Goal: Task Accomplishment & Management: Manage account settings

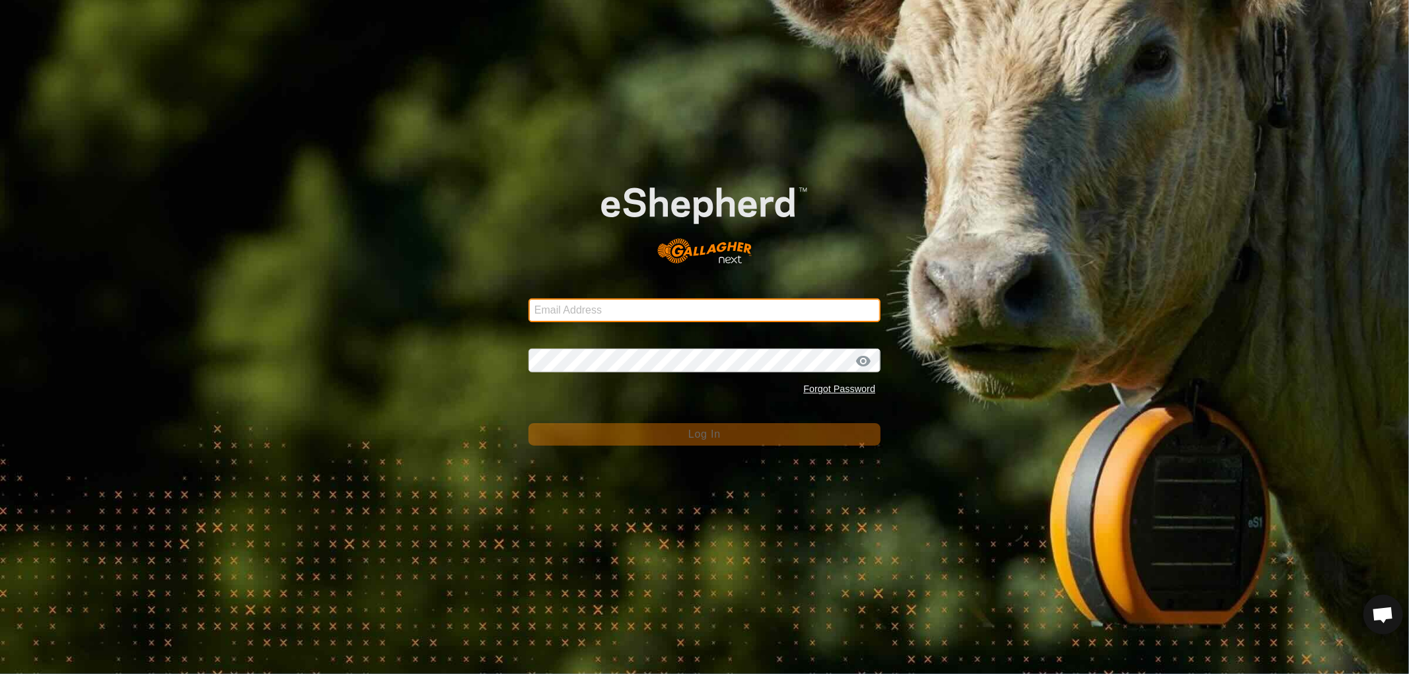
drag, startPoint x: 655, startPoint y: 300, endPoint x: 652, endPoint y: 311, distance: 10.9
click at [655, 300] on input "Email Address" at bounding box center [704, 310] width 352 height 24
type input "nickkunec@gmail.com"
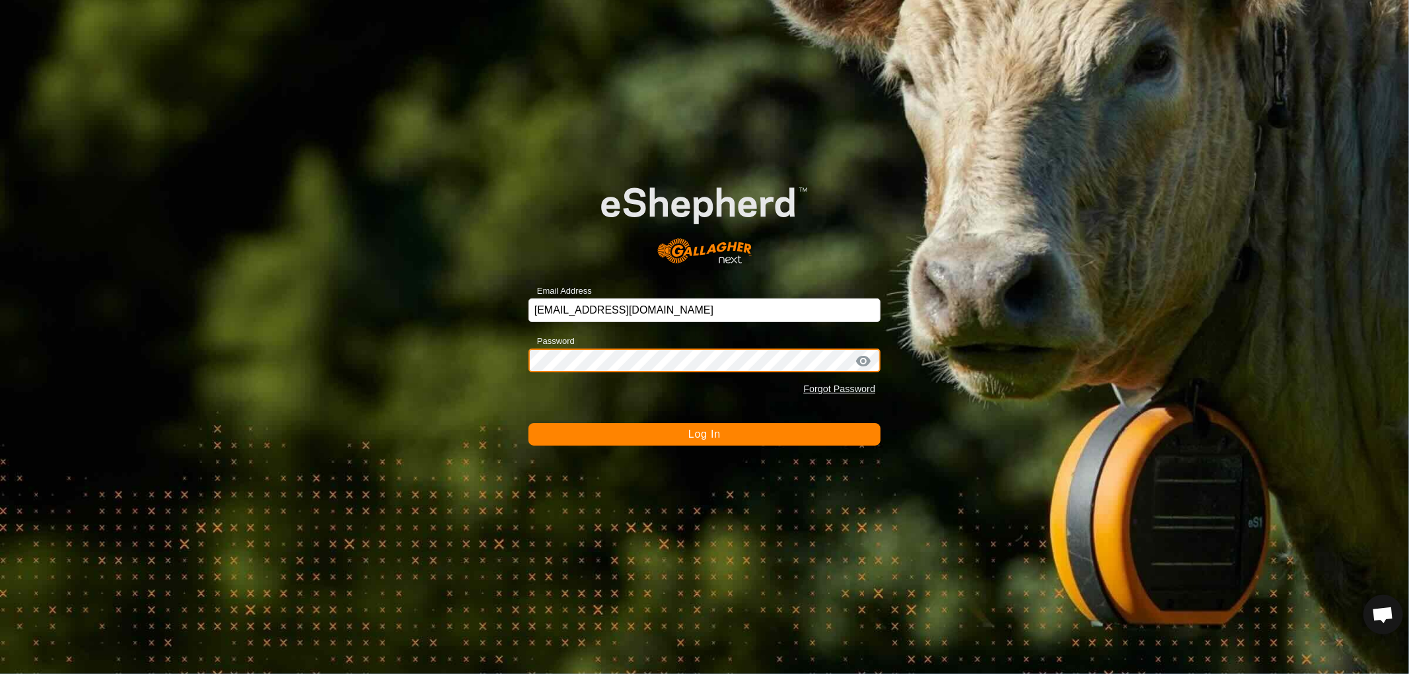
click at [528, 423] on button "Log In" at bounding box center [704, 434] width 352 height 22
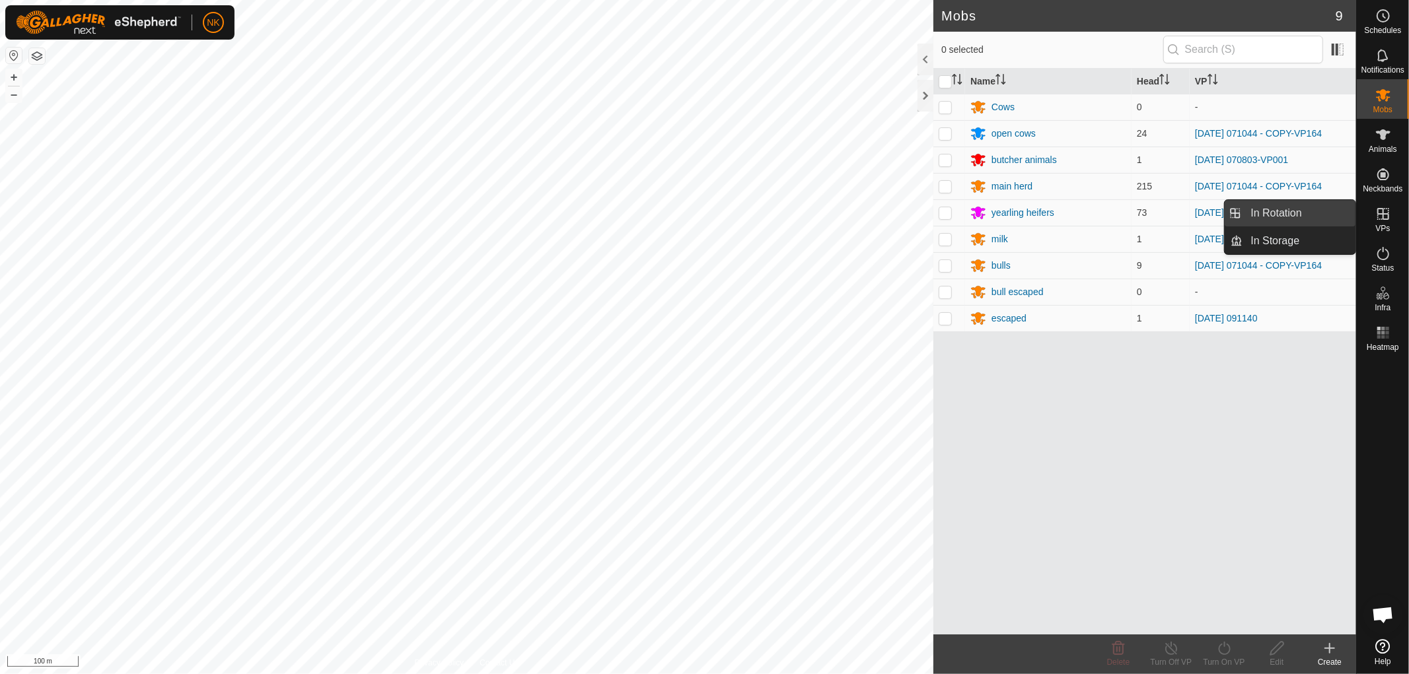
click at [1258, 212] on link "In Rotation" at bounding box center [1299, 213] width 113 height 26
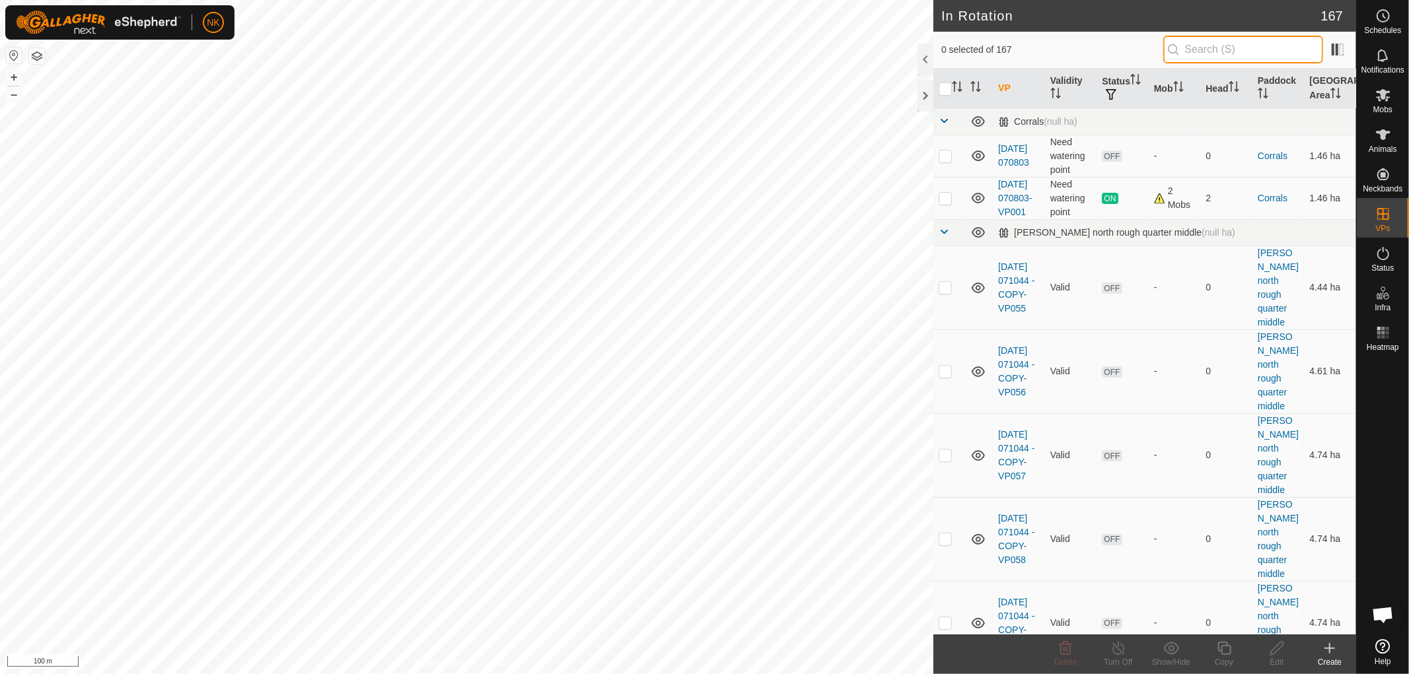
click at [1219, 55] on input "text" at bounding box center [1243, 50] width 160 height 28
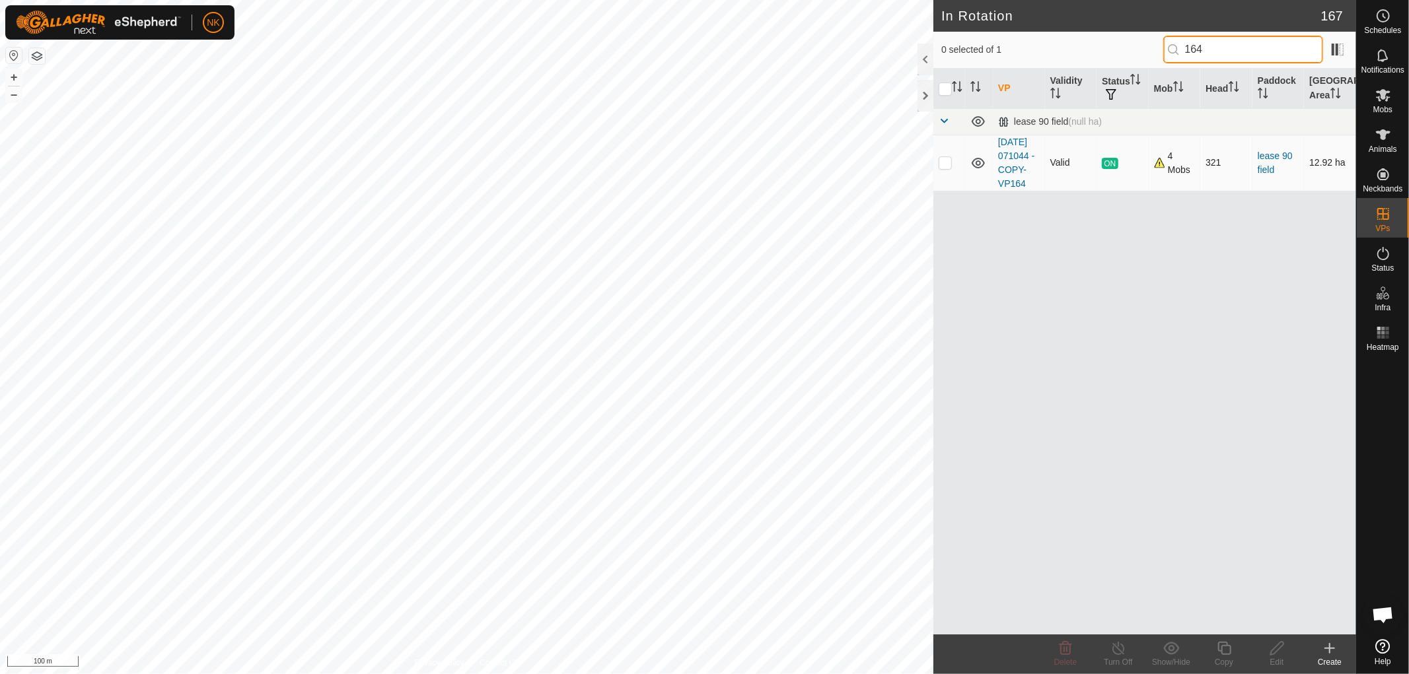
type input "164"
click at [946, 168] on p-checkbox at bounding box center [944, 162] width 13 height 11
checkbox input "true"
click at [1222, 654] on icon at bounding box center [1223, 648] width 13 height 13
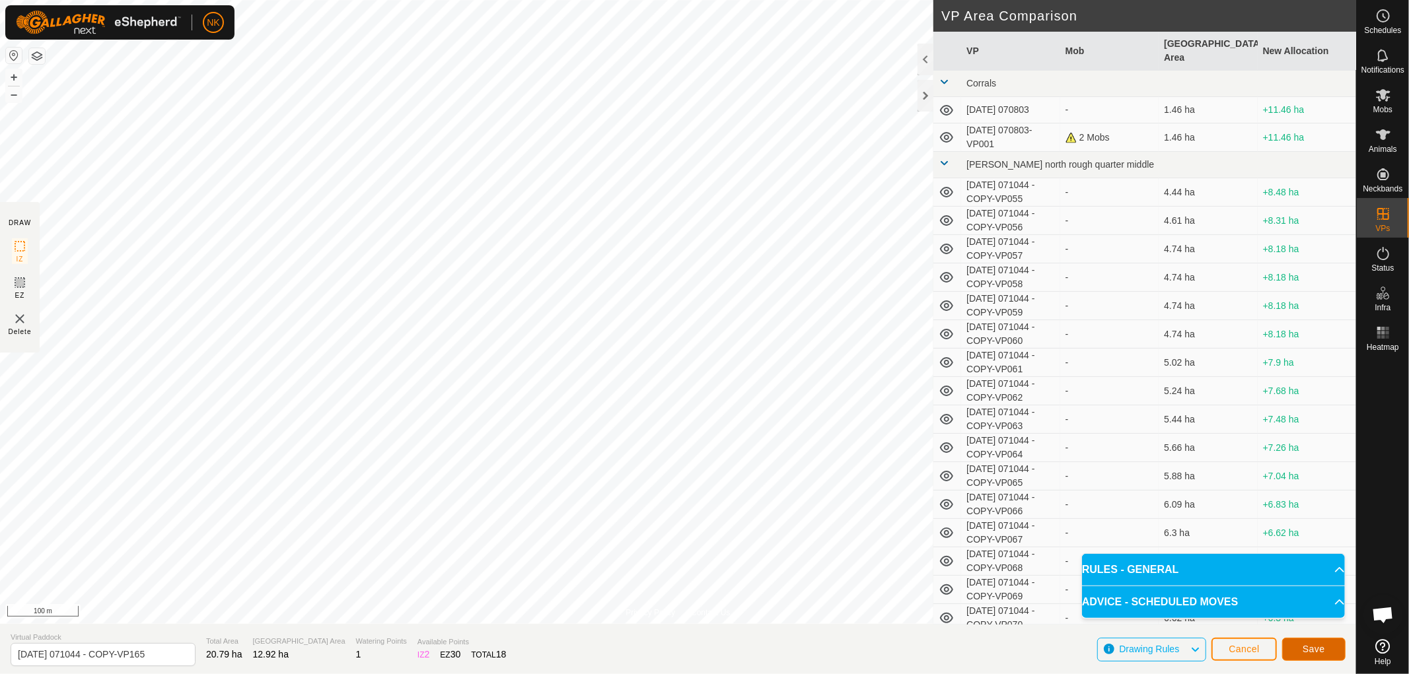
click at [1323, 654] on span "Save" at bounding box center [1313, 649] width 22 height 11
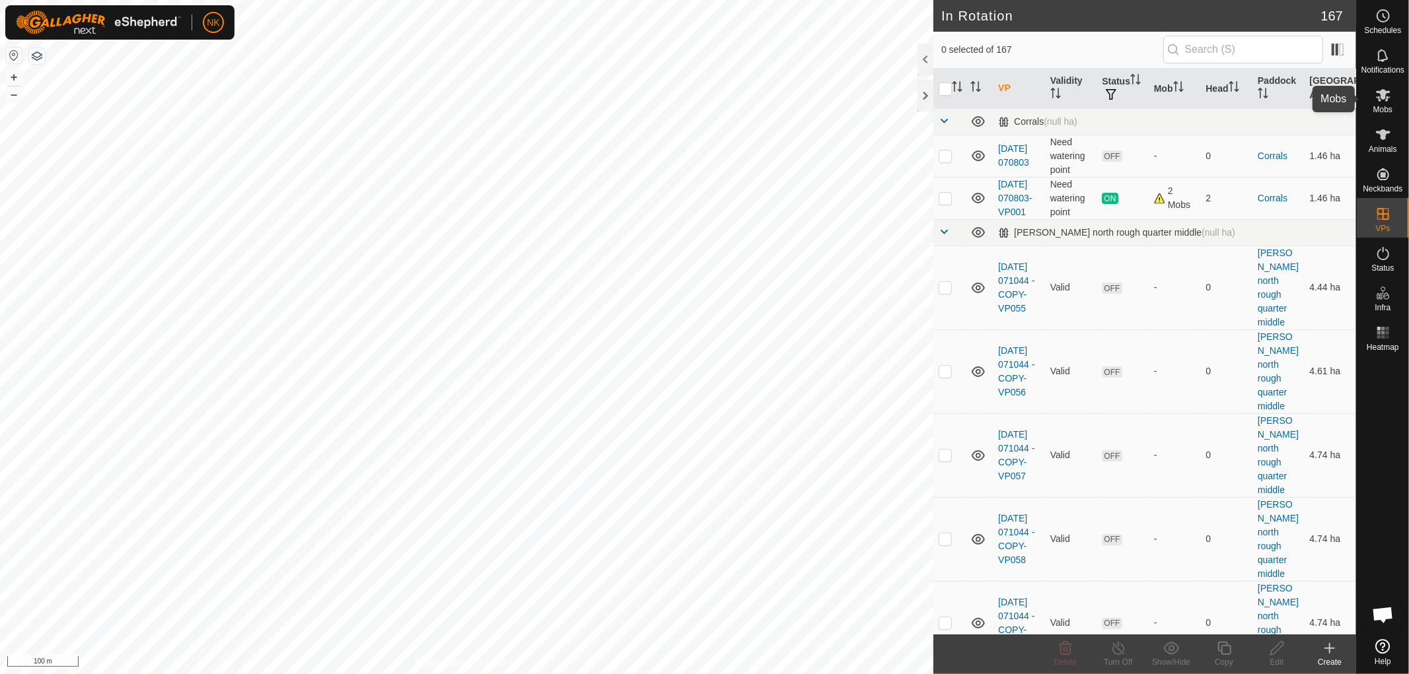
click at [1383, 106] on span "Mobs" at bounding box center [1382, 110] width 19 height 8
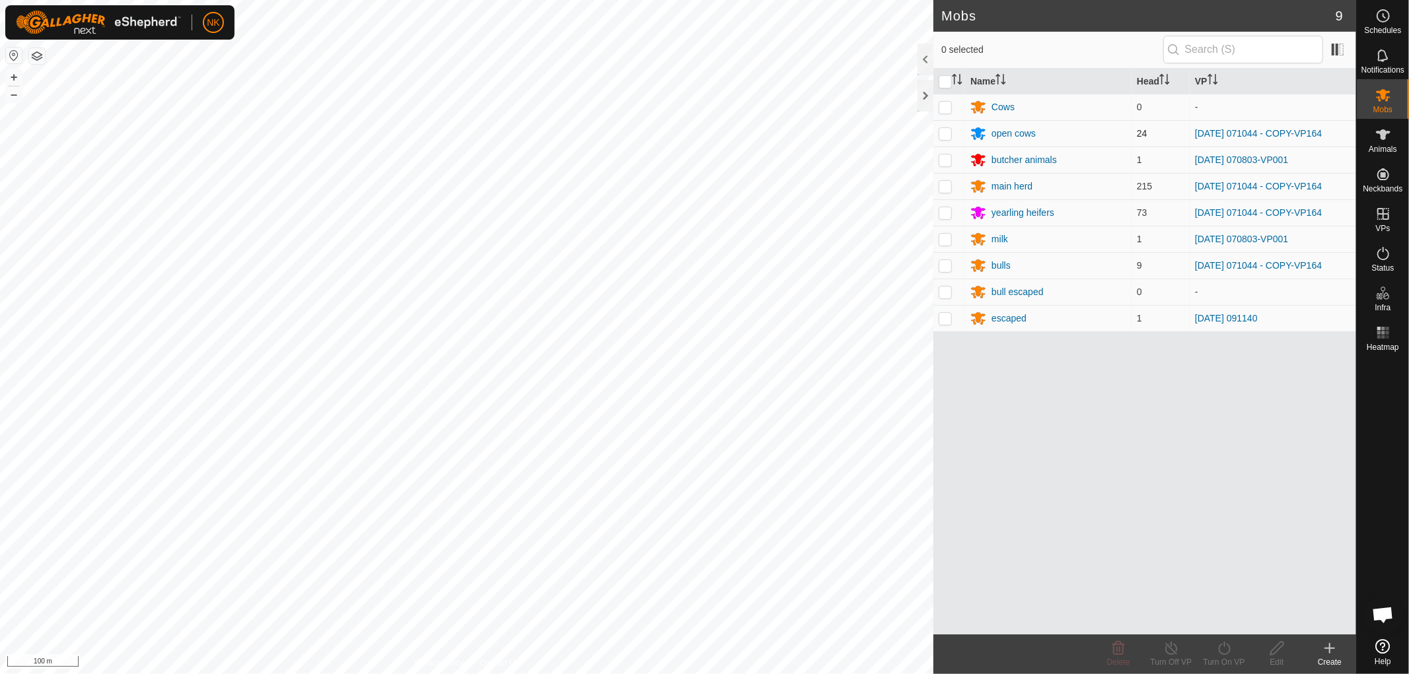
click at [952, 135] on p-tablecheckbox at bounding box center [944, 133] width 13 height 11
checkbox input "true"
click at [940, 186] on p-checkbox at bounding box center [944, 186] width 13 height 11
checkbox input "true"
click at [946, 221] on td at bounding box center [949, 212] width 32 height 26
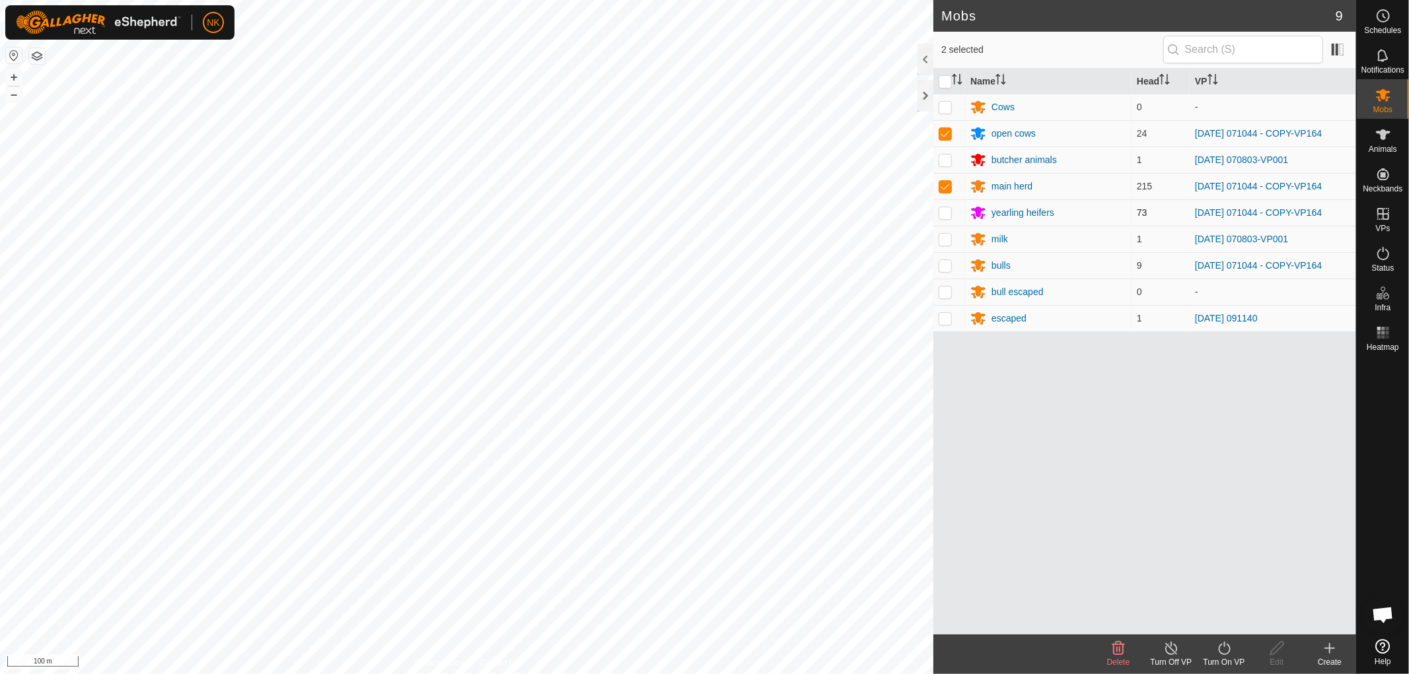
checkbox input "true"
click at [943, 261] on p-checkbox at bounding box center [944, 265] width 13 height 11
checkbox input "true"
click at [1222, 652] on icon at bounding box center [1224, 649] width 17 height 16
click at [1226, 619] on link "Now" at bounding box center [1263, 619] width 131 height 26
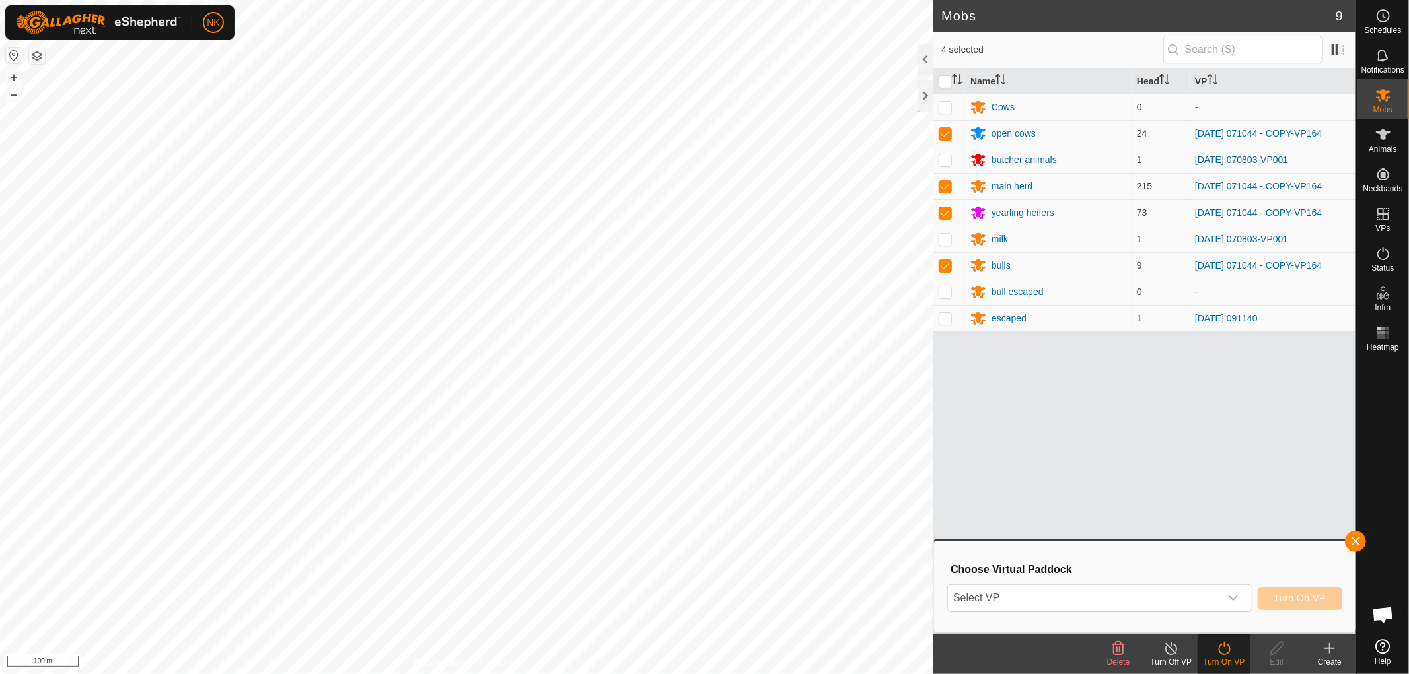
click at [1218, 577] on div "Choose Virtual Paddock Select VP Turn On VP" at bounding box center [1144, 586] width 405 height 75
drag, startPoint x: 1210, startPoint y: 581, endPoint x: 1202, endPoint y: 602, distance: 22.6
click at [1210, 582] on div "Choose Virtual Paddock Select VP Turn On VP" at bounding box center [1144, 586] width 405 height 75
click at [1202, 602] on span "Select VP" at bounding box center [1084, 598] width 272 height 26
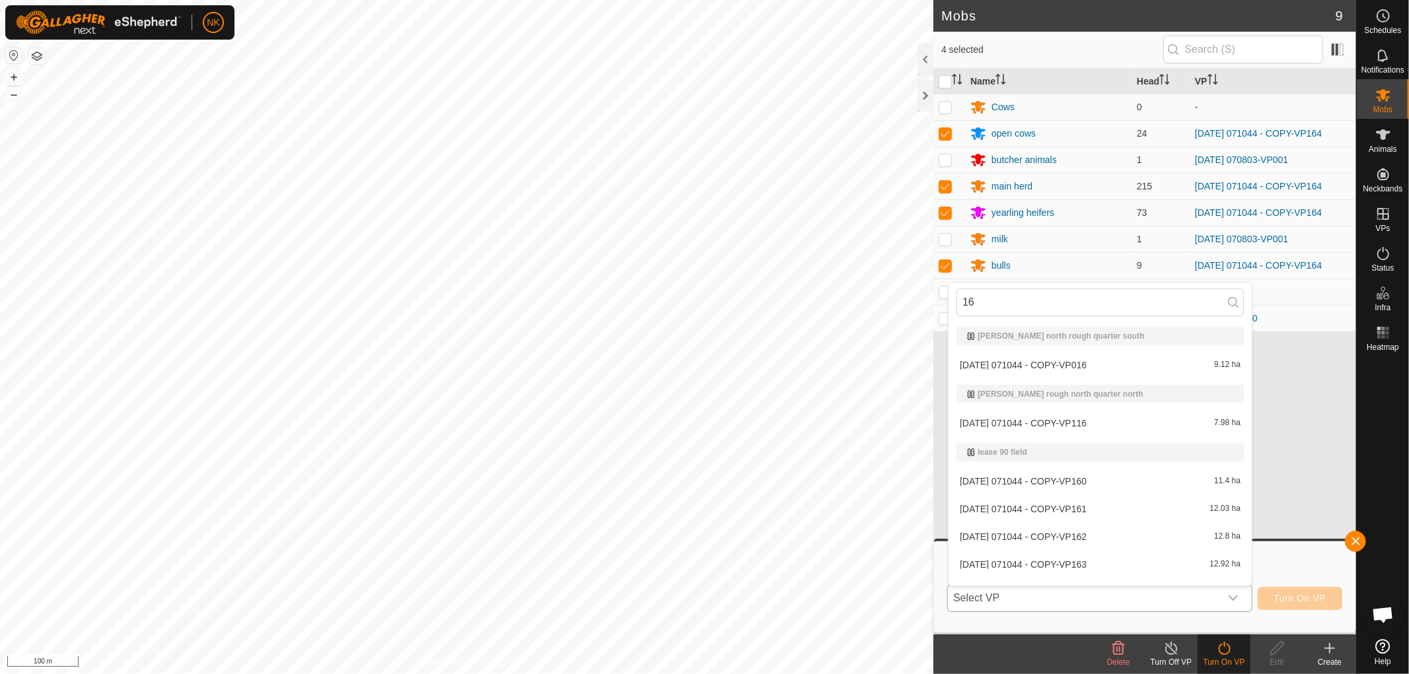
type input "165"
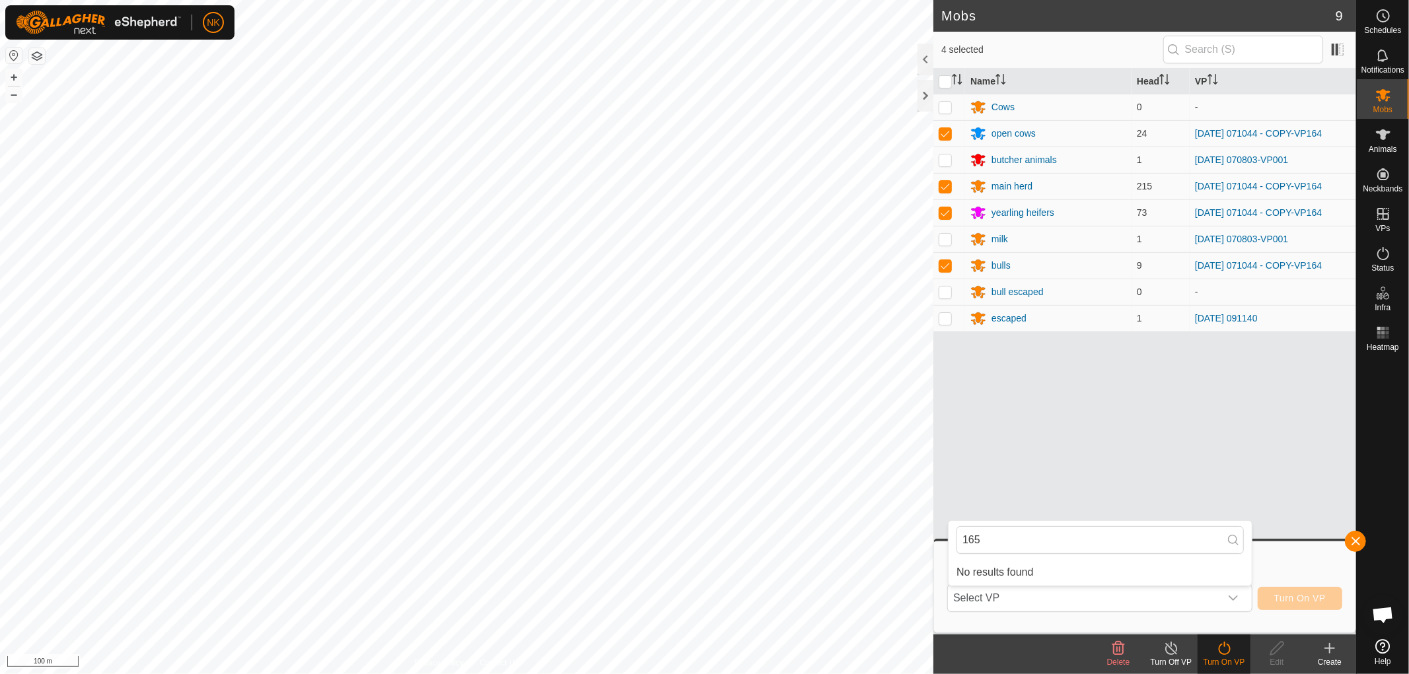
click at [924, 534] on body "NK Schedules Notifications Mobs Animals Neckbands VPs Status Infra Heatmap Help…" at bounding box center [704, 337] width 1409 height 674
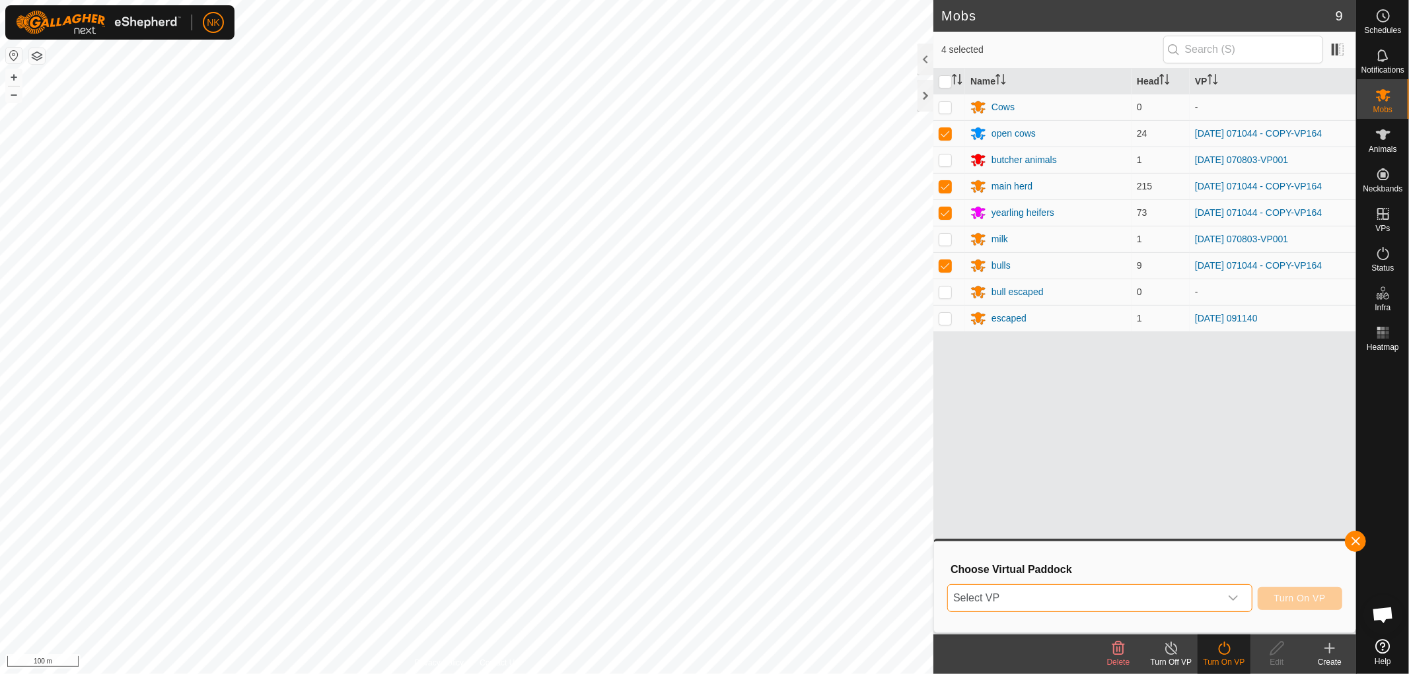
click at [1216, 592] on span "Select VP" at bounding box center [1084, 598] width 272 height 26
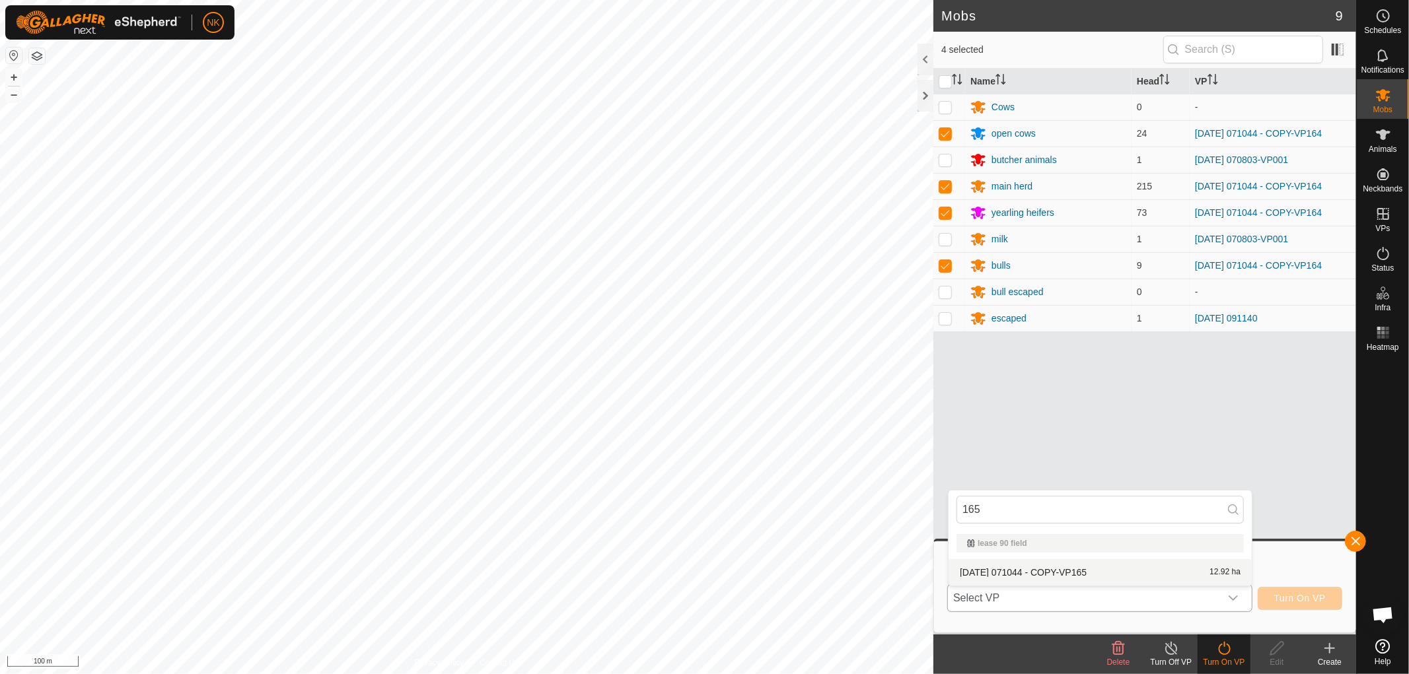
type input "165"
click at [1073, 570] on li "2025-08-13 071044 - COPY-VP165 12.92 ha" at bounding box center [1099, 572] width 303 height 26
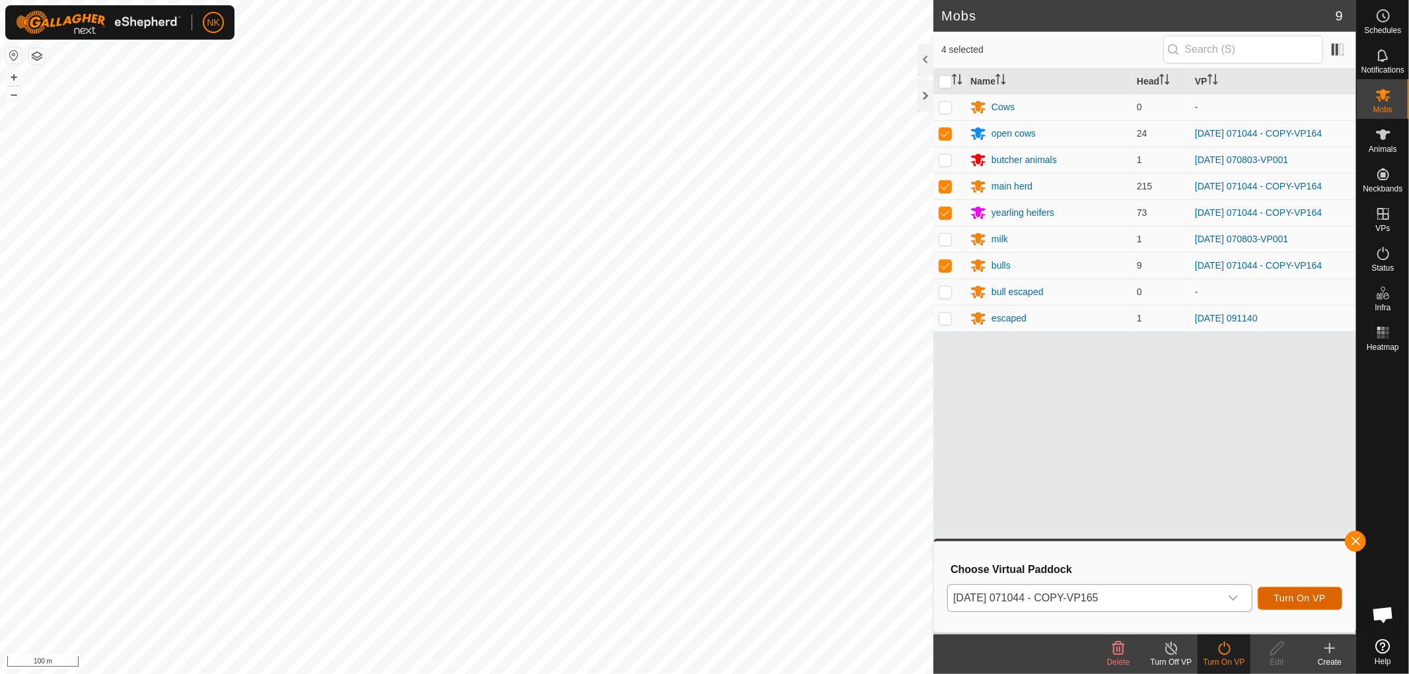
click at [1302, 596] on span "Turn On VP" at bounding box center [1300, 598] width 52 height 11
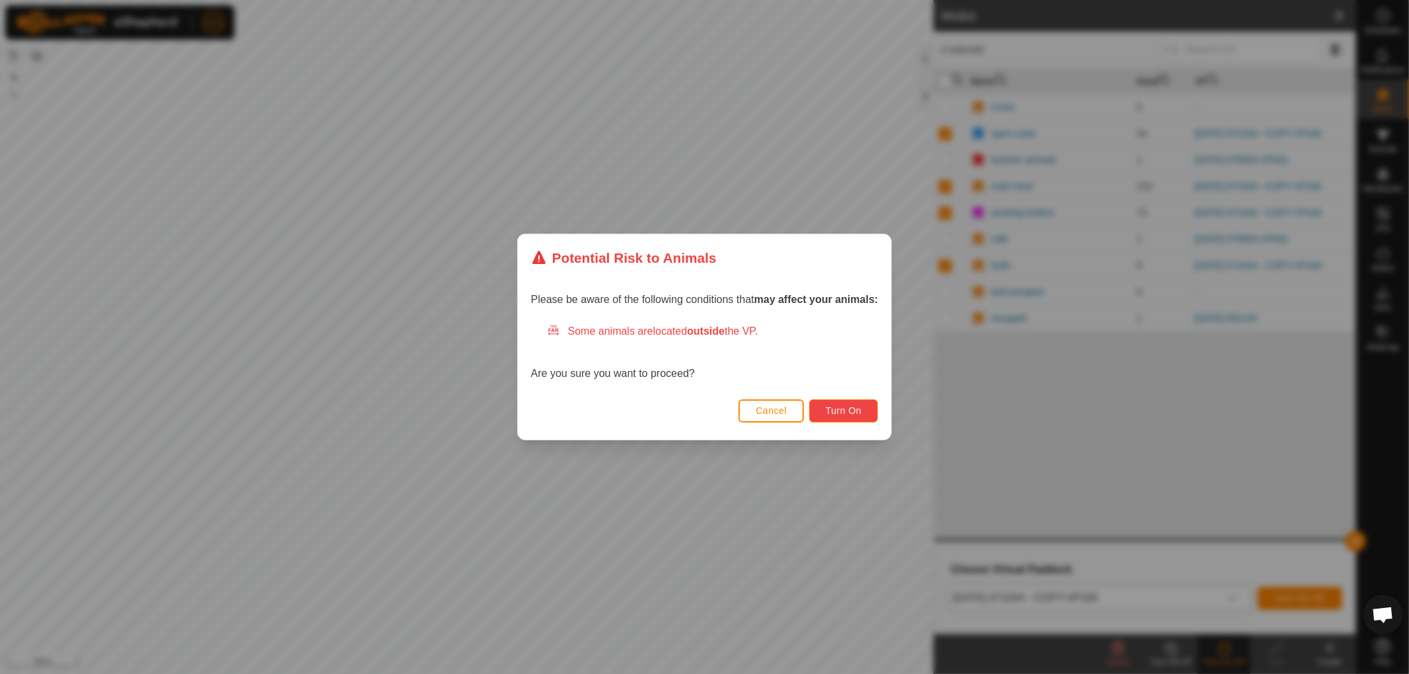
click at [849, 409] on span "Turn On" at bounding box center [843, 410] width 36 height 11
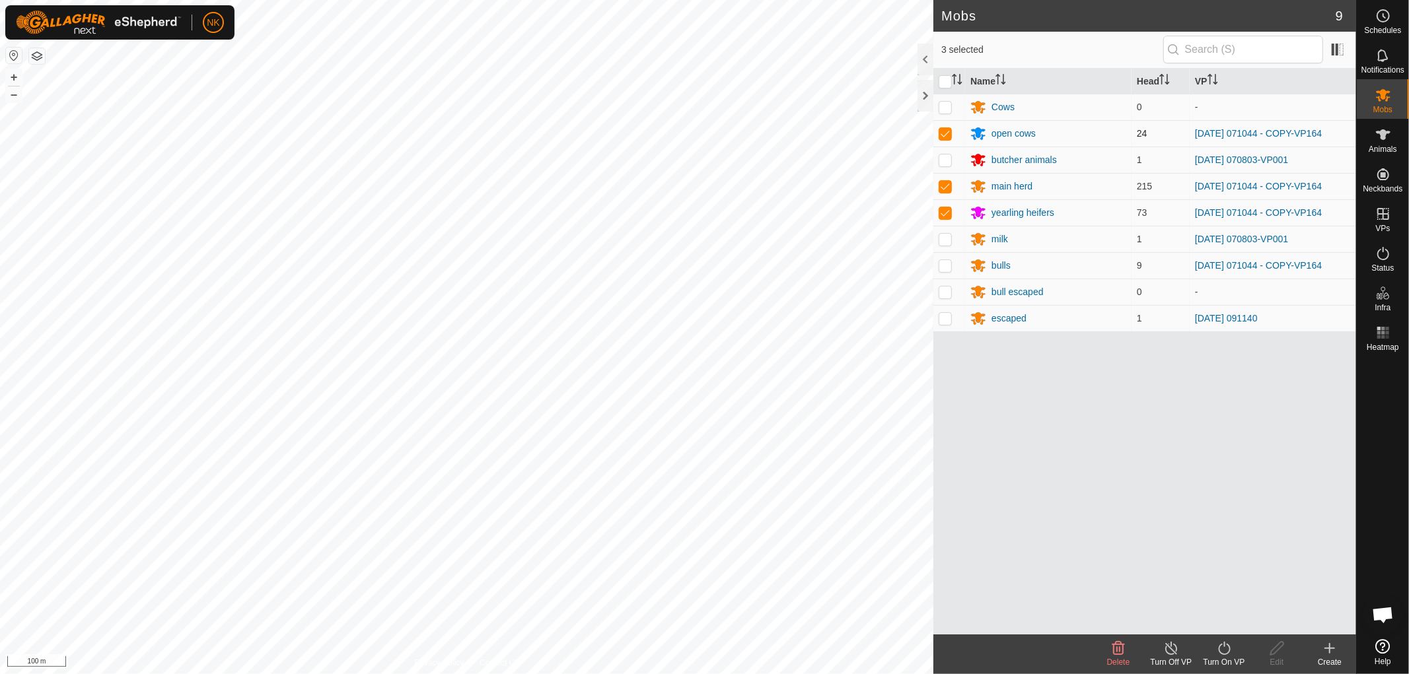
click at [940, 131] on p-checkbox at bounding box center [944, 133] width 13 height 11
checkbox input "false"
click at [946, 190] on p-checkbox at bounding box center [944, 186] width 13 height 11
checkbox input "false"
click at [946, 209] on p-checkbox at bounding box center [944, 212] width 13 height 11
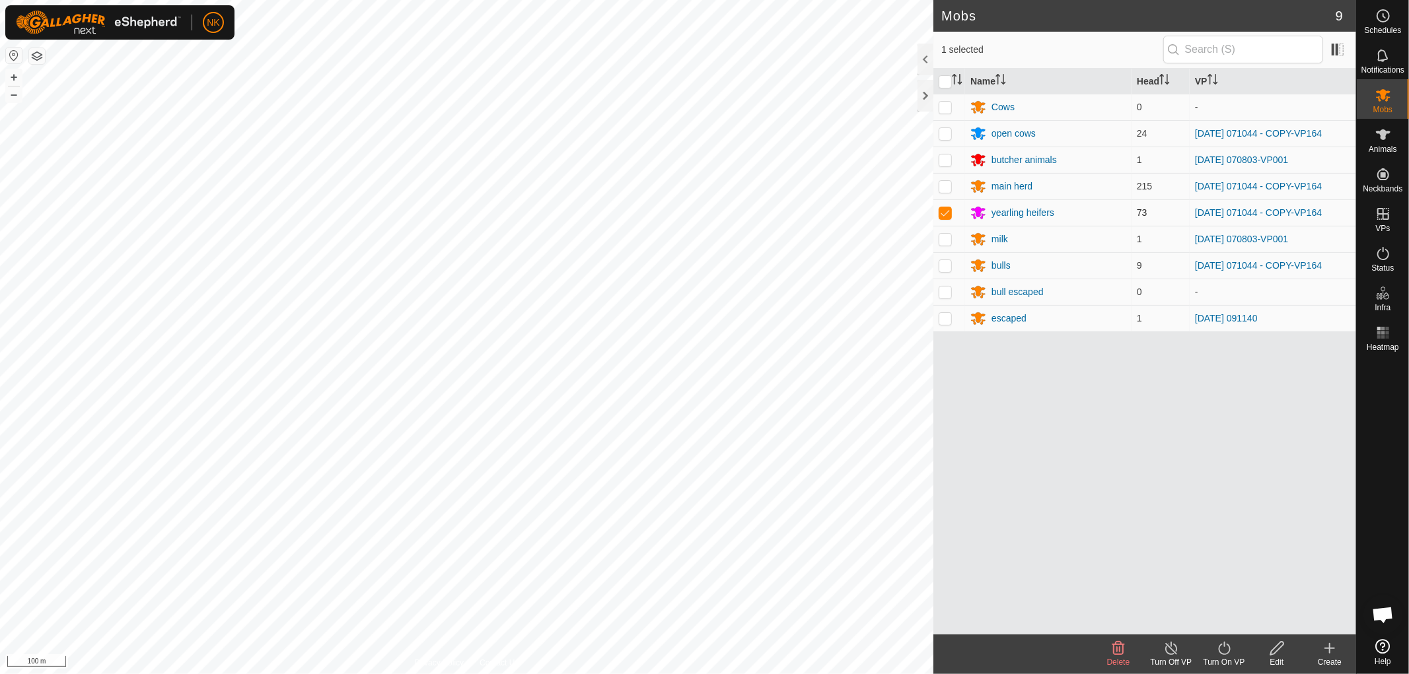
checkbox input "false"
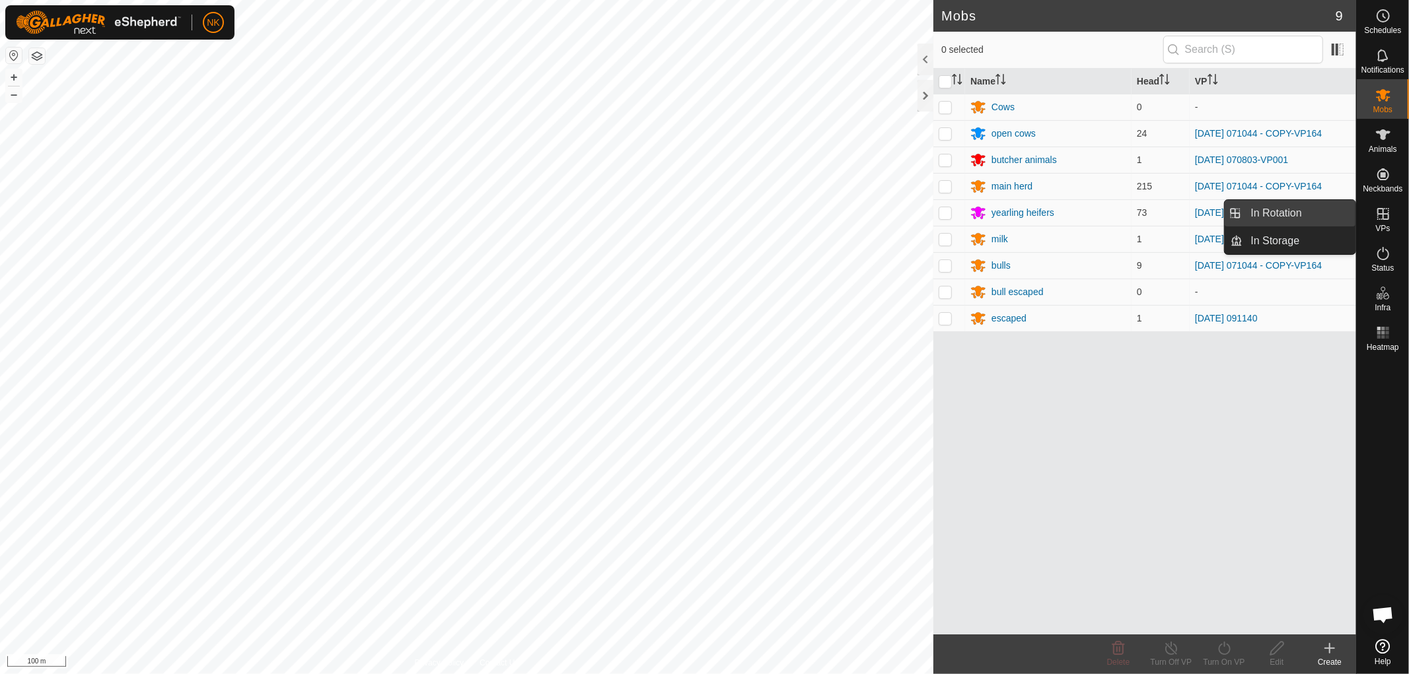
click at [1255, 207] on link "In Rotation" at bounding box center [1299, 213] width 113 height 26
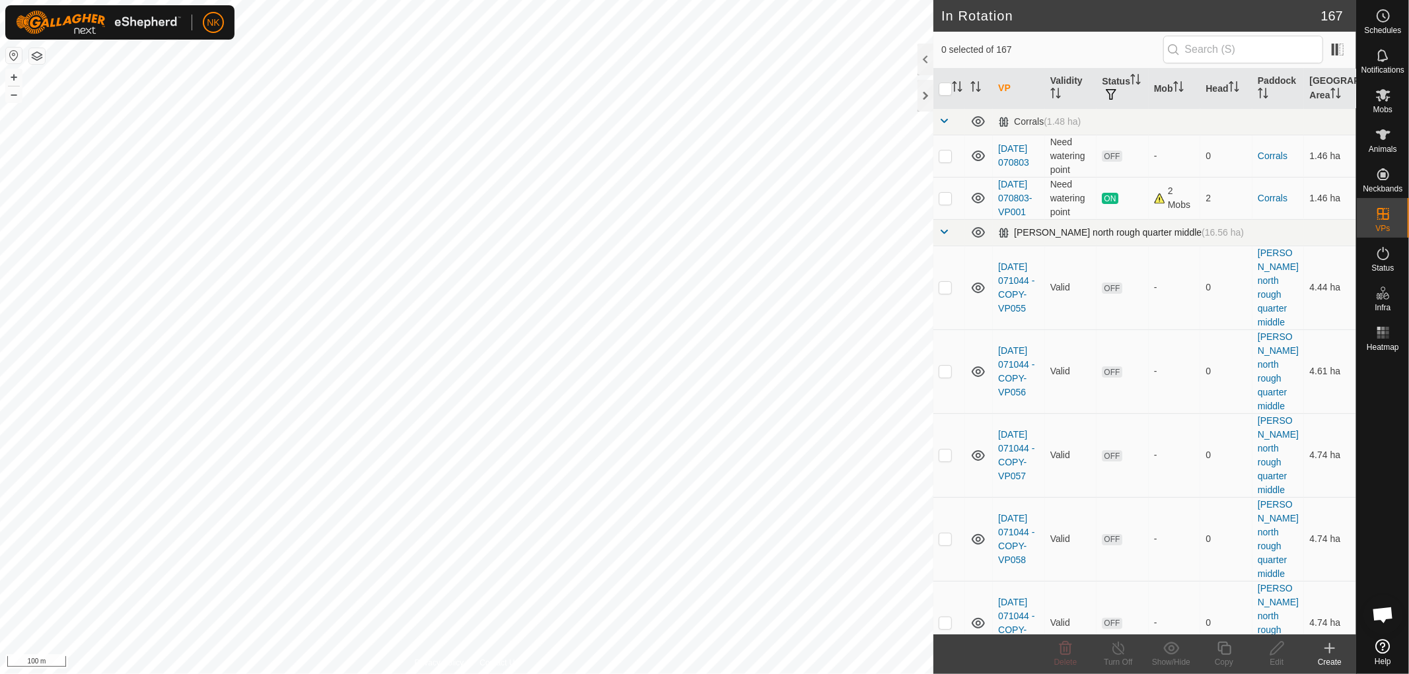
click at [943, 237] on span at bounding box center [943, 231] width 11 height 11
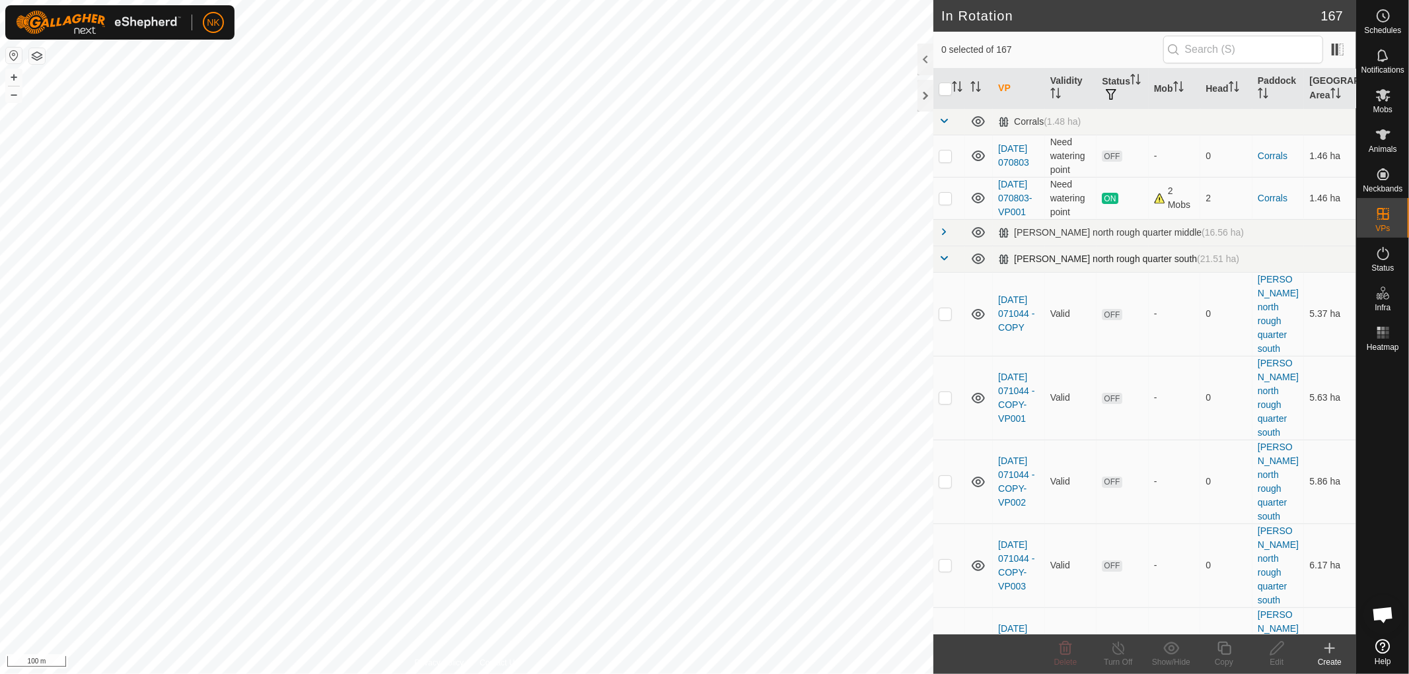
click at [943, 265] on td at bounding box center [949, 259] width 32 height 26
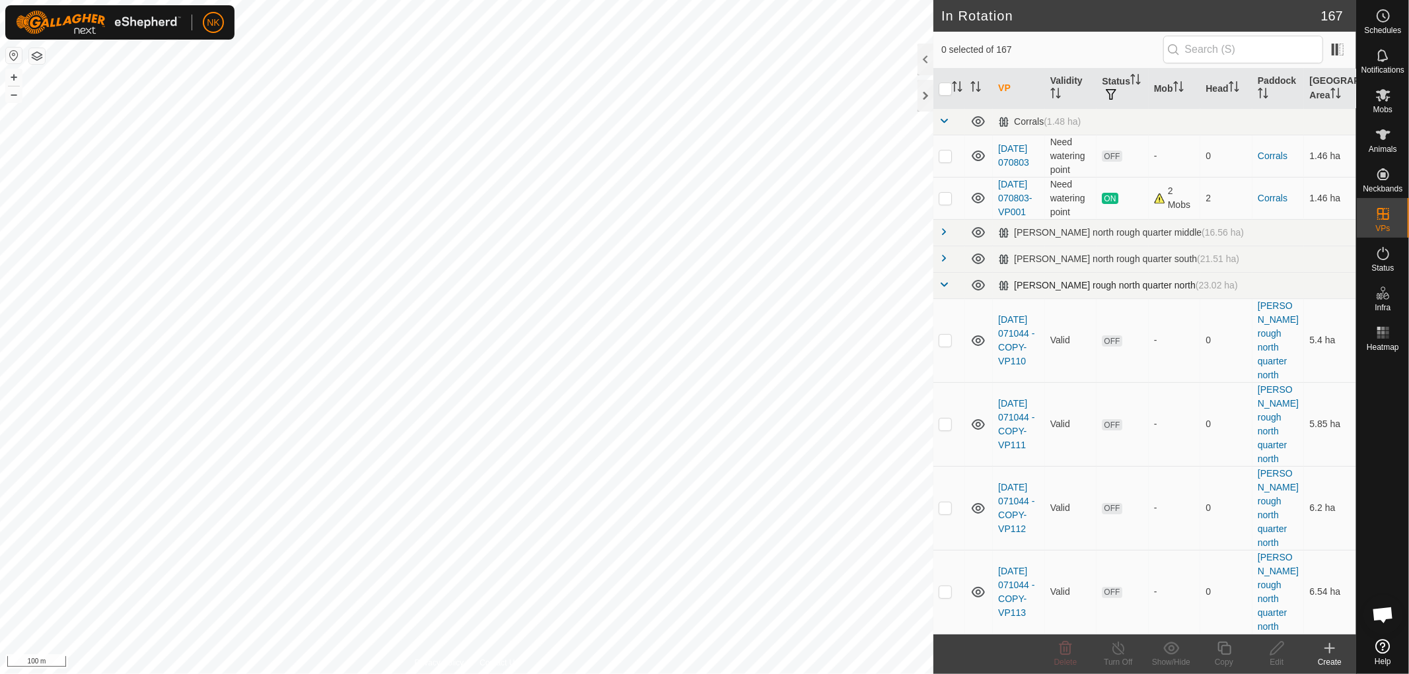
click at [941, 289] on td at bounding box center [949, 285] width 32 height 26
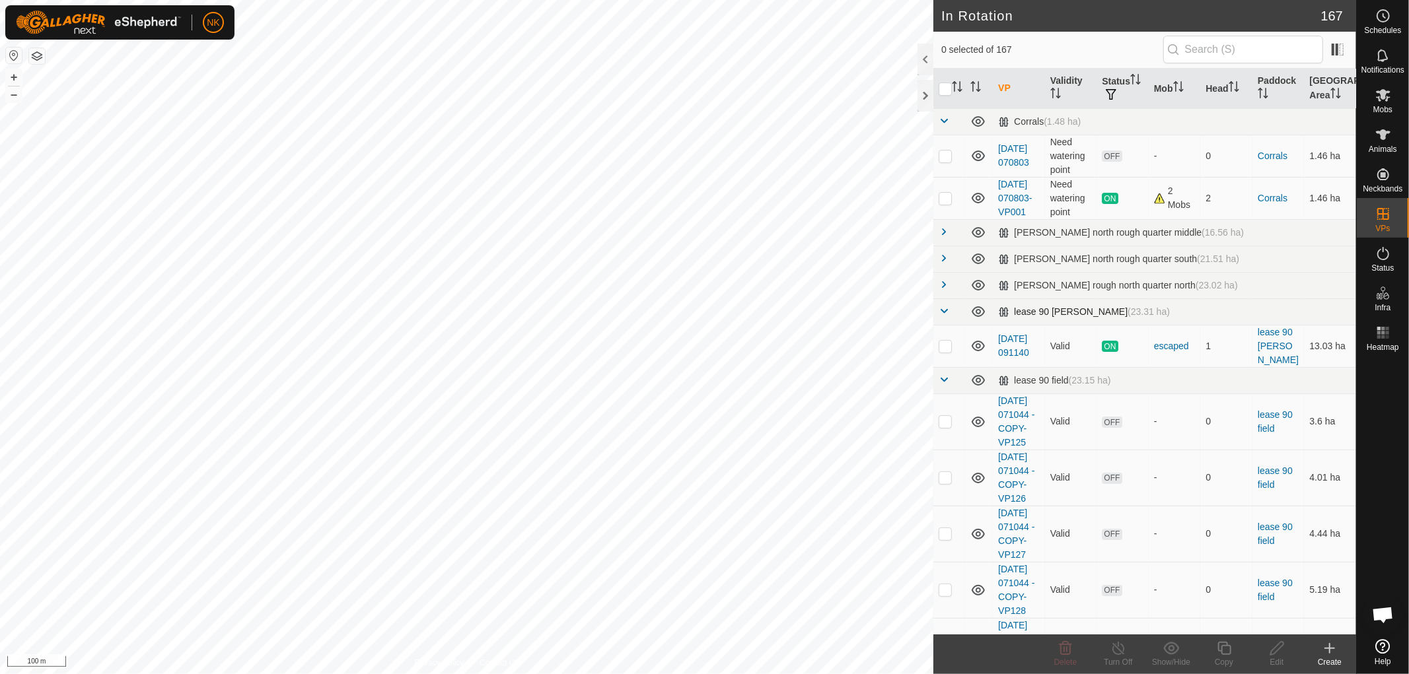
click at [939, 316] on span at bounding box center [943, 311] width 11 height 11
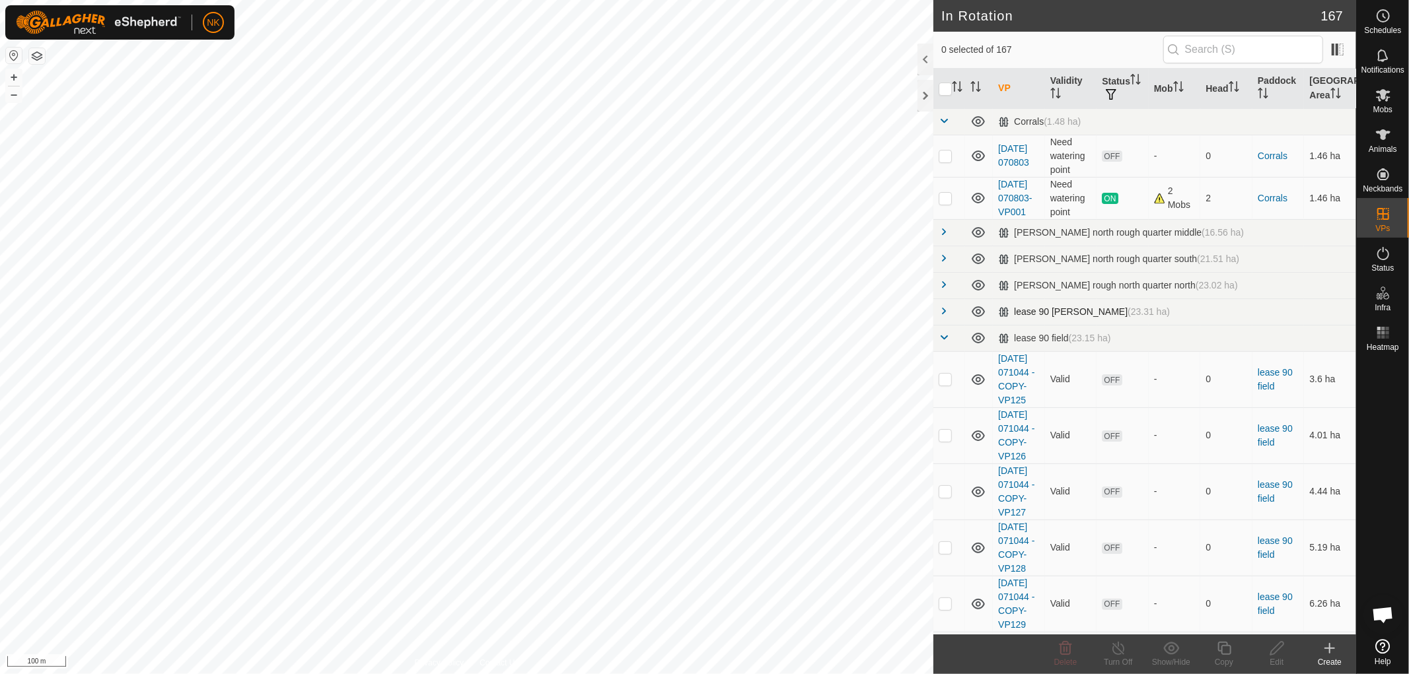
click at [939, 316] on span at bounding box center [943, 311] width 11 height 11
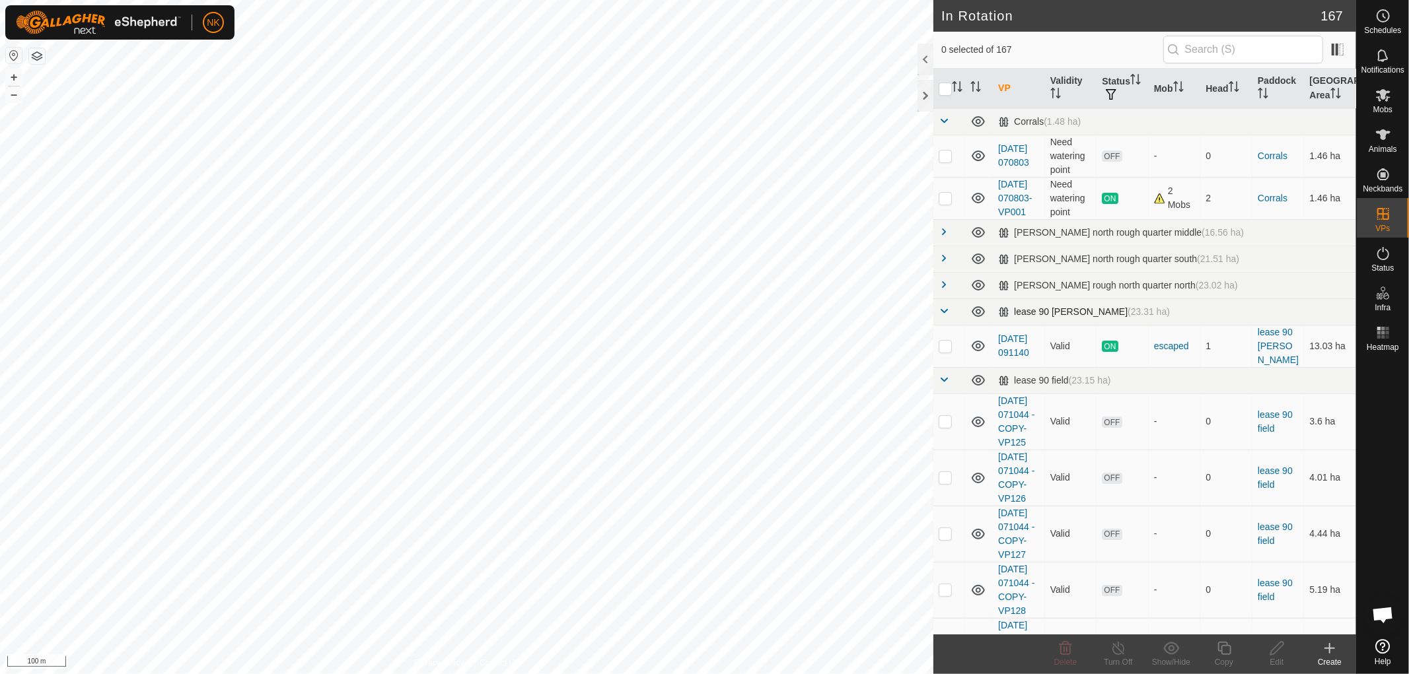
click at [939, 316] on span at bounding box center [943, 311] width 11 height 11
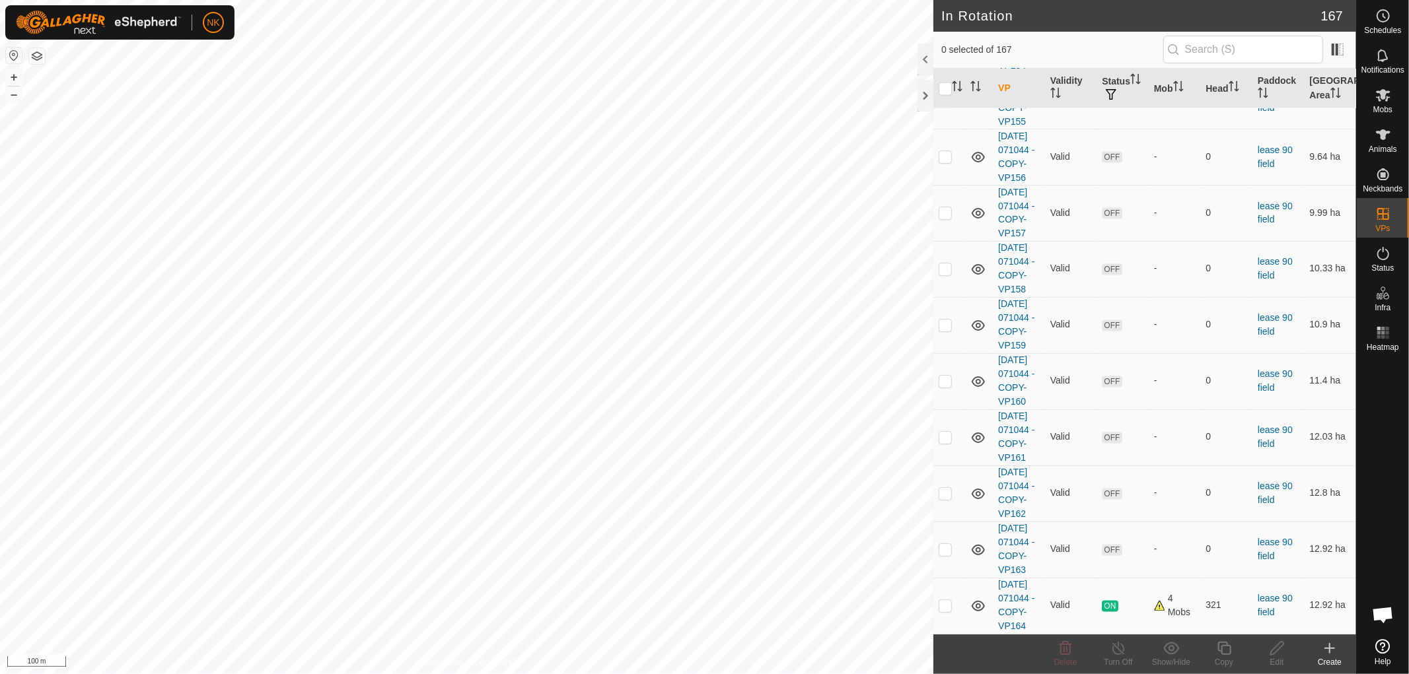
scroll to position [2532, 0]
click at [948, 600] on p-checkbox at bounding box center [944, 605] width 13 height 11
checkbox input "true"
click at [1223, 650] on icon at bounding box center [1224, 649] width 17 height 16
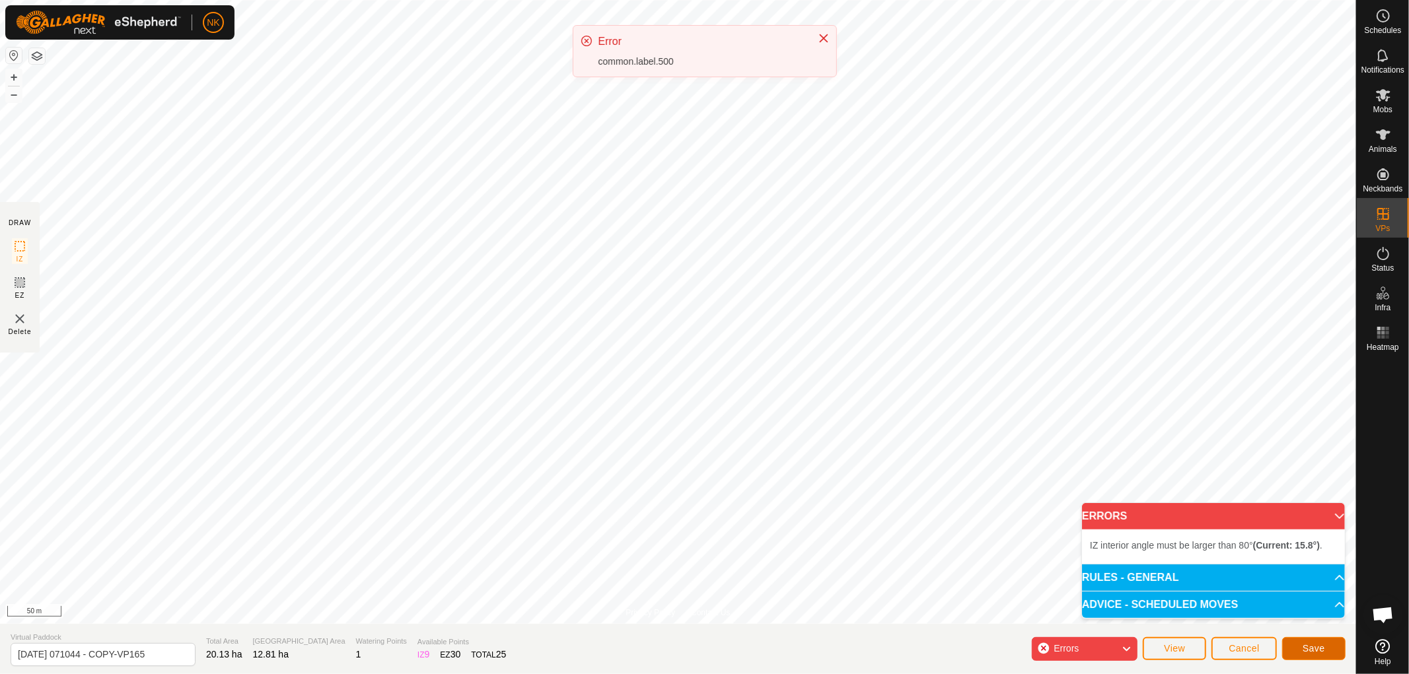
click at [1318, 646] on span "Save" at bounding box center [1313, 648] width 22 height 11
click at [821, 25] on icon "Close" at bounding box center [823, 26] width 9 height 9
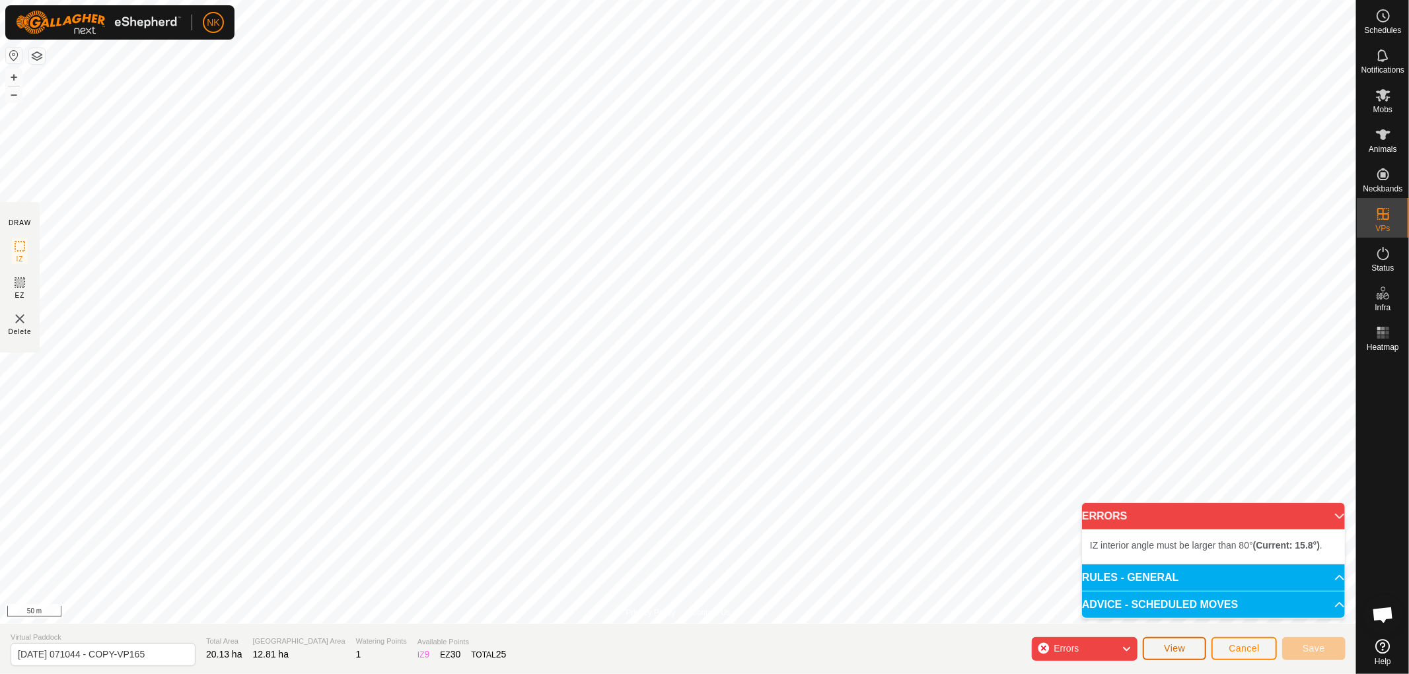
click at [1184, 654] on button "View" at bounding box center [1173, 648] width 63 height 23
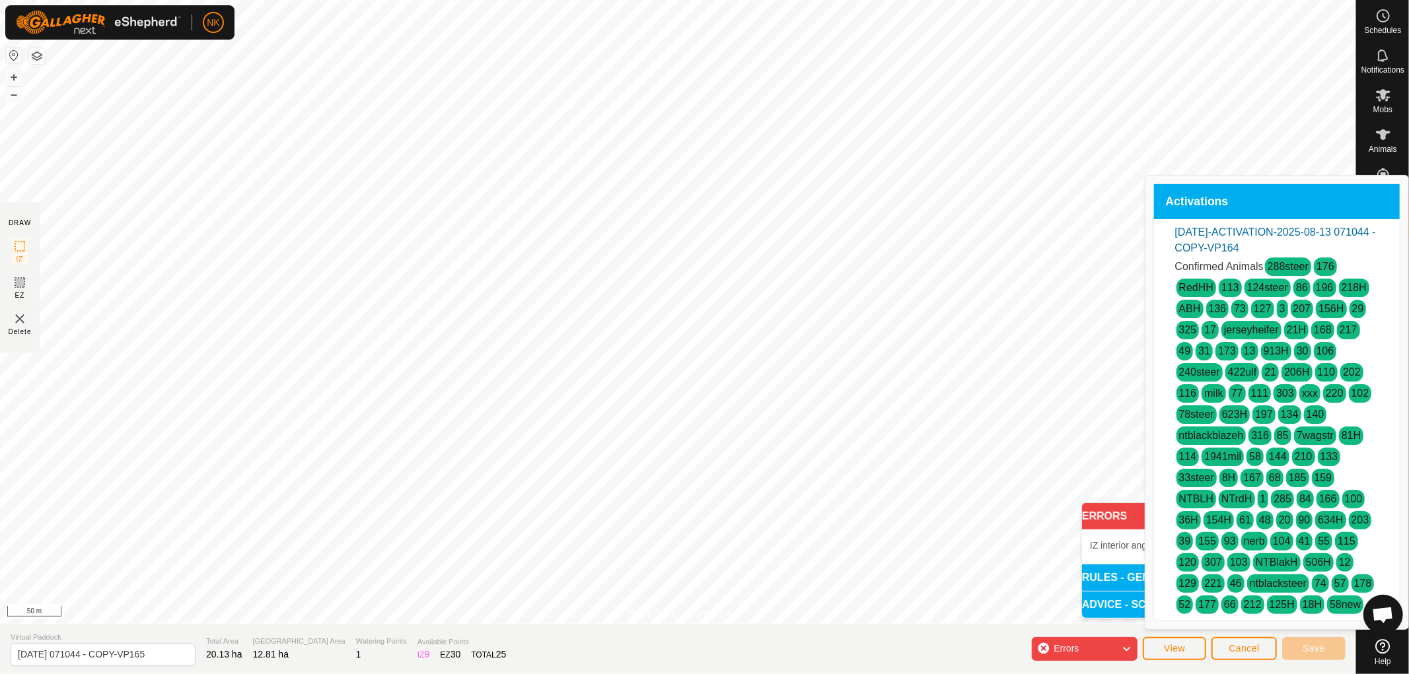
click at [1111, 650] on div "Errors" at bounding box center [1084, 649] width 106 height 24
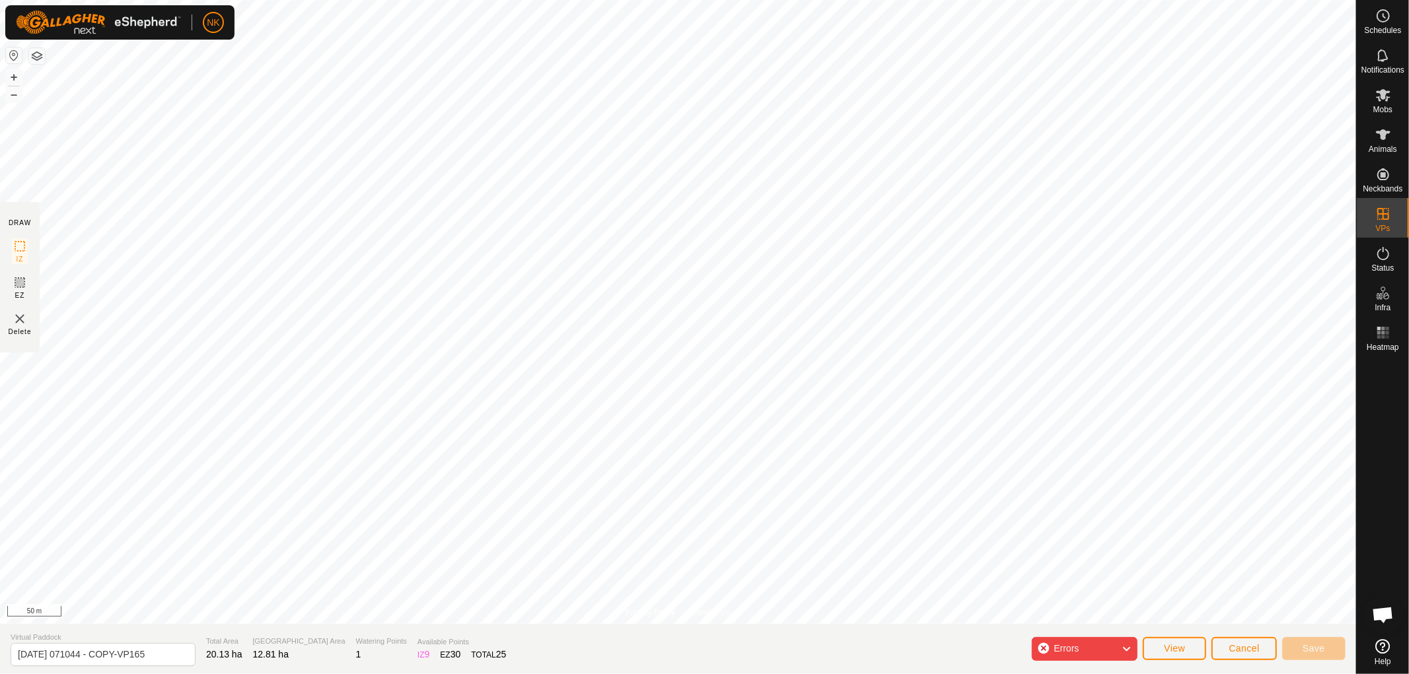
click at [1111, 650] on div "Errors" at bounding box center [1084, 649] width 106 height 24
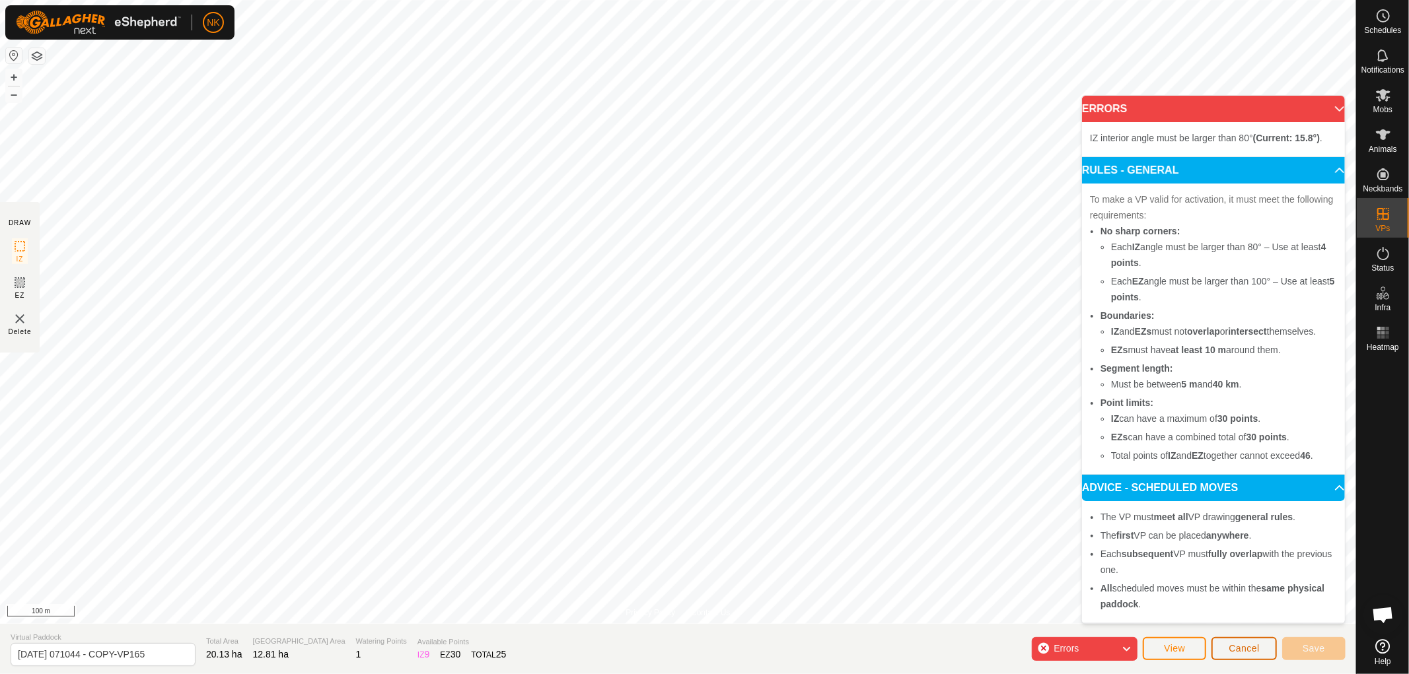
click at [1259, 652] on span "Cancel" at bounding box center [1243, 648] width 31 height 11
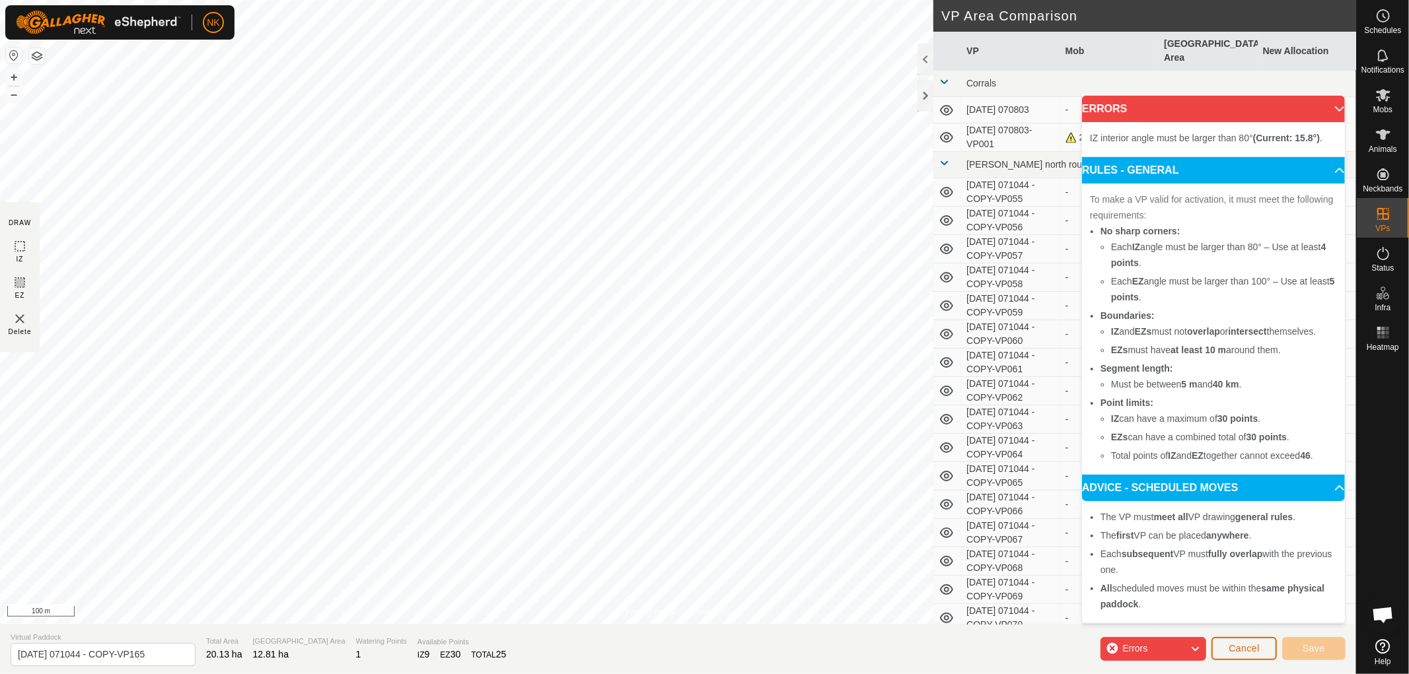
click at [1251, 652] on span "Cancel" at bounding box center [1243, 648] width 31 height 11
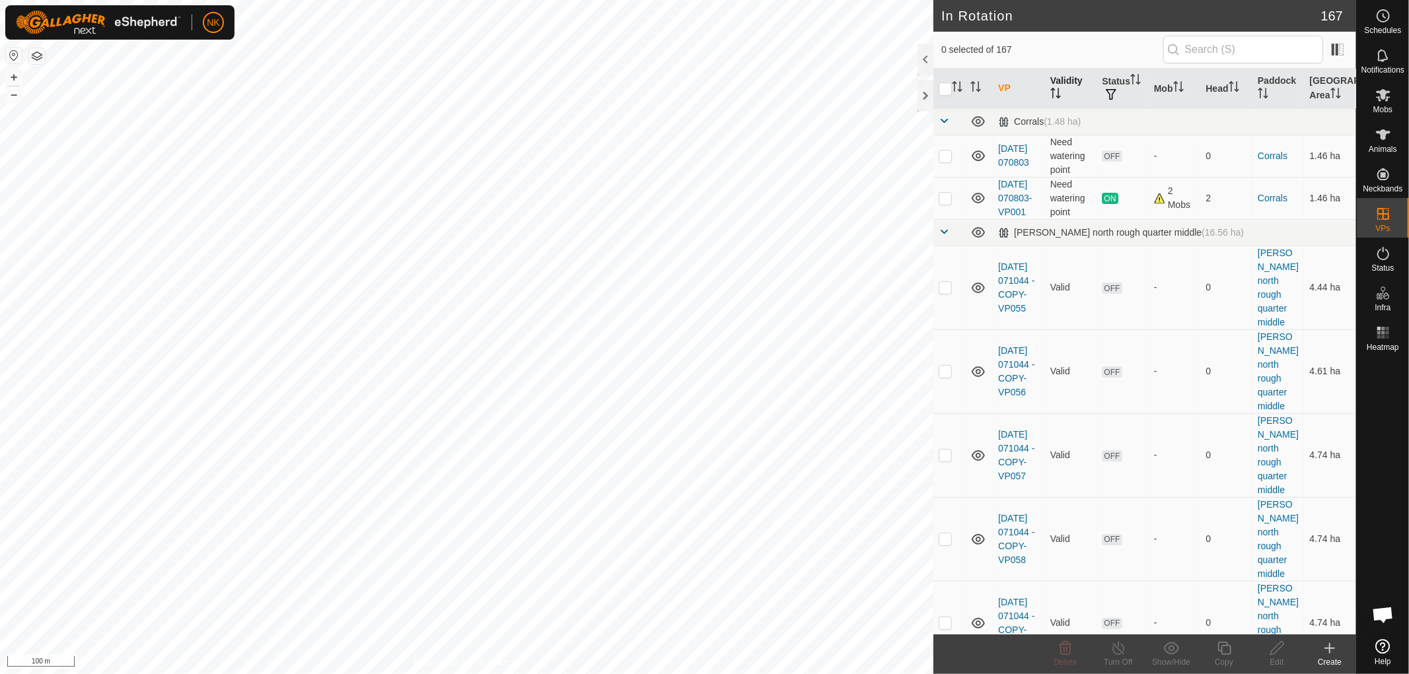
click at [1059, 81] on th "Validity" at bounding box center [1071, 89] width 52 height 40
click at [1051, 94] on icon "Activate to sort" at bounding box center [1055, 93] width 11 height 11
click at [1116, 96] on span "button" at bounding box center [1110, 94] width 11 height 11
click at [1116, 91] on span "button" at bounding box center [1110, 94] width 11 height 11
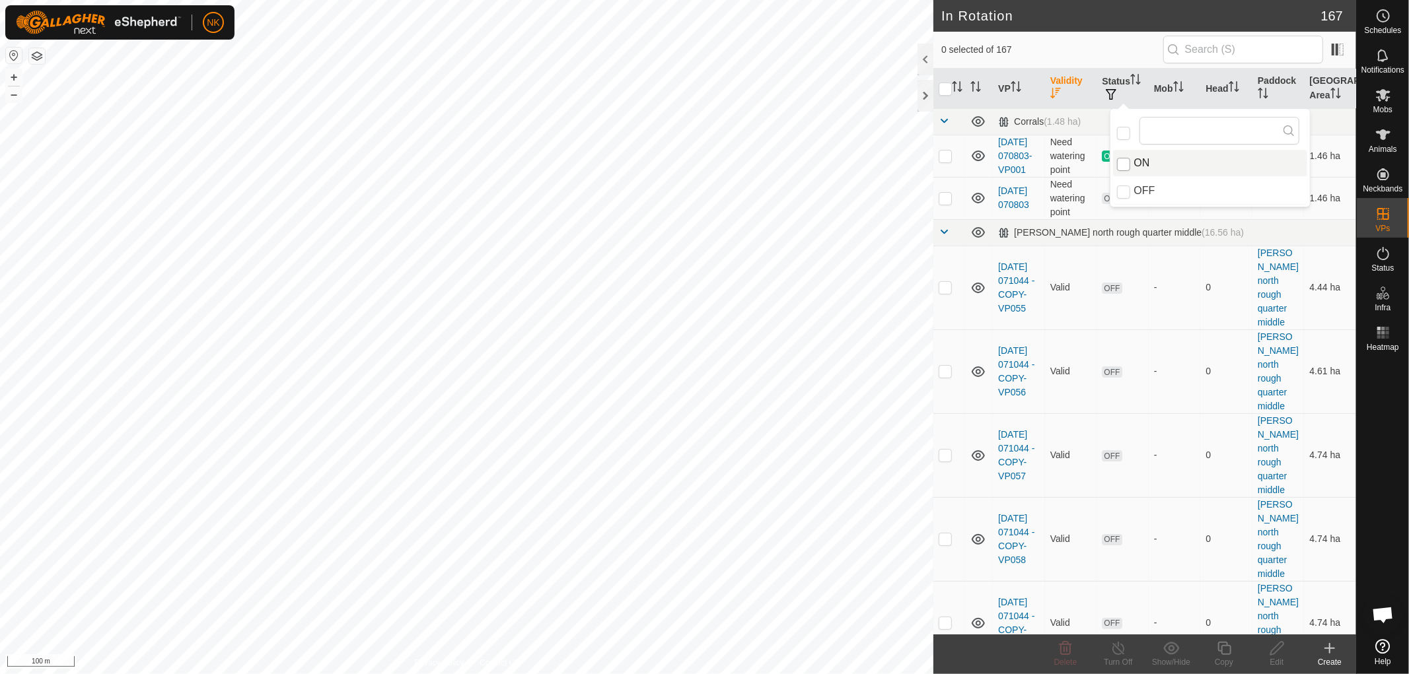
click at [1119, 165] on input "ON" at bounding box center [1123, 164] width 13 height 13
checkbox input "true"
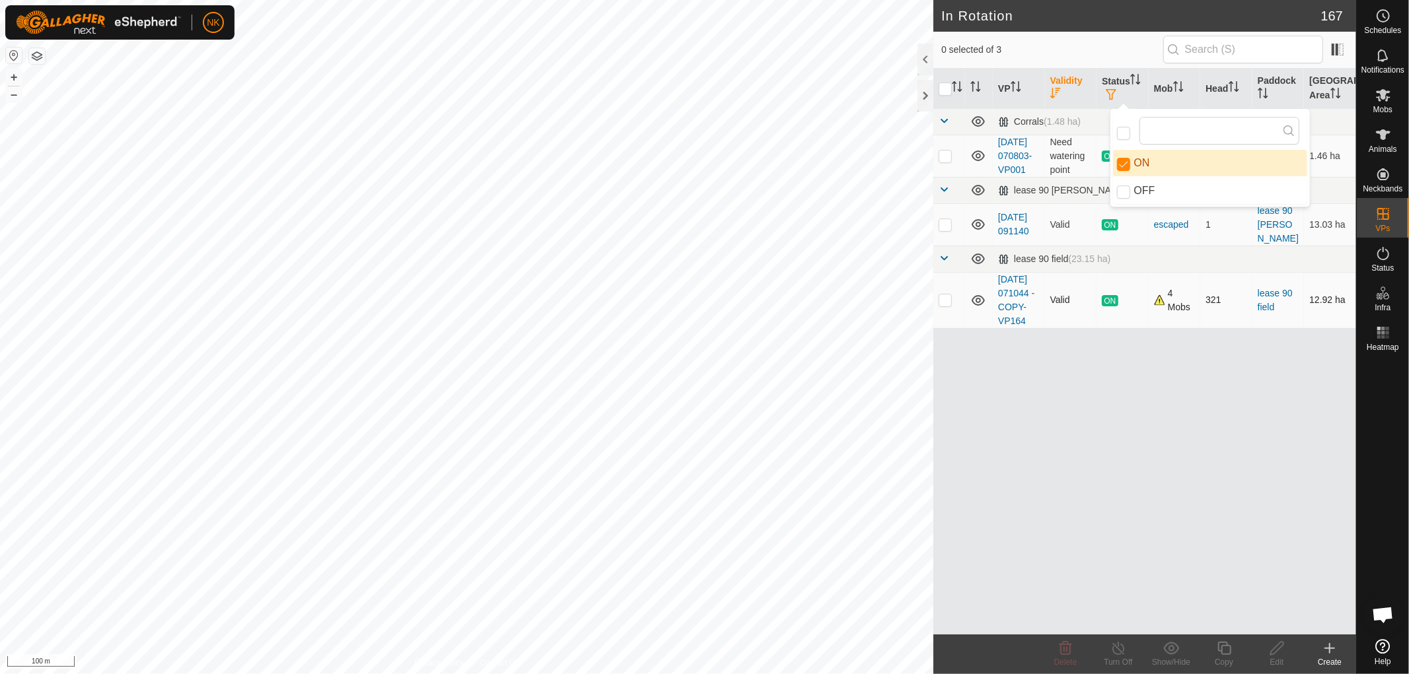
click at [945, 305] on p-checkbox at bounding box center [944, 300] width 13 height 11
checkbox input "true"
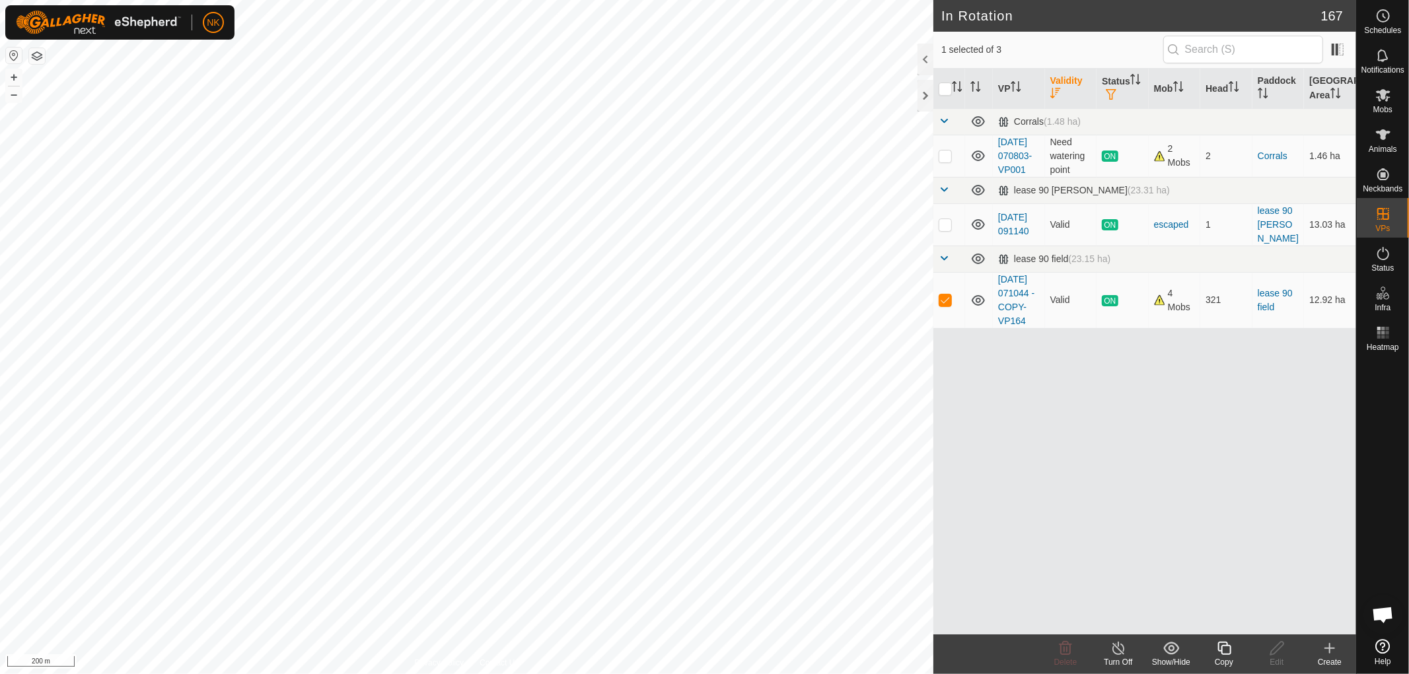
click at [1232, 650] on icon at bounding box center [1224, 649] width 17 height 16
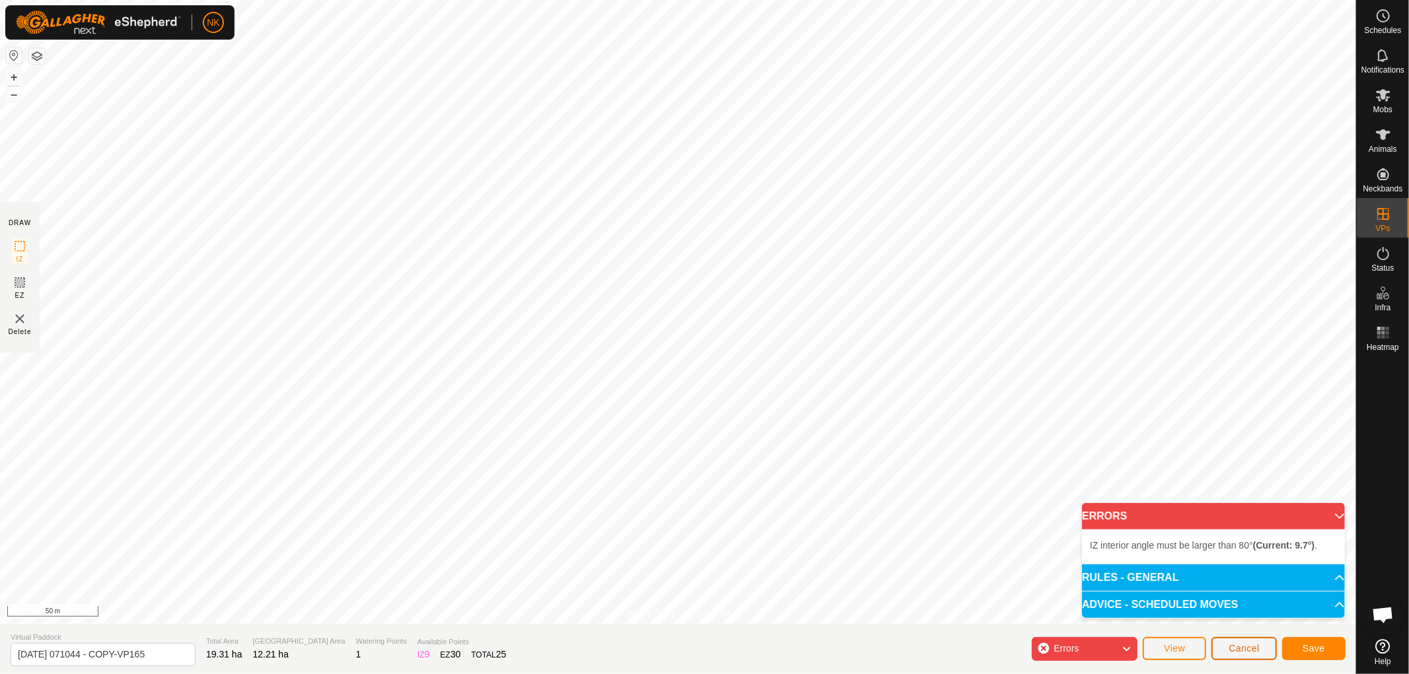
click at [1232, 647] on span "Cancel" at bounding box center [1243, 648] width 31 height 11
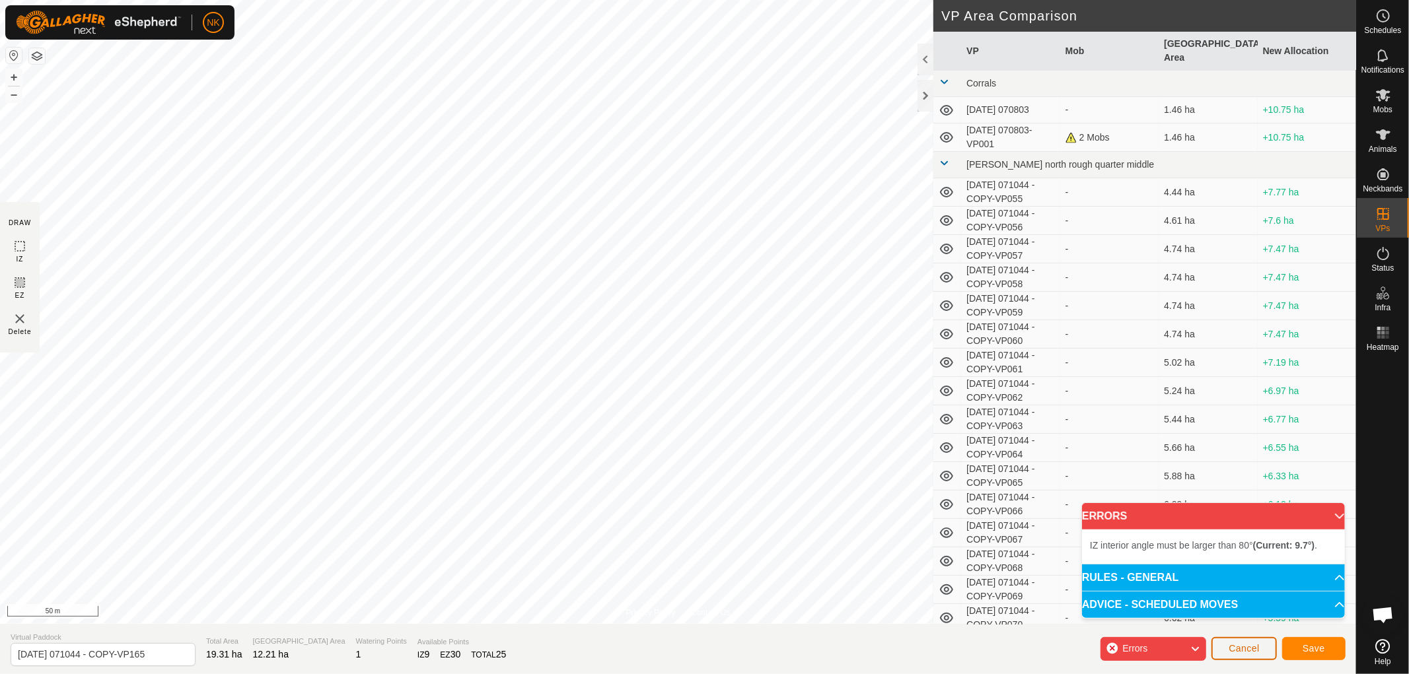
click at [1243, 655] on button "Cancel" at bounding box center [1243, 648] width 65 height 23
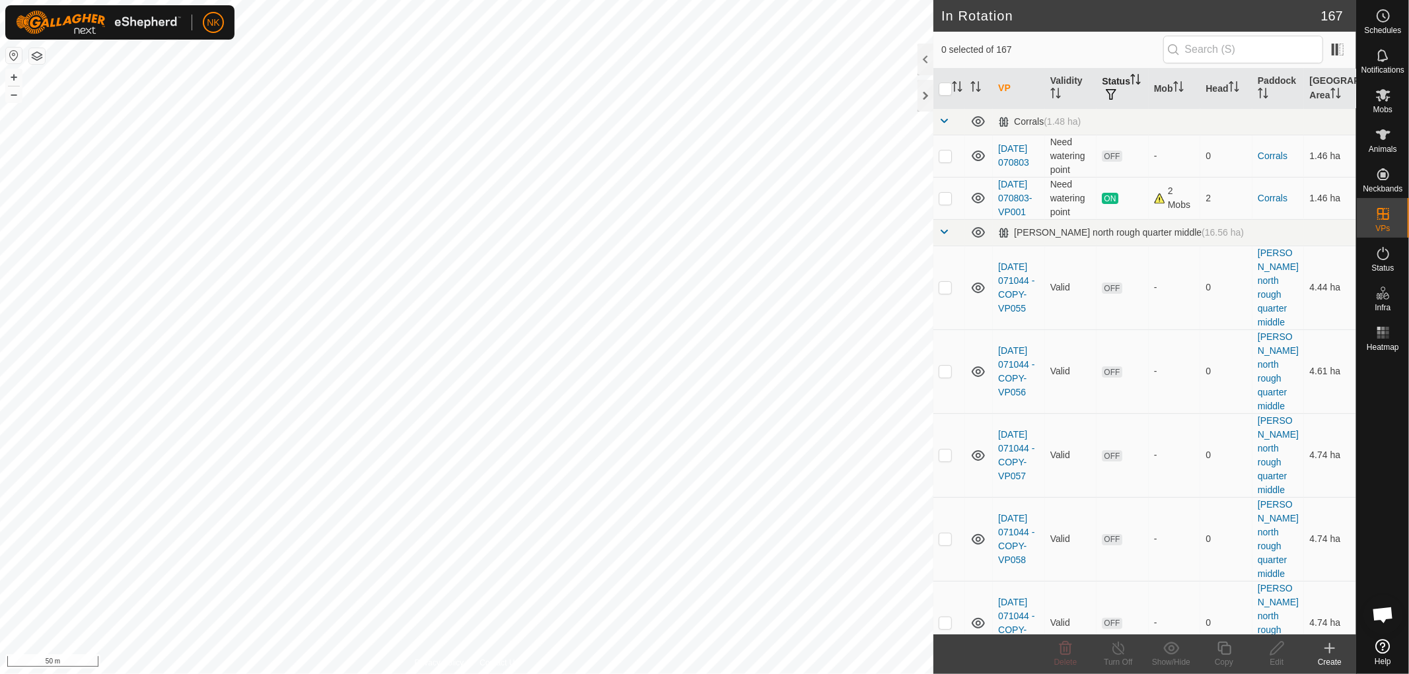
click at [1107, 81] on th "Status" at bounding box center [1122, 89] width 52 height 40
click at [1117, 87] on th "Status" at bounding box center [1122, 89] width 52 height 40
click at [1114, 95] on span "button" at bounding box center [1110, 94] width 11 height 11
click at [1119, 166] on input "ON" at bounding box center [1123, 164] width 13 height 13
checkbox input "true"
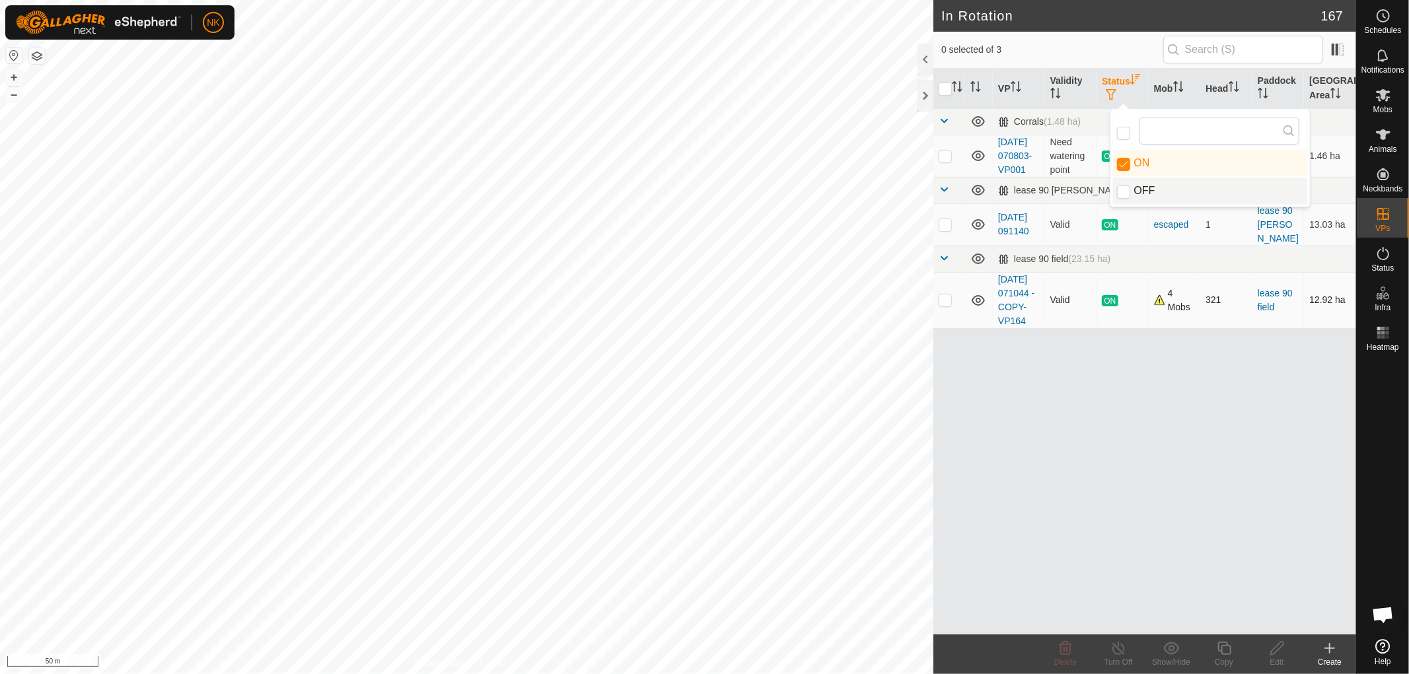
click at [945, 305] on p-checkbox at bounding box center [944, 300] width 13 height 11
checkbox input "true"
click at [1231, 652] on icon at bounding box center [1224, 649] width 17 height 16
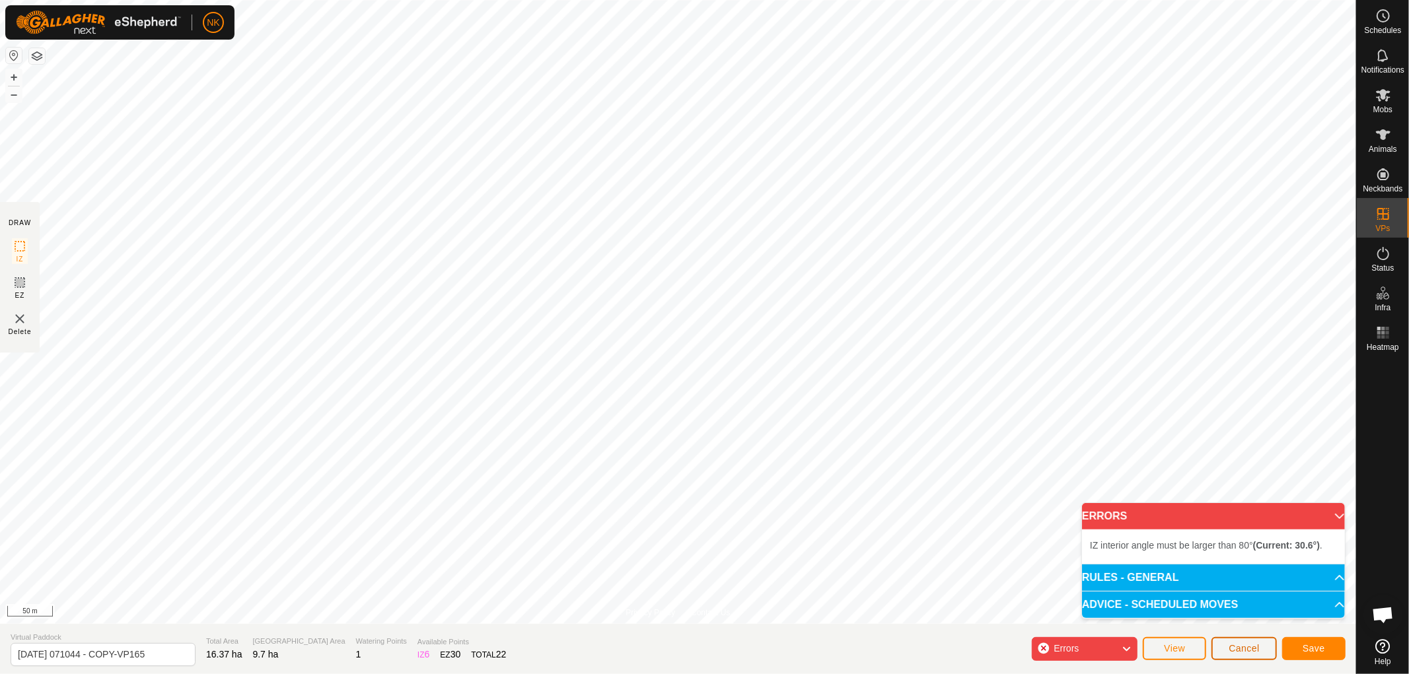
click at [1259, 646] on span "Cancel" at bounding box center [1243, 648] width 31 height 11
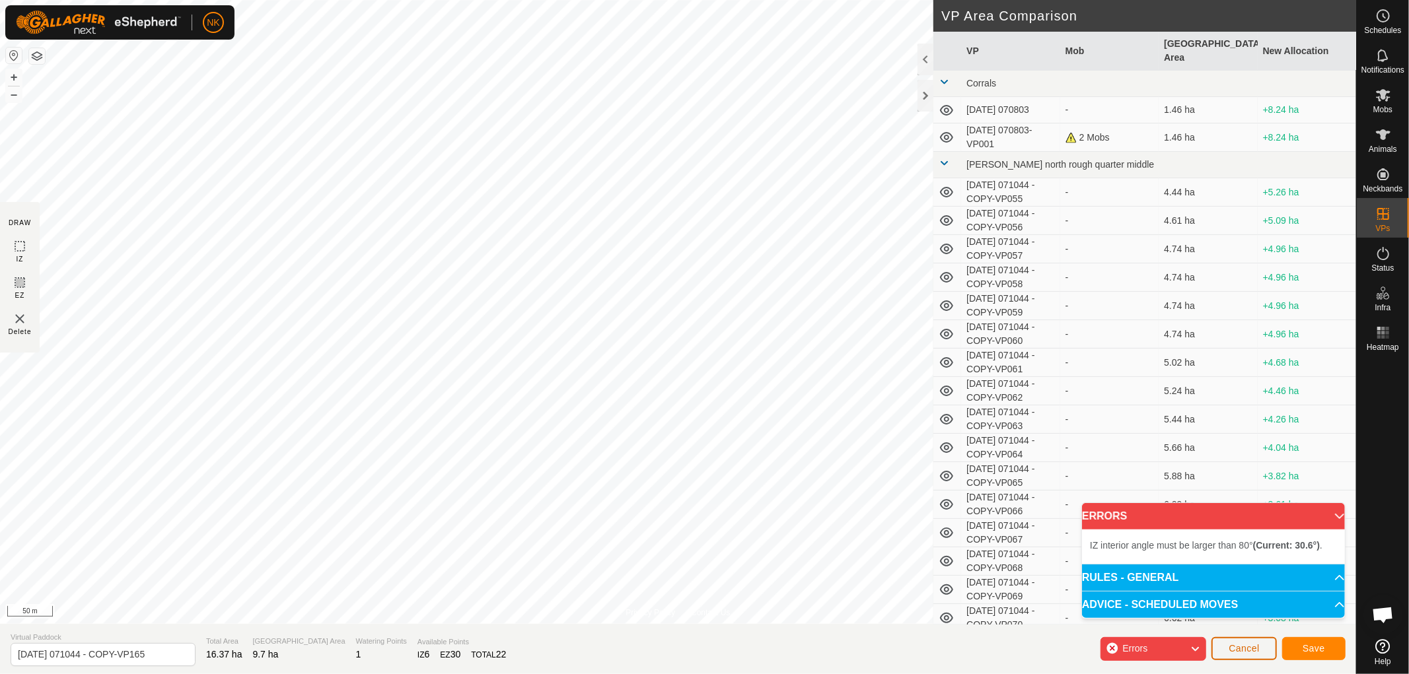
click at [1259, 658] on button "Cancel" at bounding box center [1243, 648] width 65 height 23
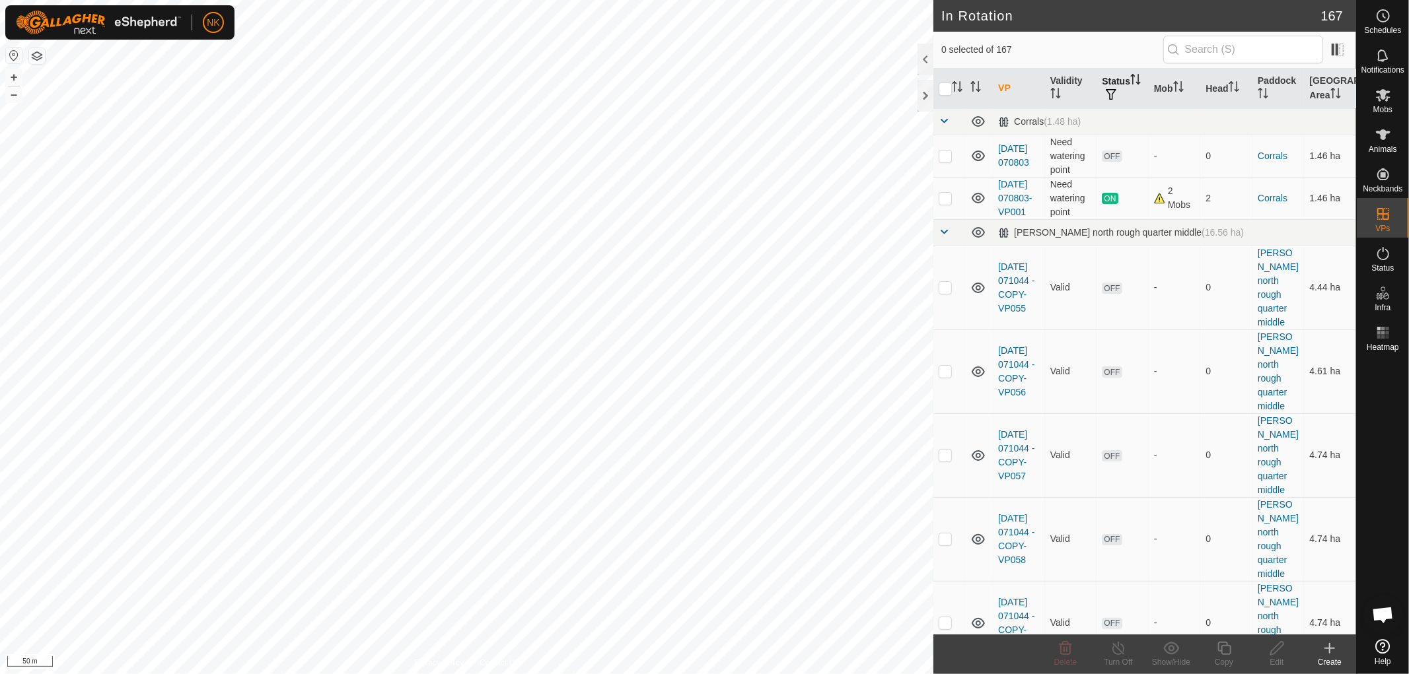
click at [1113, 87] on th "Status" at bounding box center [1122, 89] width 52 height 40
click at [1116, 95] on span "button" at bounding box center [1110, 94] width 11 height 11
click at [1121, 165] on input "ON" at bounding box center [1123, 164] width 13 height 13
checkbox input "true"
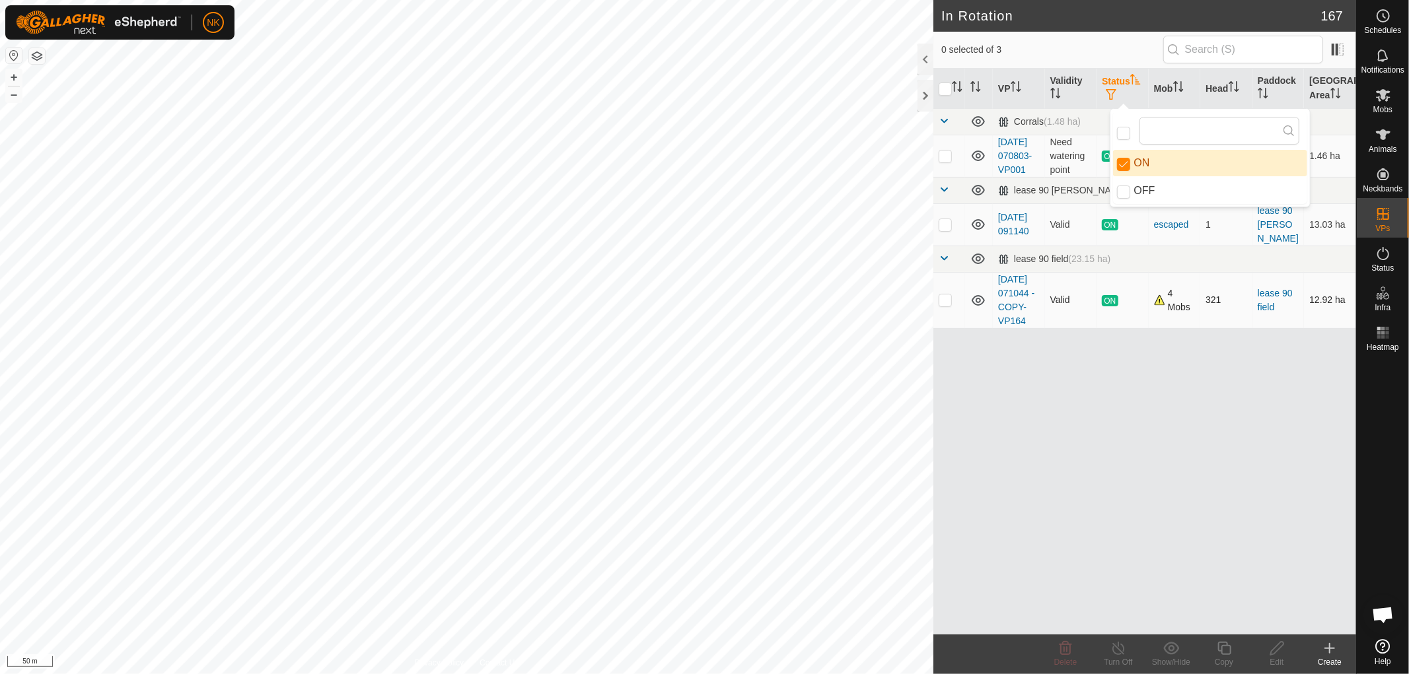
click at [942, 305] on p-checkbox at bounding box center [944, 300] width 13 height 11
checkbox input "true"
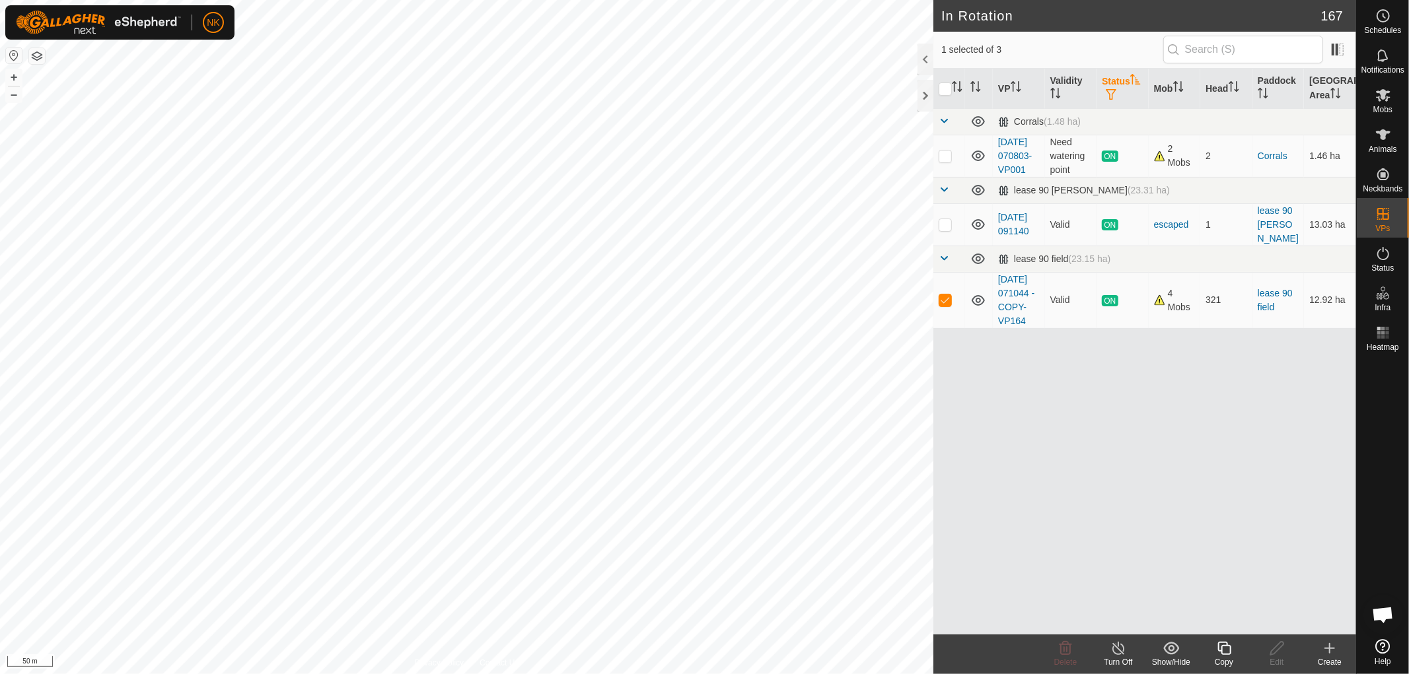
click at [1228, 657] on div "Copy" at bounding box center [1223, 662] width 53 height 12
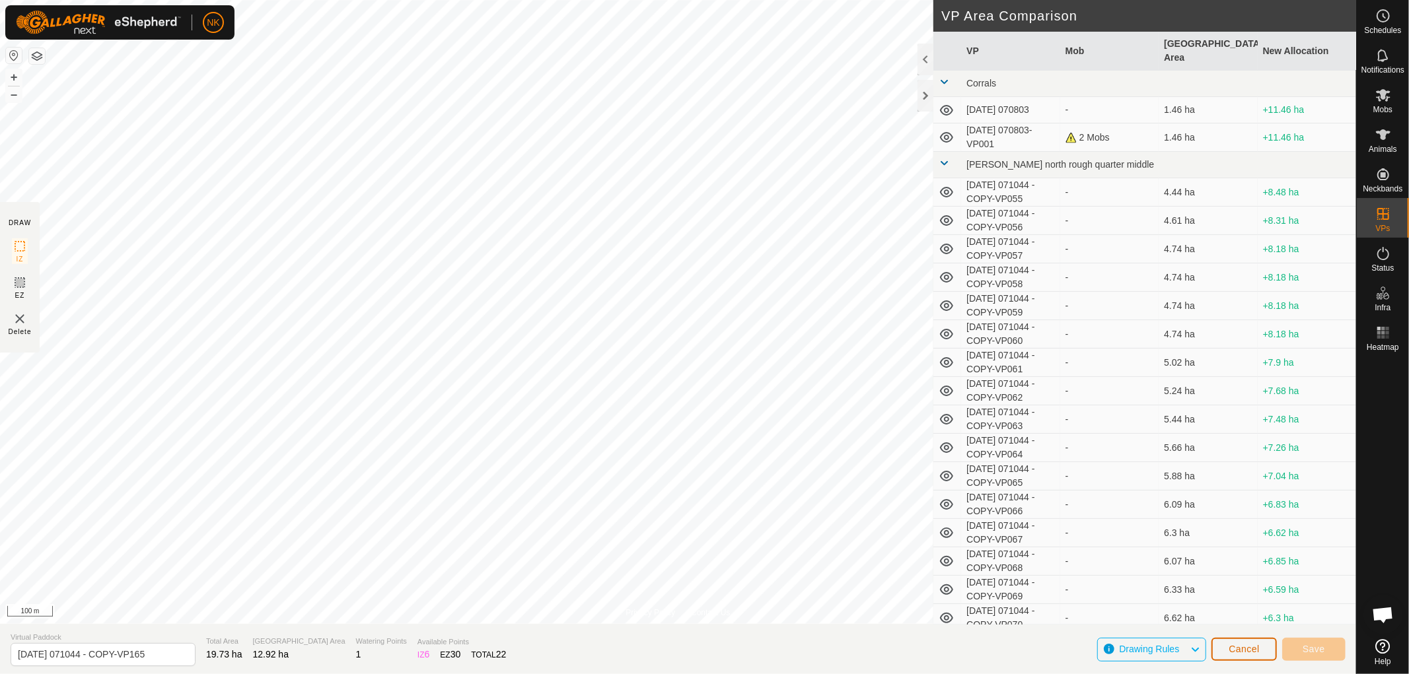
click at [1258, 656] on button "Cancel" at bounding box center [1243, 649] width 65 height 23
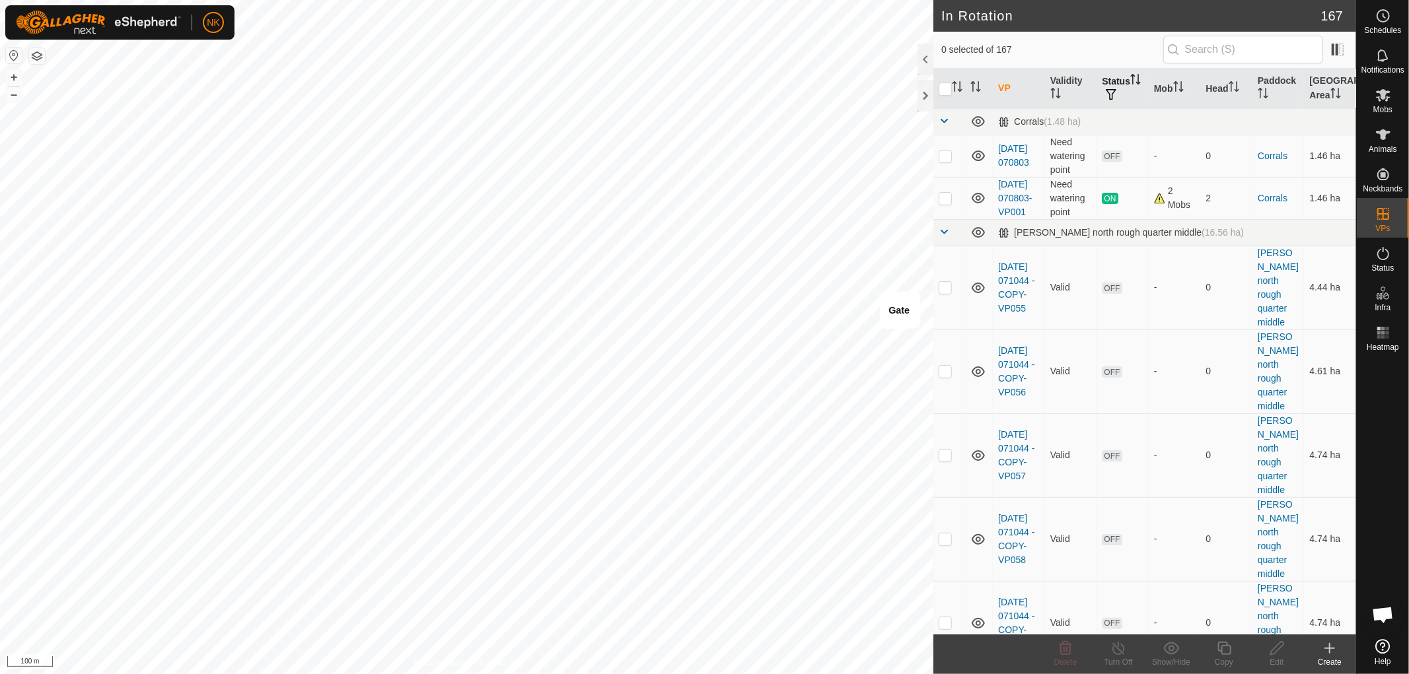
click at [1111, 87] on th "Status" at bounding box center [1122, 89] width 52 height 40
click at [1116, 97] on span "button" at bounding box center [1110, 94] width 11 height 11
click at [1123, 158] on input "ON" at bounding box center [1123, 164] width 13 height 13
checkbox input "true"
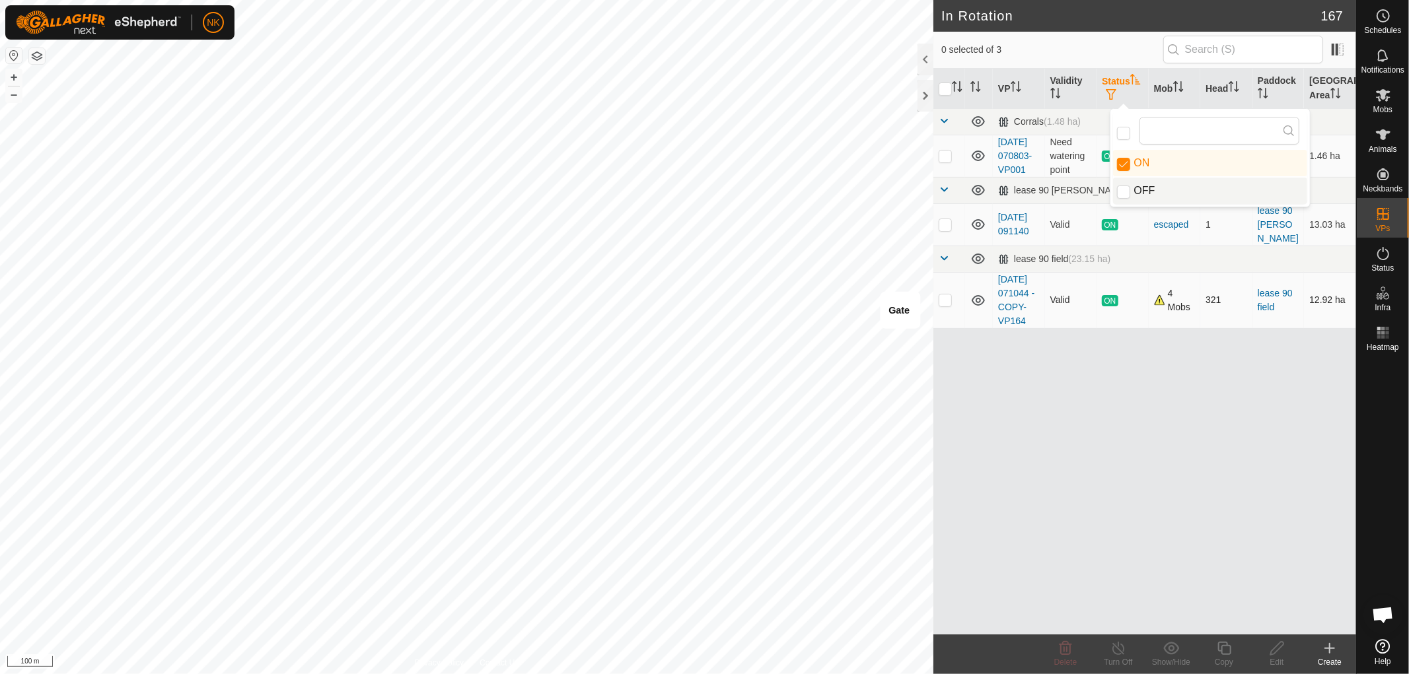
click at [944, 326] on td at bounding box center [949, 300] width 32 height 56
checkbox input "true"
click at [1226, 652] on icon at bounding box center [1224, 649] width 17 height 16
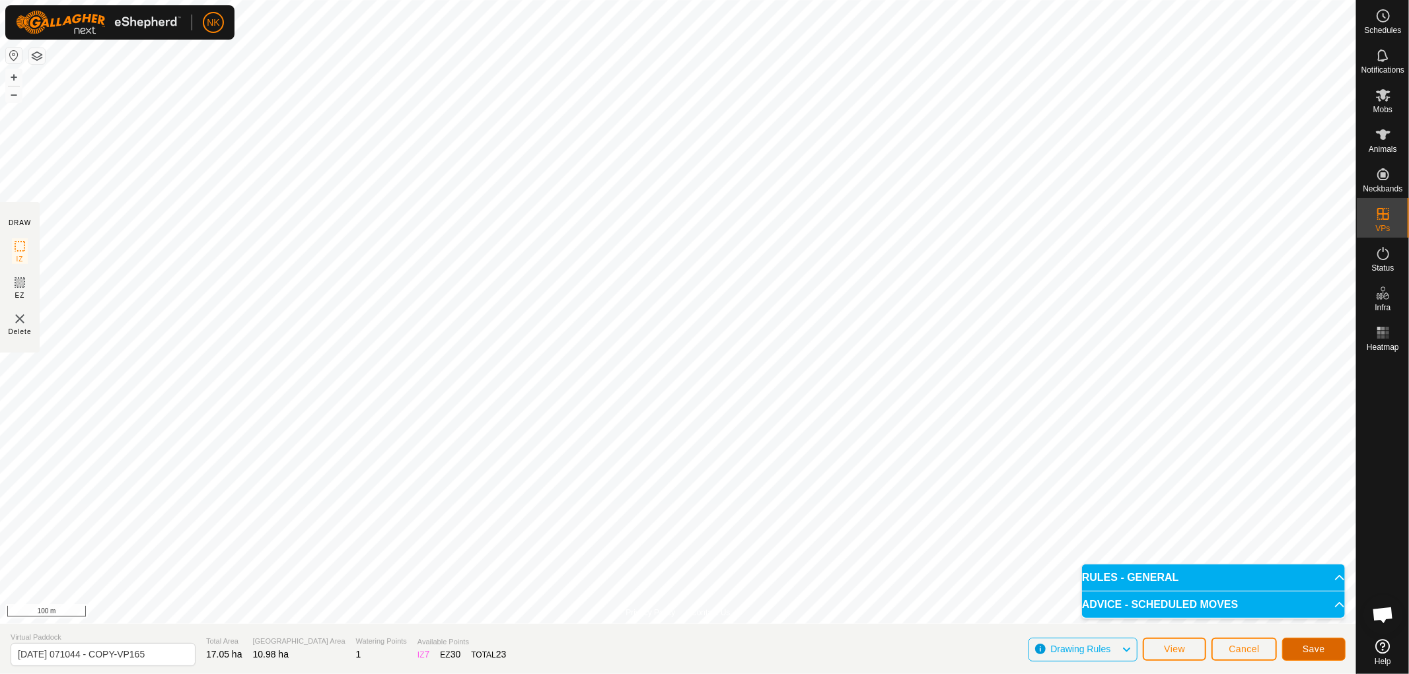
click at [1309, 643] on button "Save" at bounding box center [1313, 649] width 63 height 23
click at [1250, 658] on button "Cancel" at bounding box center [1243, 649] width 65 height 23
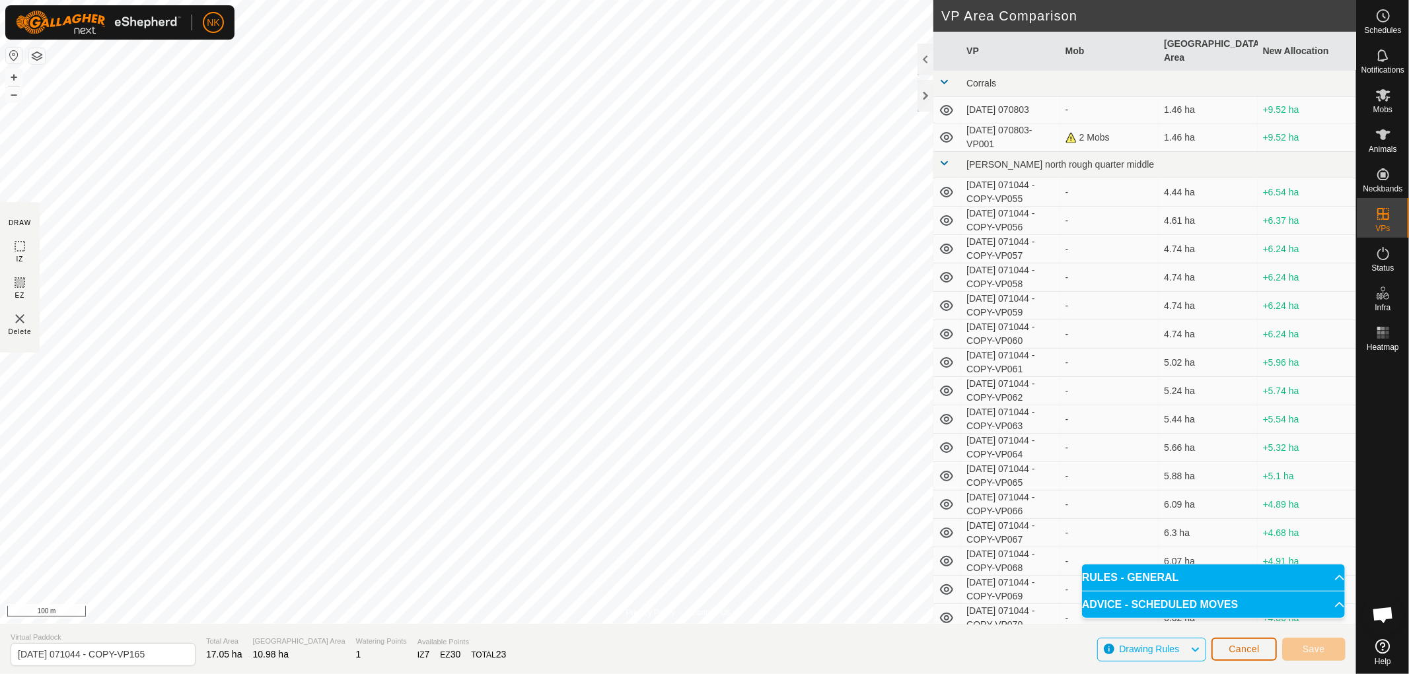
click at [1250, 652] on span "Cancel" at bounding box center [1243, 649] width 31 height 11
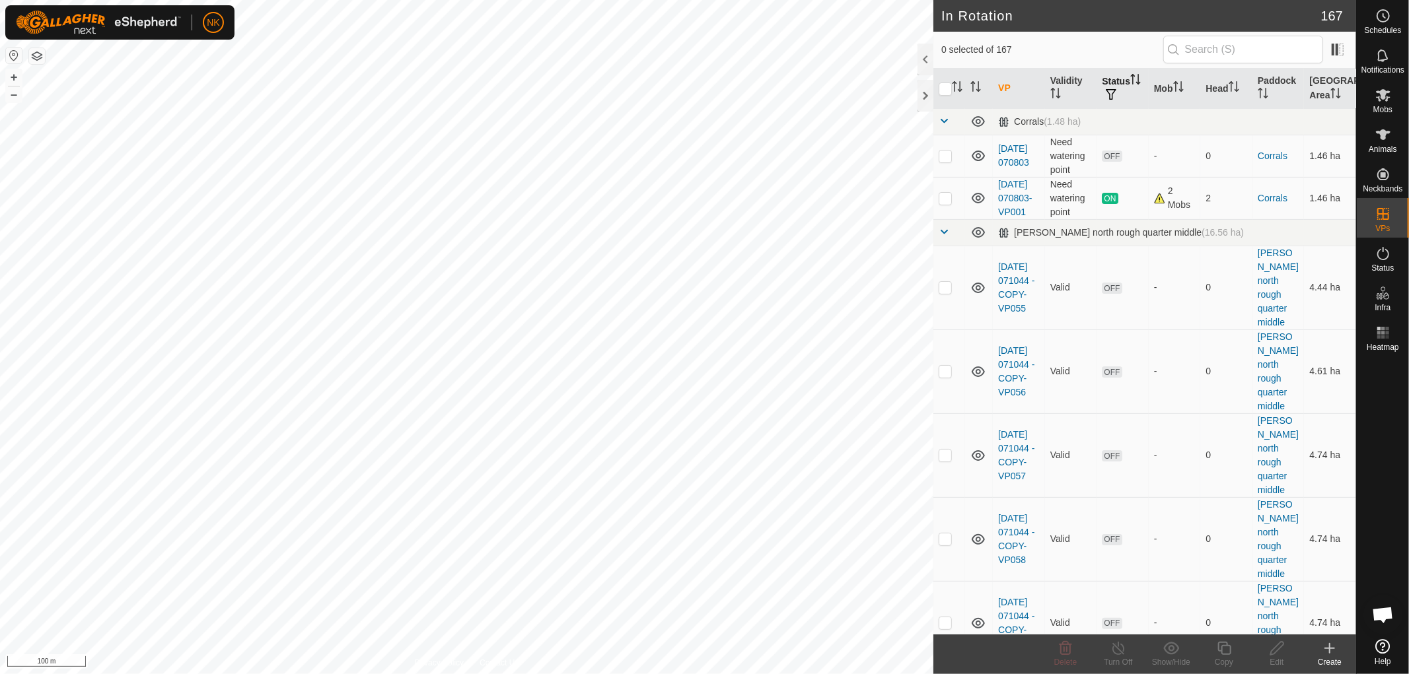
click at [1106, 79] on th "Status" at bounding box center [1122, 89] width 52 height 40
click at [946, 237] on span at bounding box center [943, 231] width 11 height 11
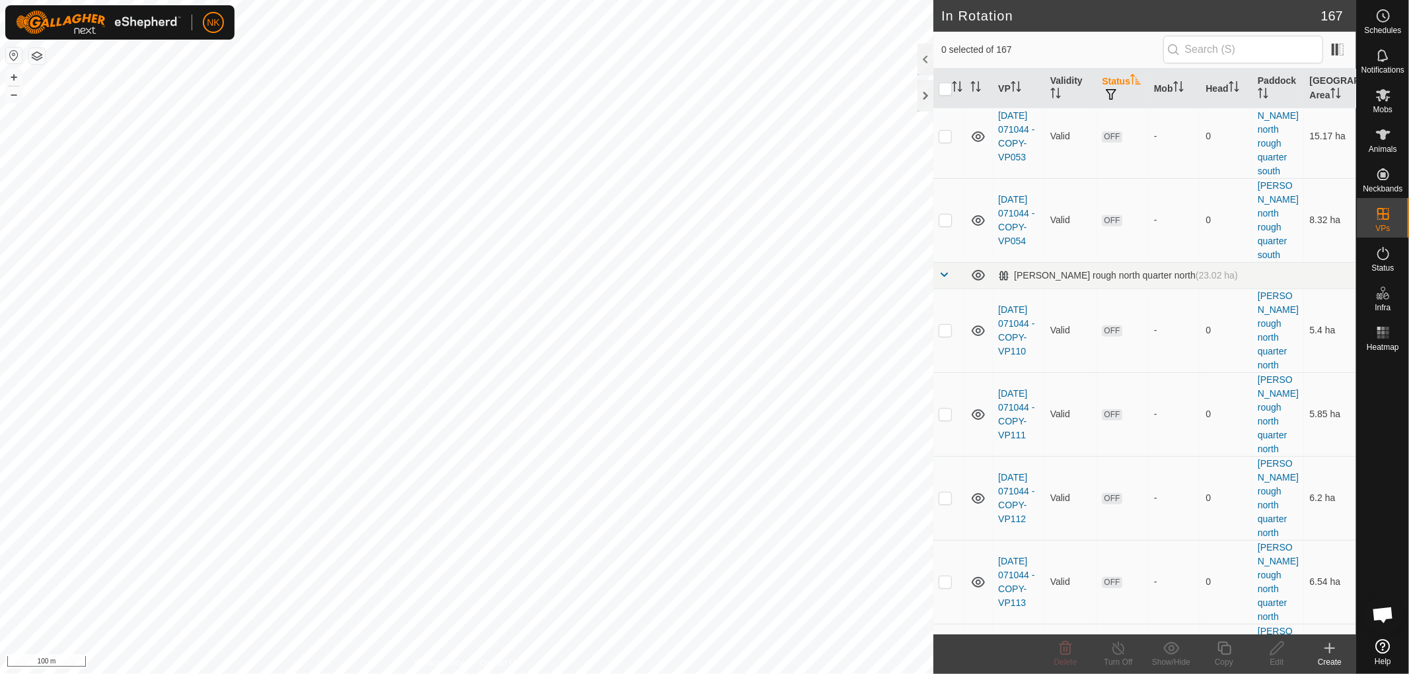
scroll to position [4255, 0]
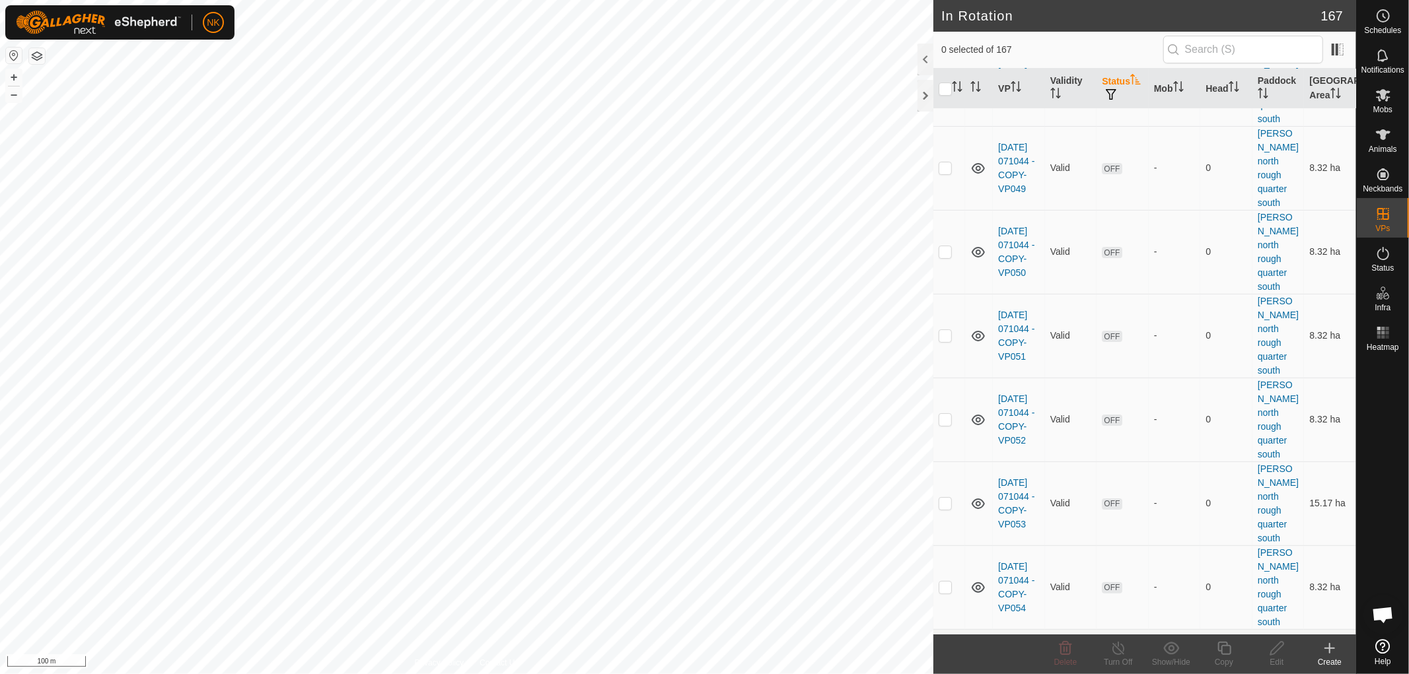
click at [1335, 652] on icon at bounding box center [1329, 649] width 16 height 16
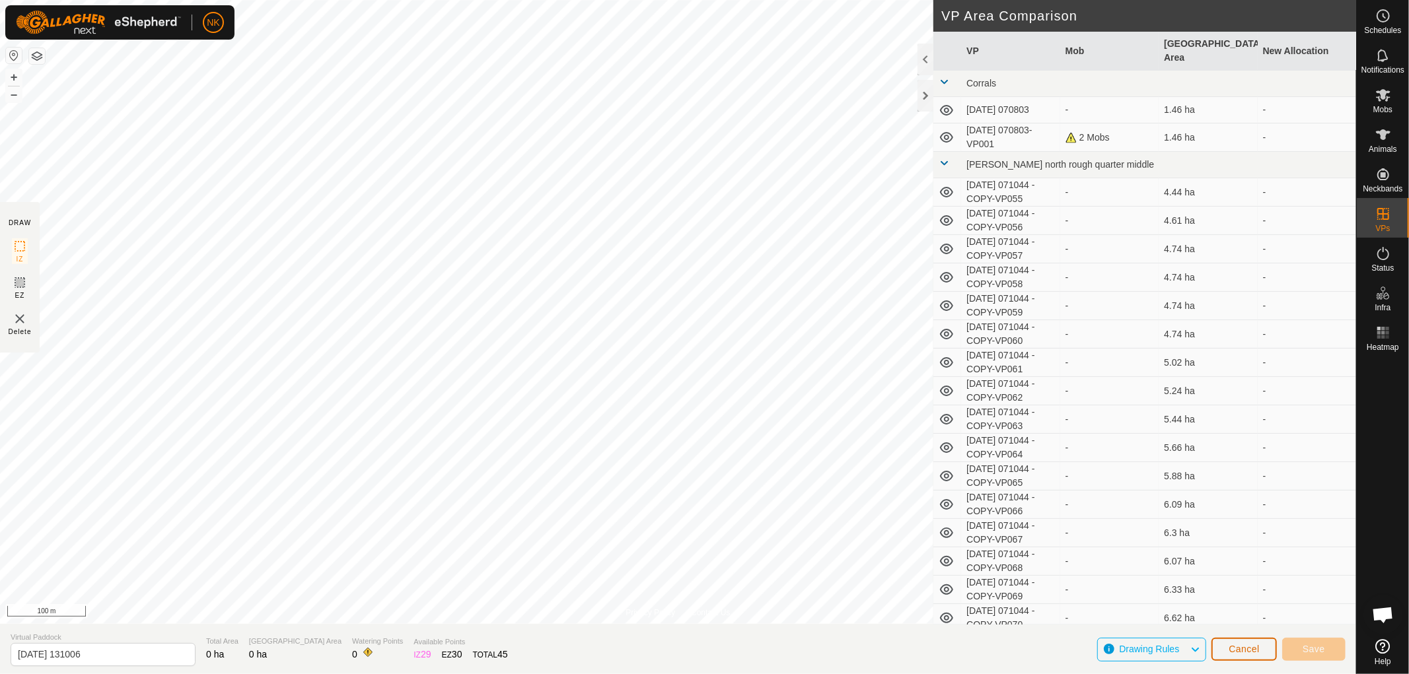
click at [1271, 650] on button "Cancel" at bounding box center [1243, 649] width 65 height 23
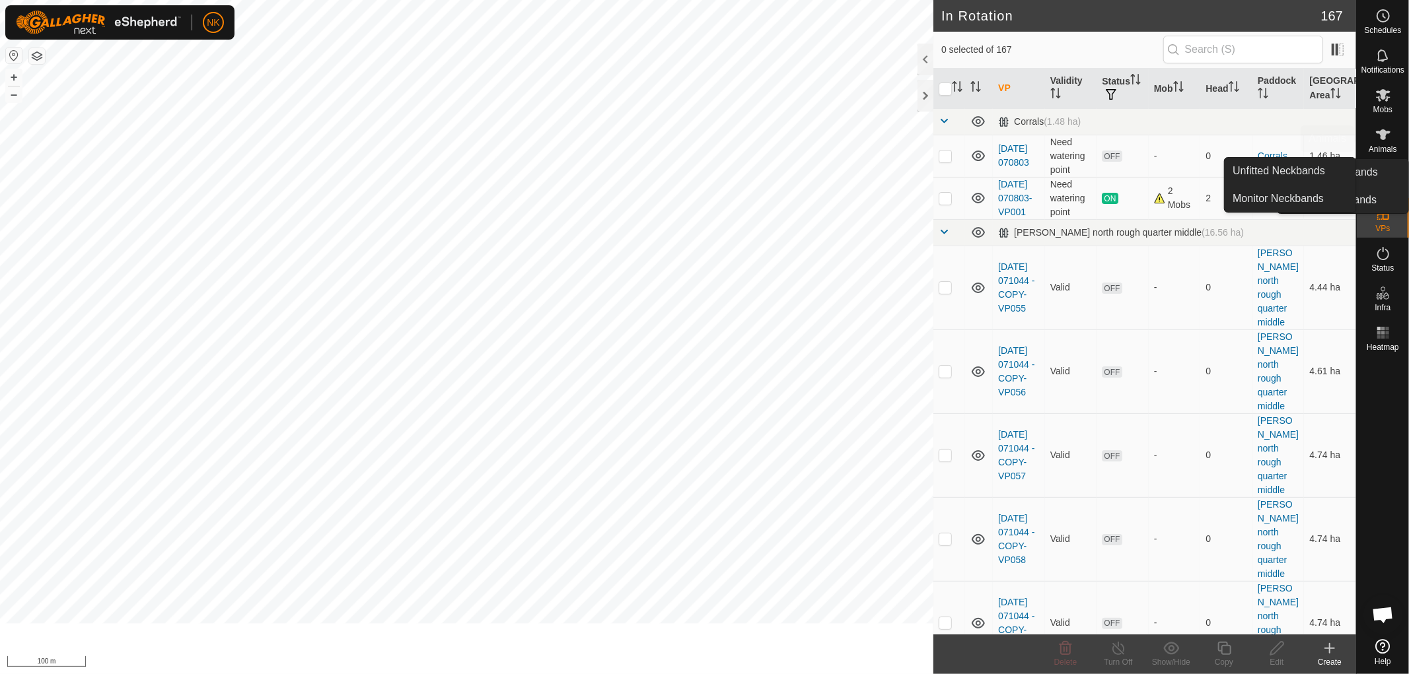
click at [1387, 107] on span "Mobs" at bounding box center [1382, 110] width 19 height 8
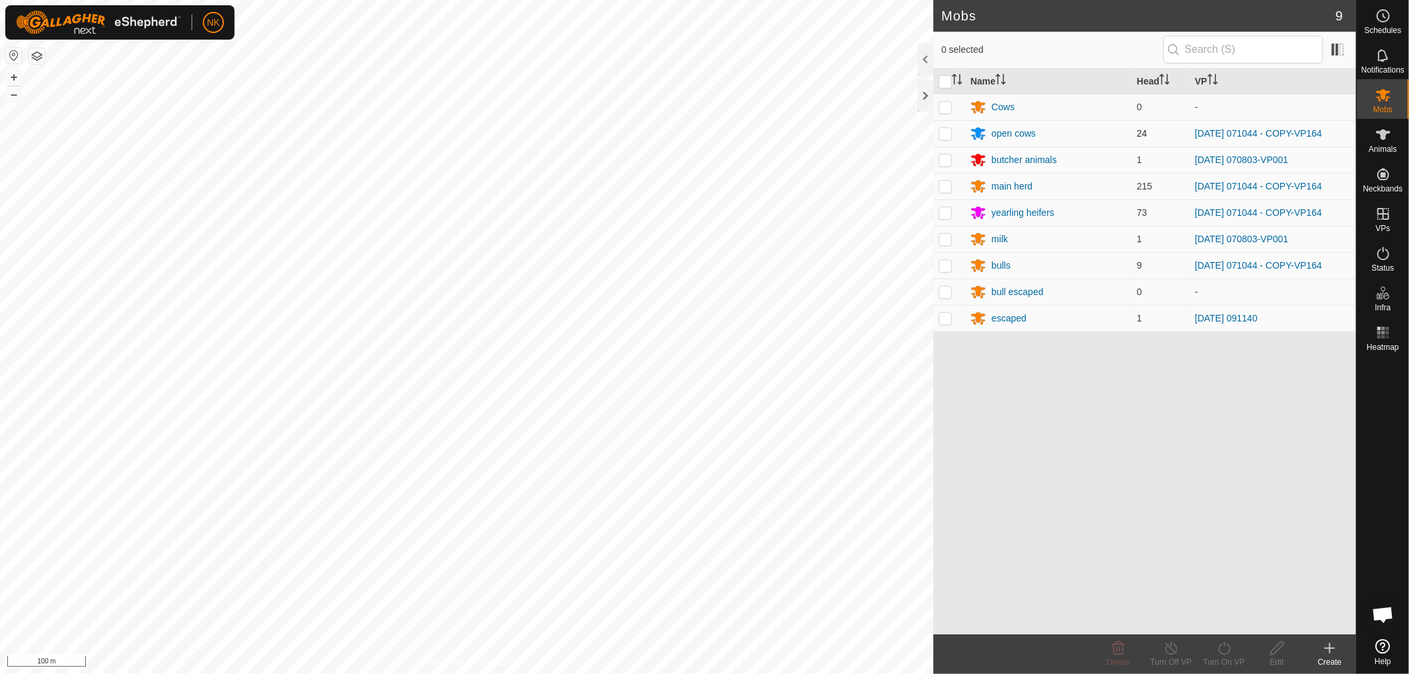
click at [950, 130] on p-checkbox at bounding box center [944, 133] width 13 height 11
checkbox input "true"
click at [942, 177] on td at bounding box center [949, 186] width 32 height 26
checkbox input "true"
click at [947, 212] on p-checkbox at bounding box center [944, 212] width 13 height 11
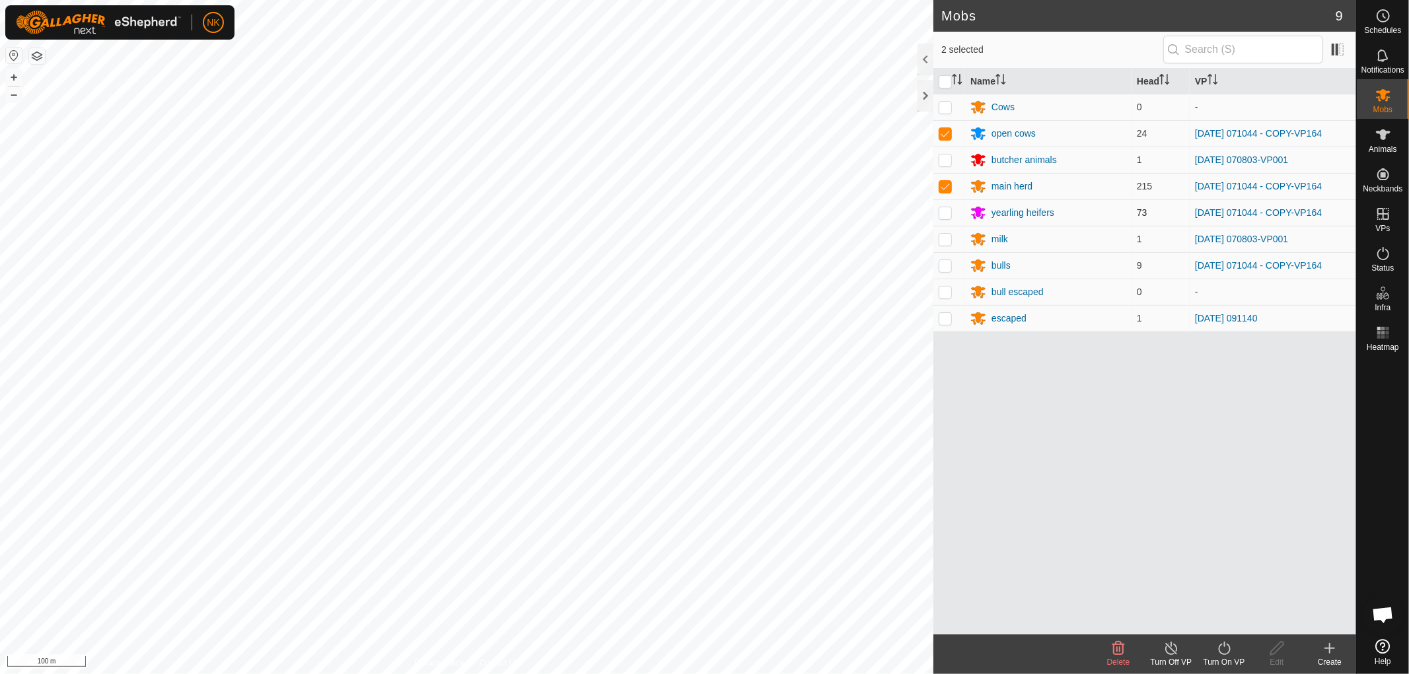
checkbox input "true"
click at [952, 261] on p-tablecheckbox at bounding box center [944, 265] width 13 height 11
checkbox input "true"
click at [1228, 658] on div "Turn On VP" at bounding box center [1223, 662] width 53 height 12
click at [1243, 625] on link "Now" at bounding box center [1263, 619] width 131 height 26
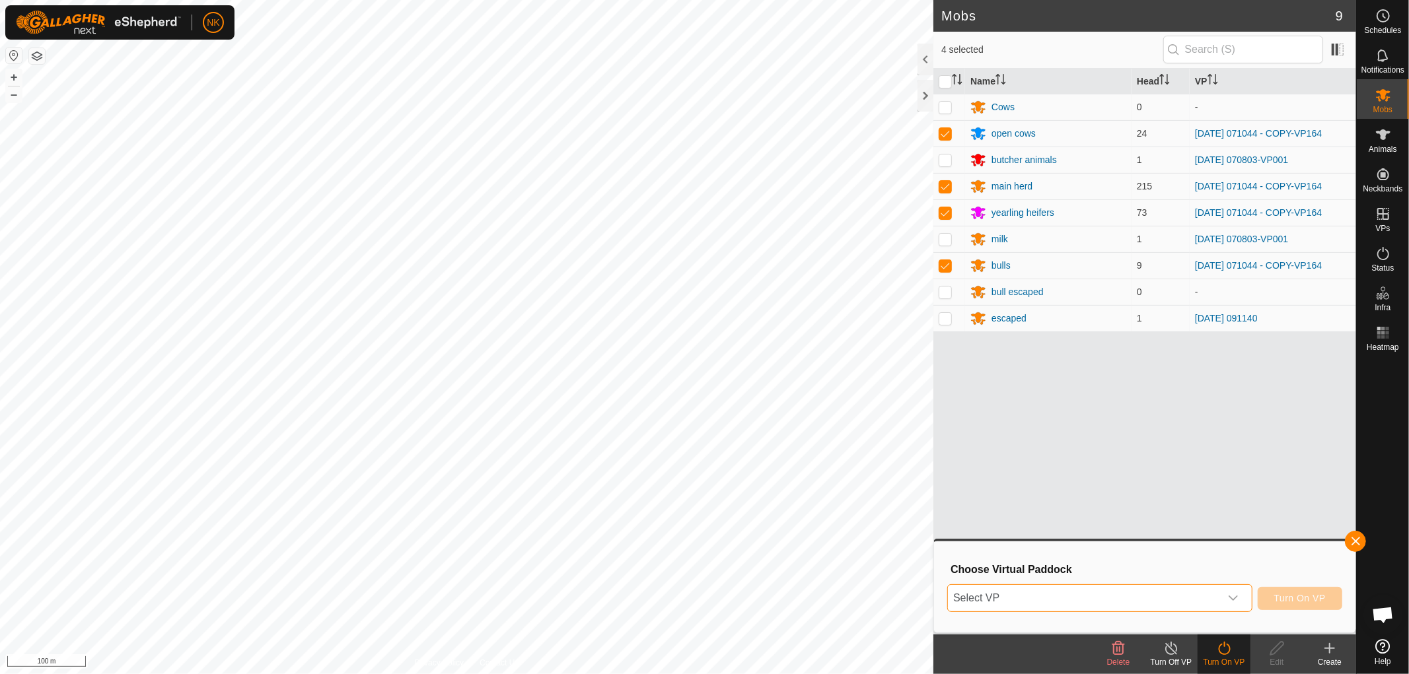
click at [1143, 600] on span "Select VP" at bounding box center [1084, 598] width 272 height 26
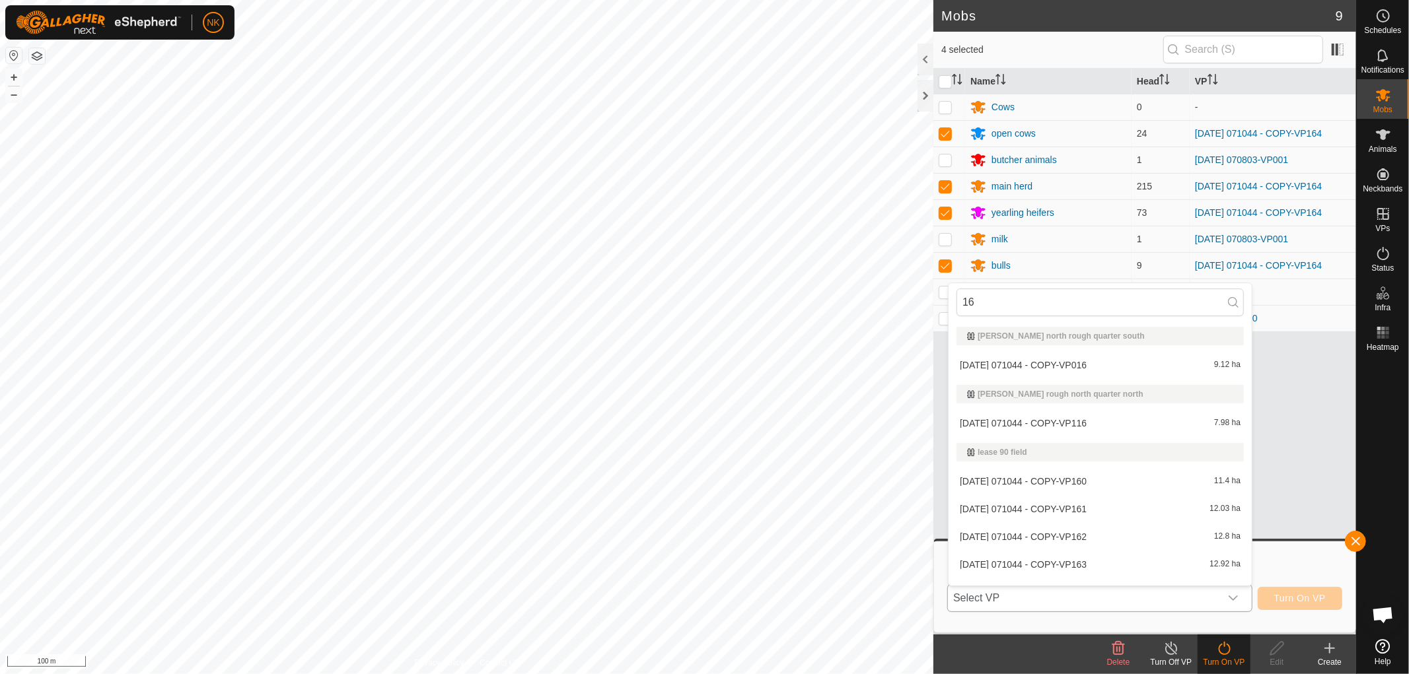
type input "161"
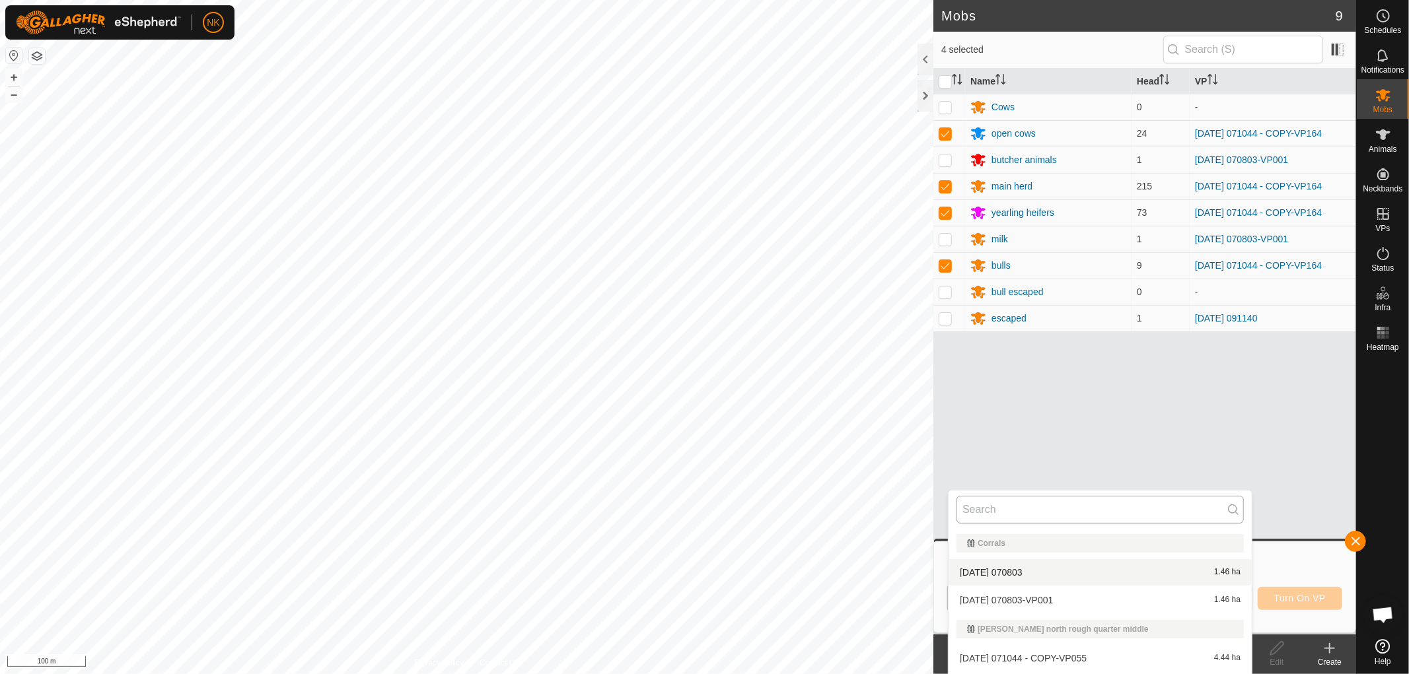
click at [1041, 513] on input "text" at bounding box center [1099, 510] width 287 height 28
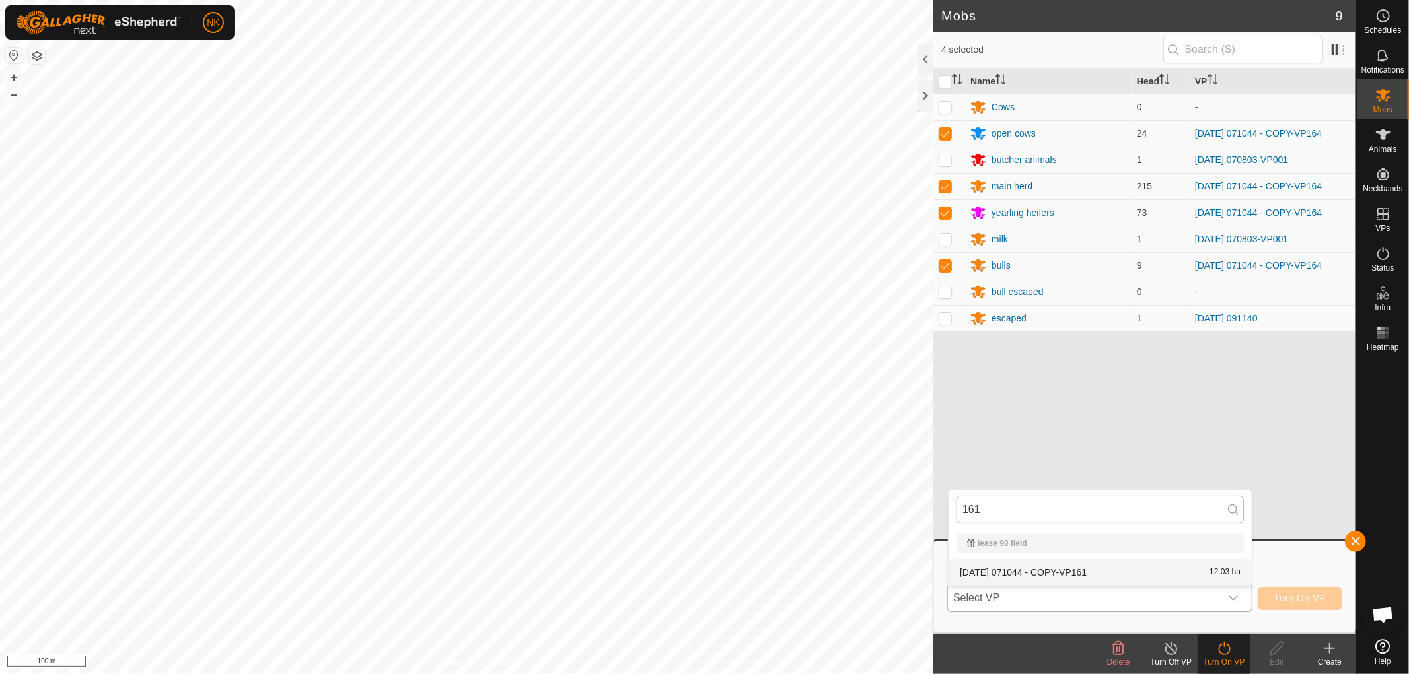
click at [1053, 505] on input "161" at bounding box center [1099, 510] width 287 height 28
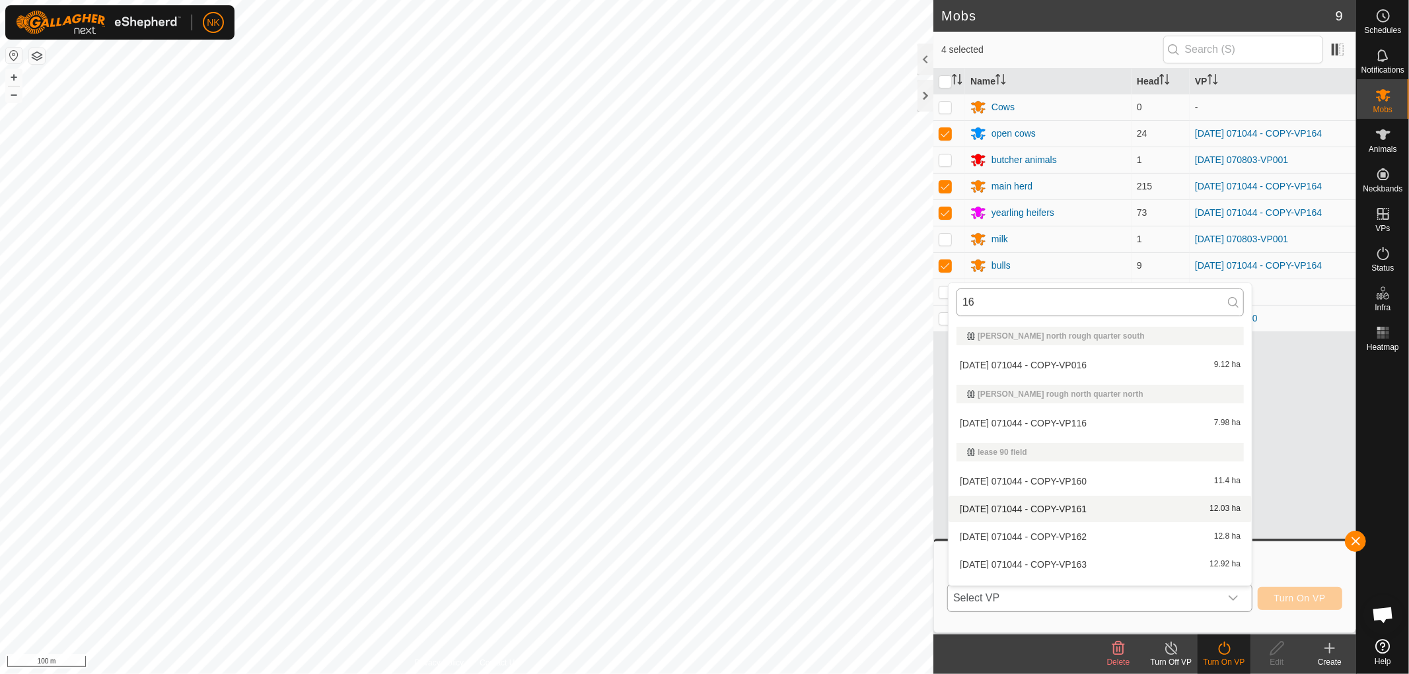
type input "163"
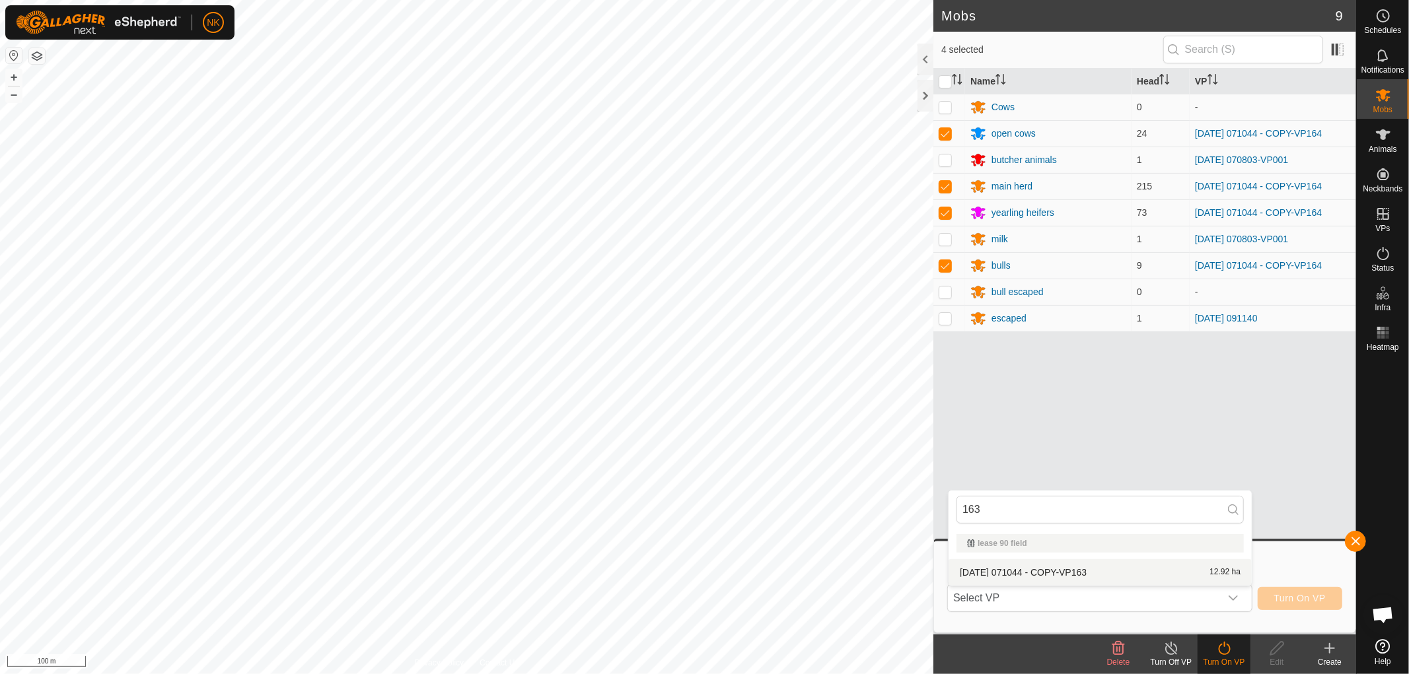
click at [910, 498] on body "NK Schedules Notifications Mobs Animals Neckbands VPs Status Infra Heatmap Help…" at bounding box center [704, 337] width 1409 height 674
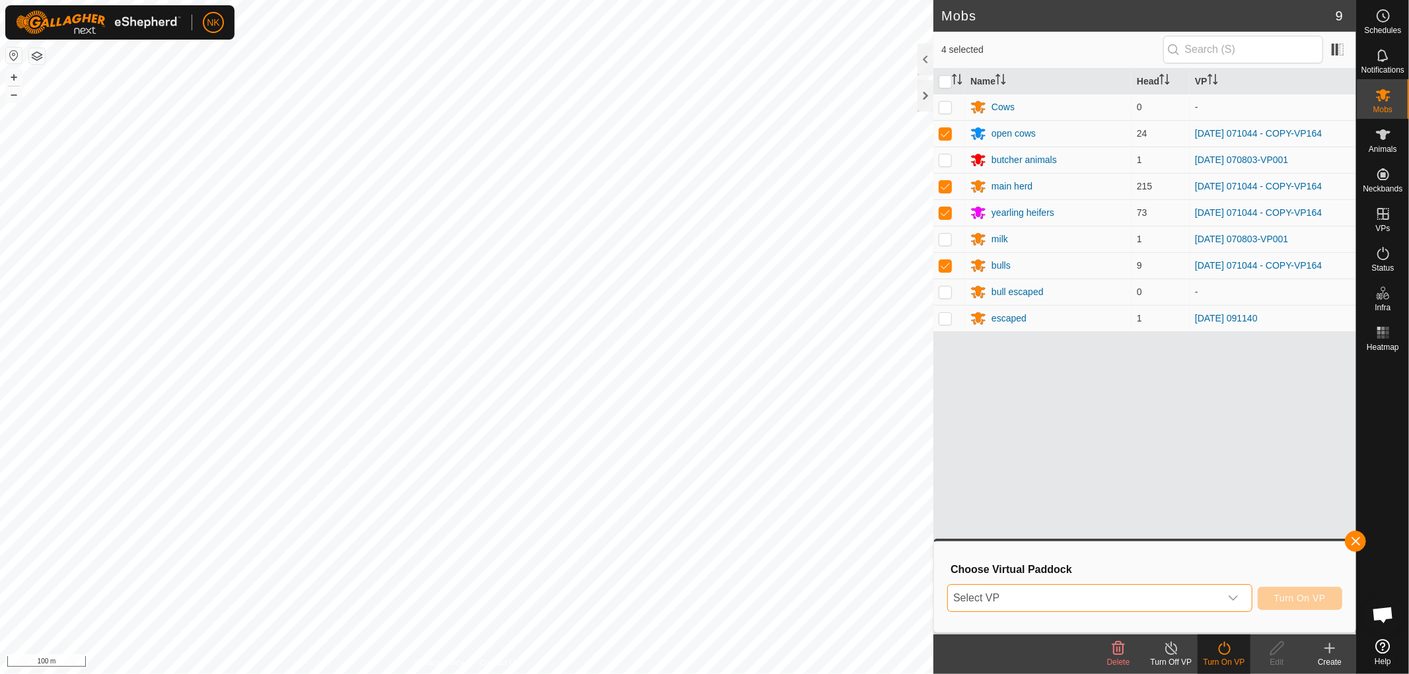
click at [1092, 596] on span "Select VP" at bounding box center [1084, 598] width 272 height 26
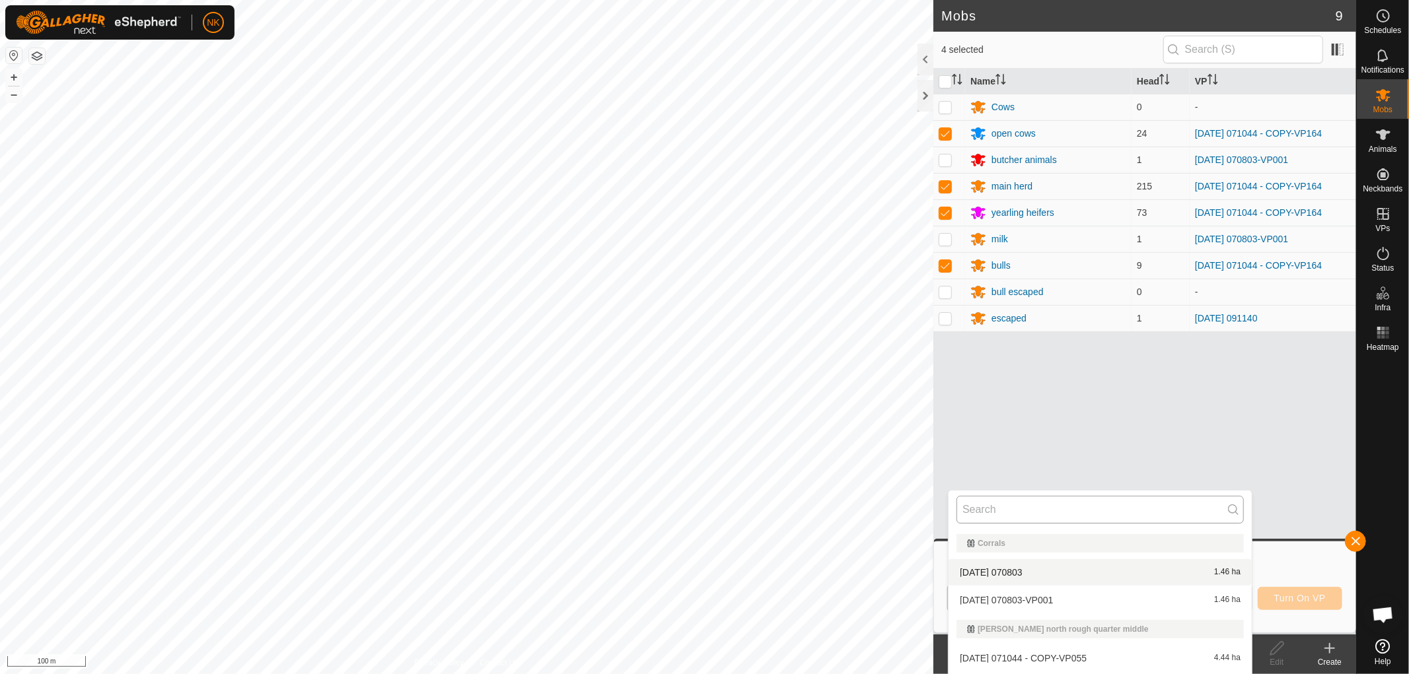
click at [1025, 514] on input "text" at bounding box center [1099, 510] width 287 height 28
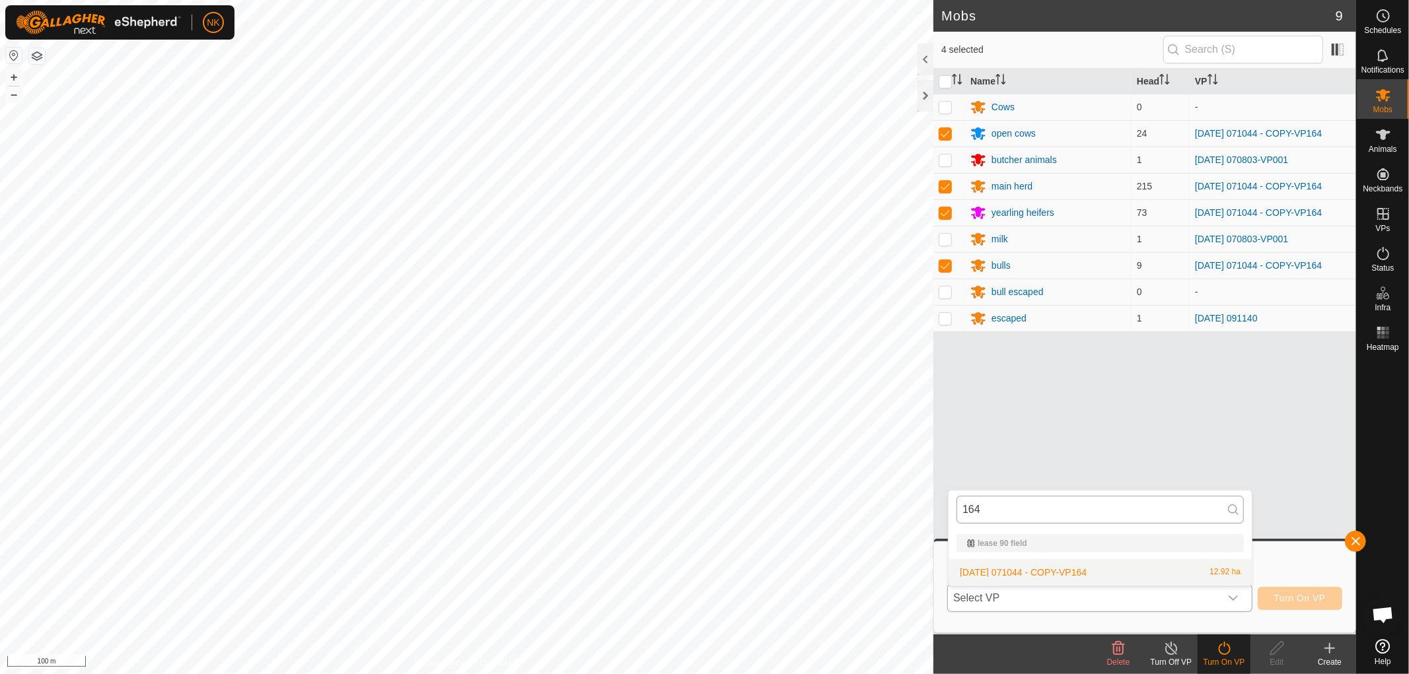
click at [985, 510] on input "164" at bounding box center [1099, 510] width 287 height 28
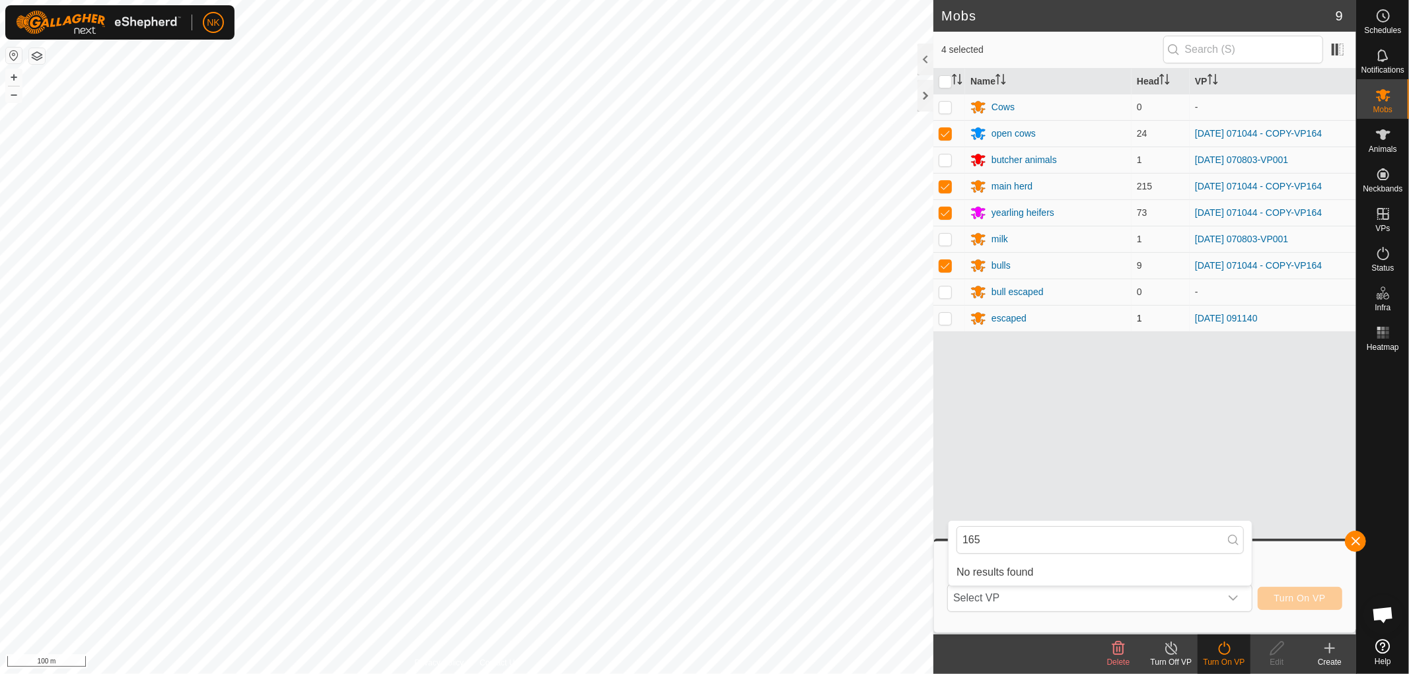
type input "165"
click at [1381, 225] on span "VPs" at bounding box center [1382, 229] width 15 height 8
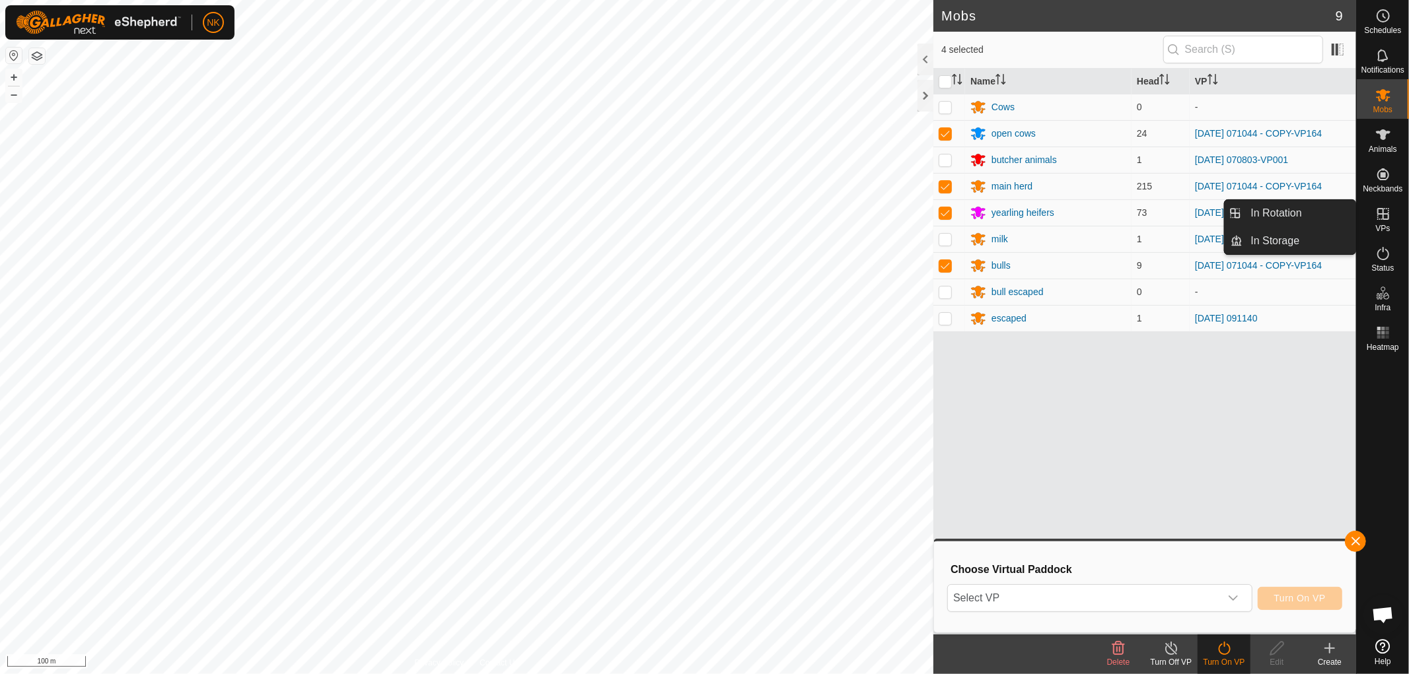
click at [1274, 201] on link "In Rotation" at bounding box center [1299, 213] width 113 height 26
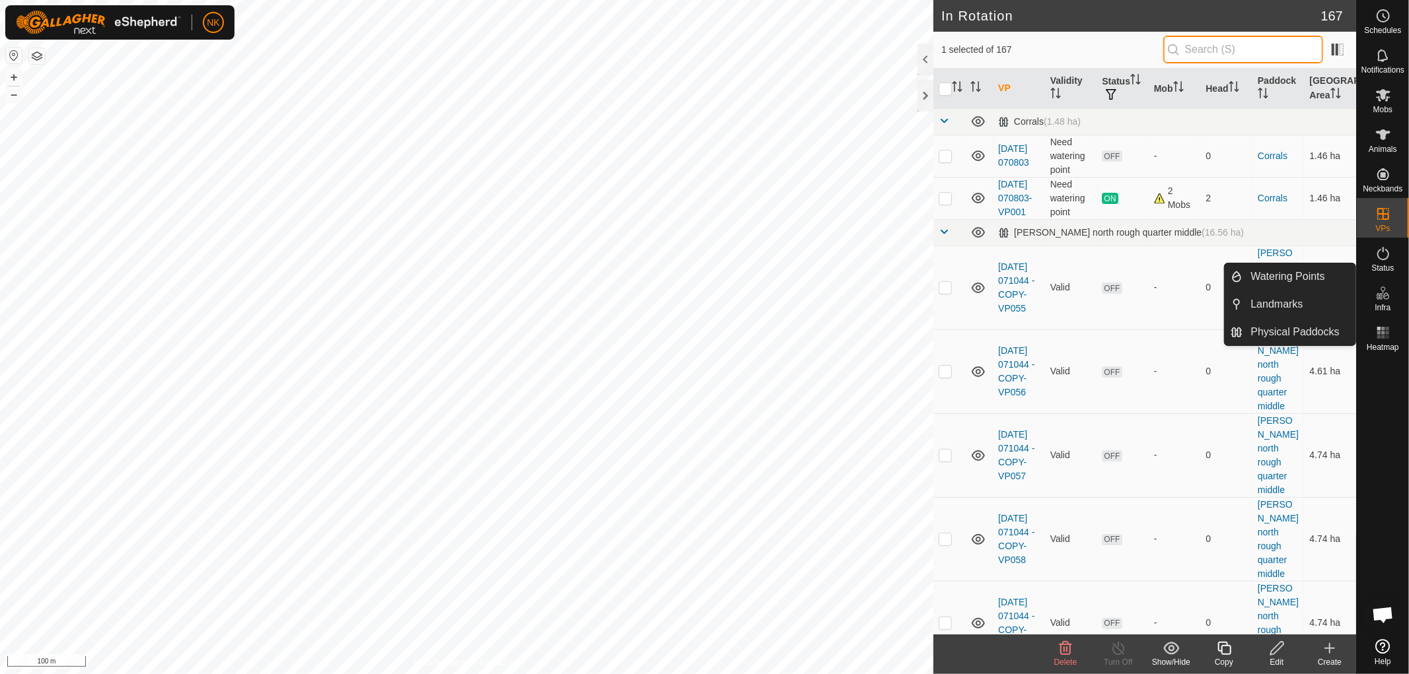
click at [1207, 50] on input "text" at bounding box center [1243, 50] width 160 height 28
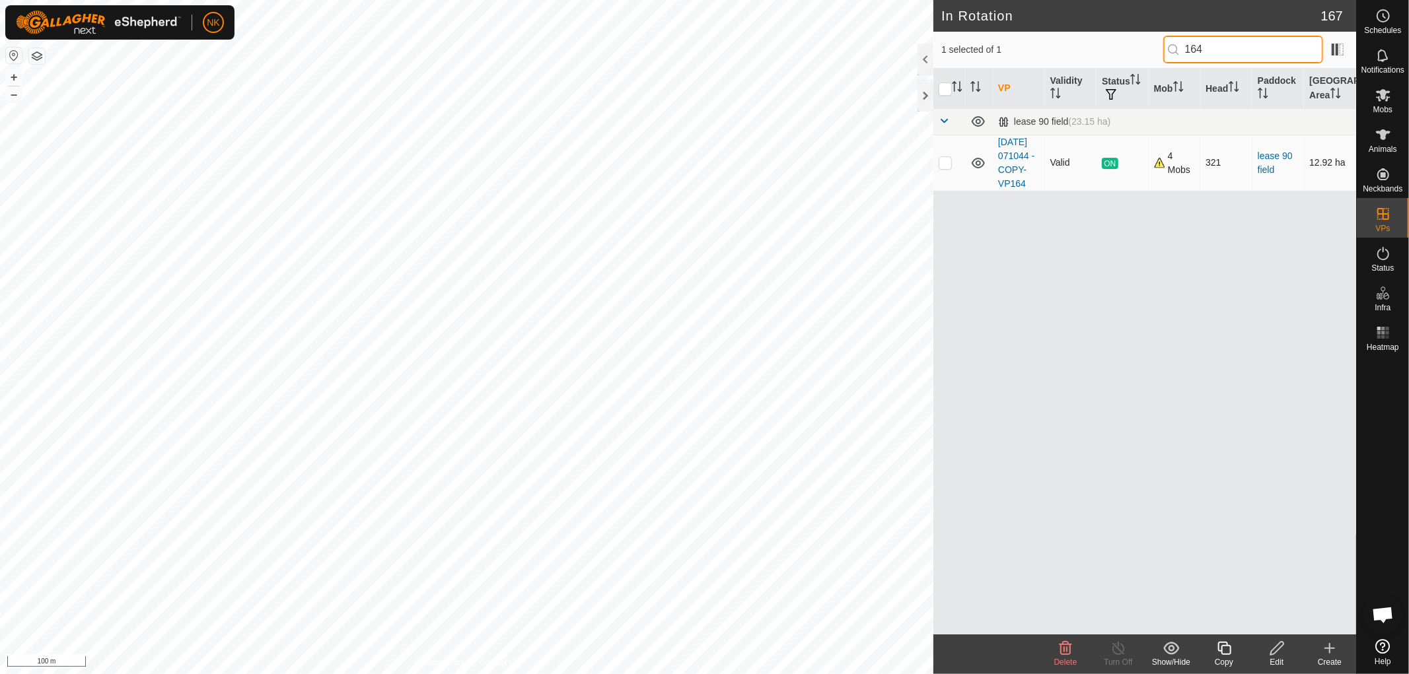
type input "164"
click at [953, 172] on td at bounding box center [949, 163] width 32 height 56
click at [949, 168] on p-checkbox at bounding box center [944, 162] width 13 height 11
checkbox input "false"
click at [888, 21] on div "In Rotation 167 1 selected of 1 164 VP Validity Status Mob Head Paddock Grazing…" at bounding box center [678, 337] width 1356 height 674
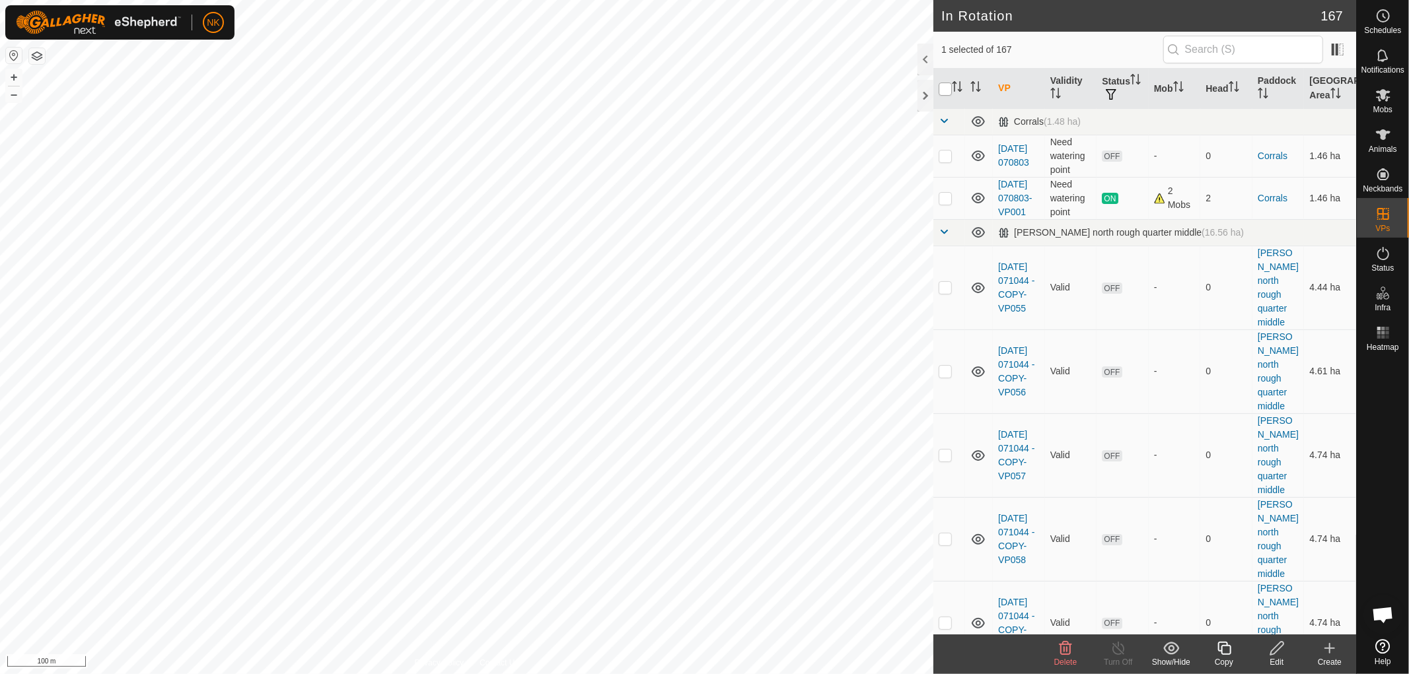
click at [951, 90] on input "checkbox" at bounding box center [944, 89] width 13 height 13
checkbox input "true"
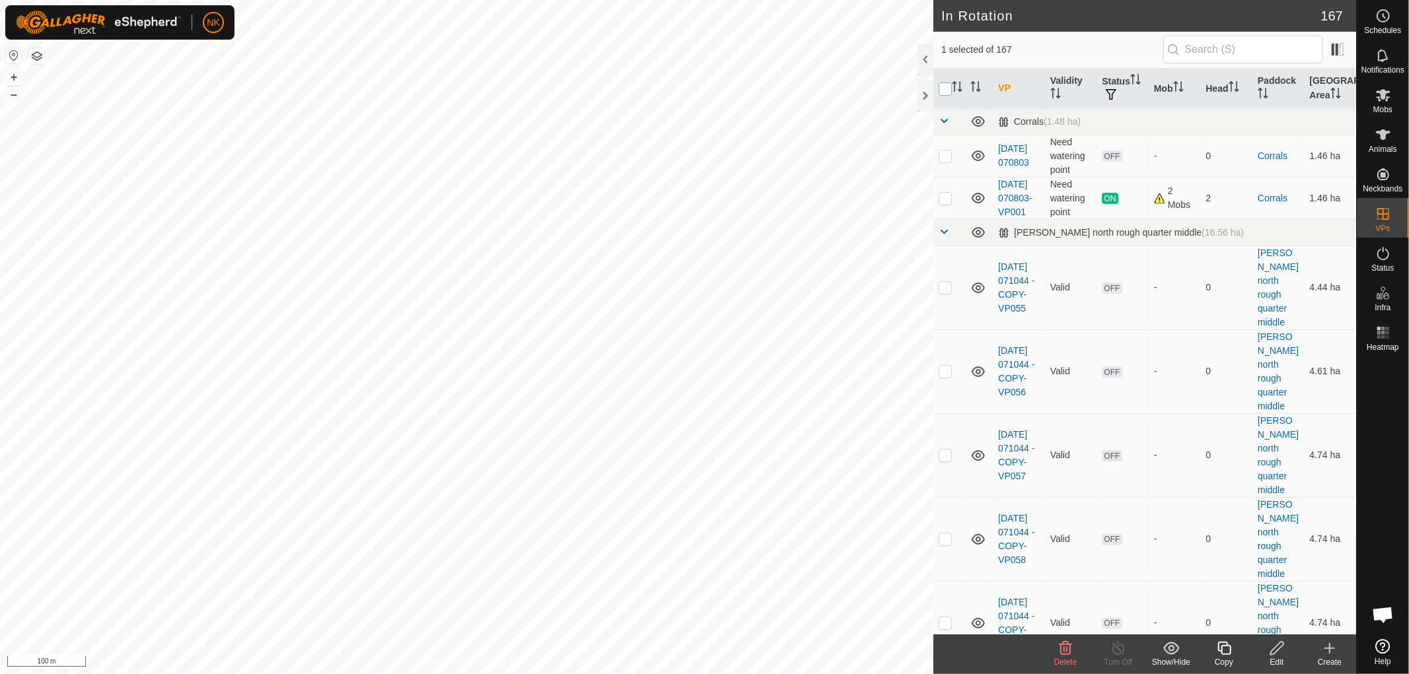
checkbox input "true"
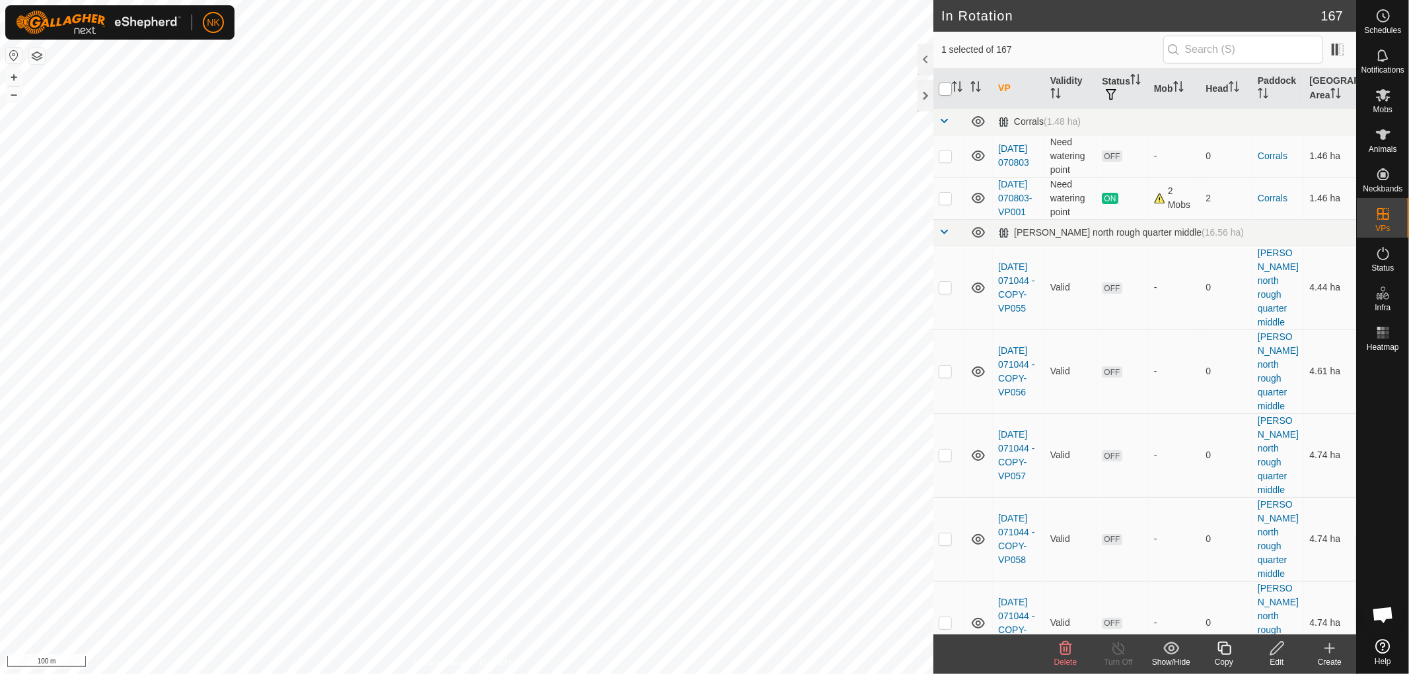
checkbox input "true"
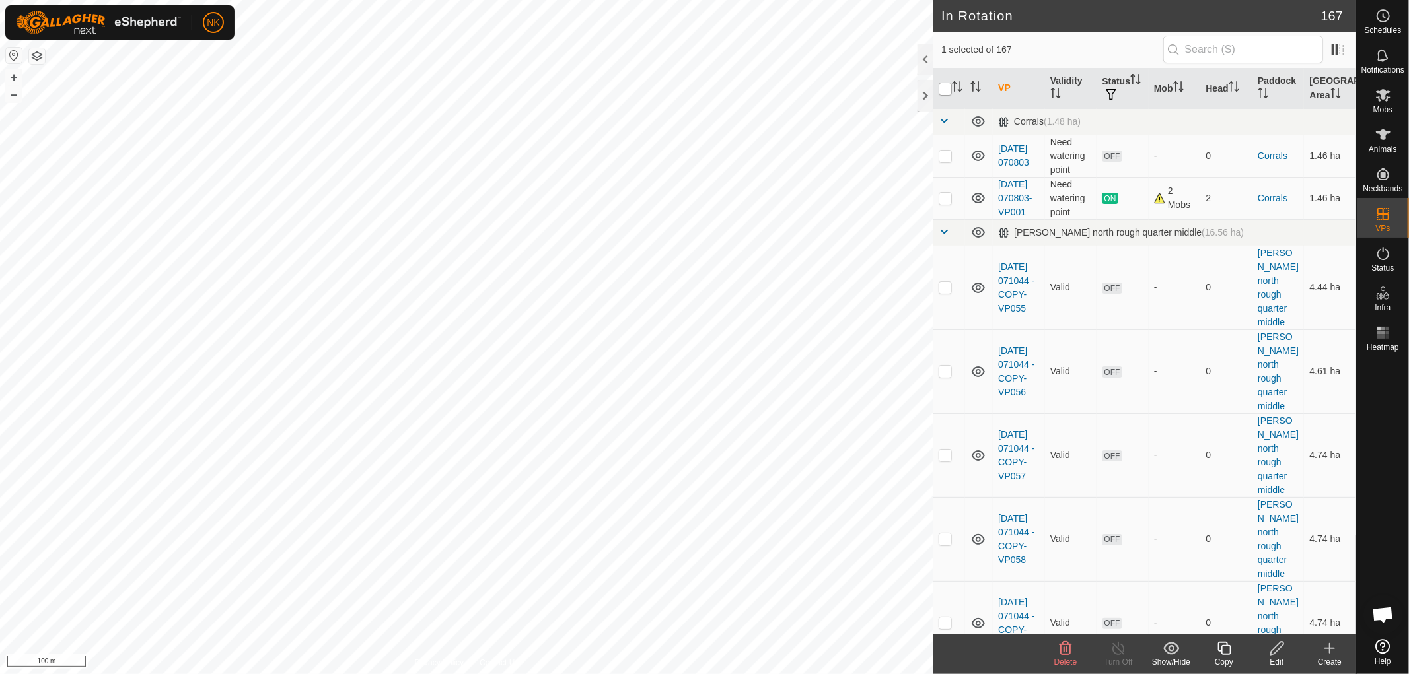
checkbox input "true"
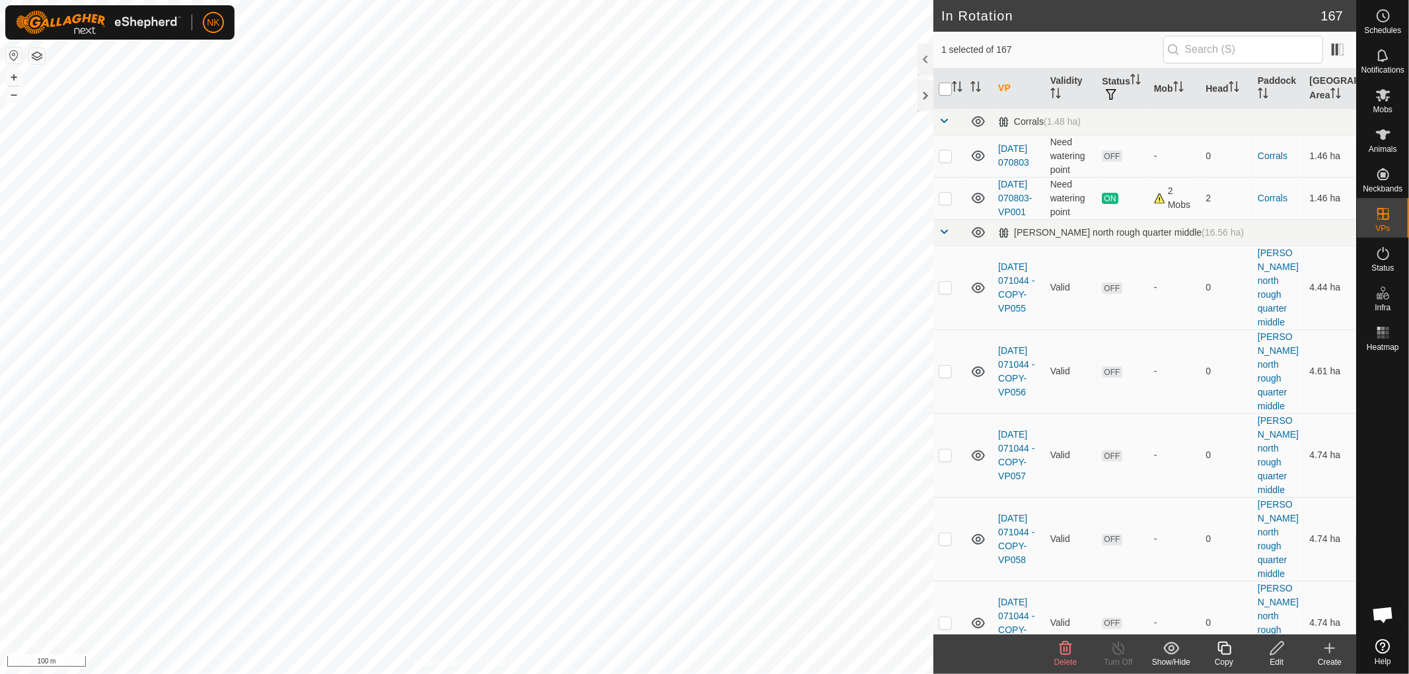
checkbox input "true"
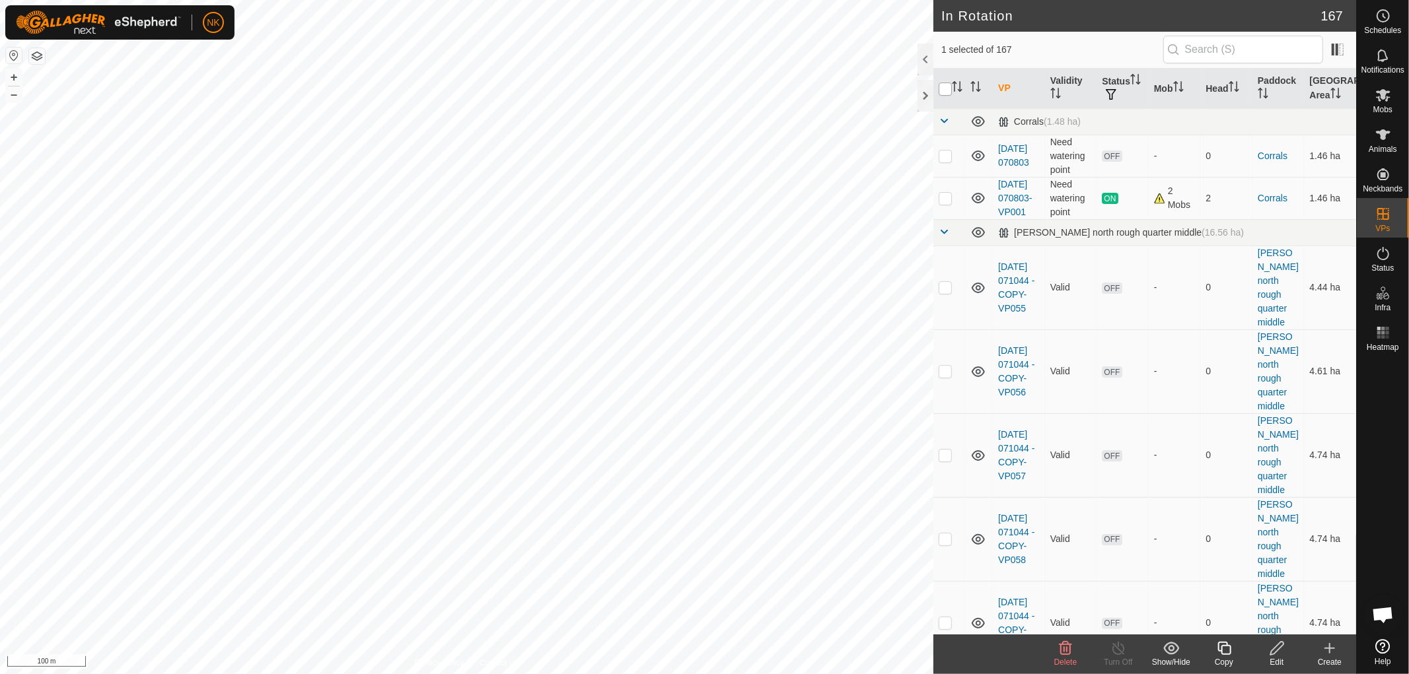
checkbox input "true"
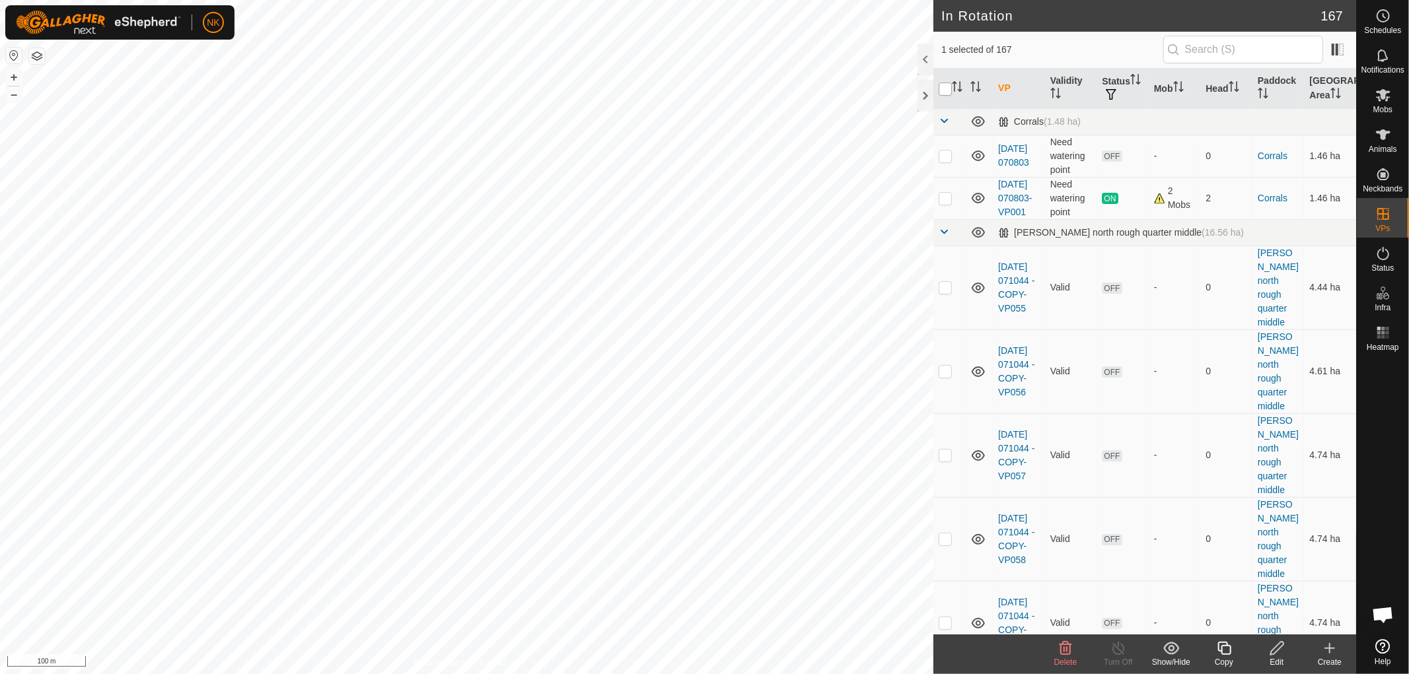
checkbox input "true"
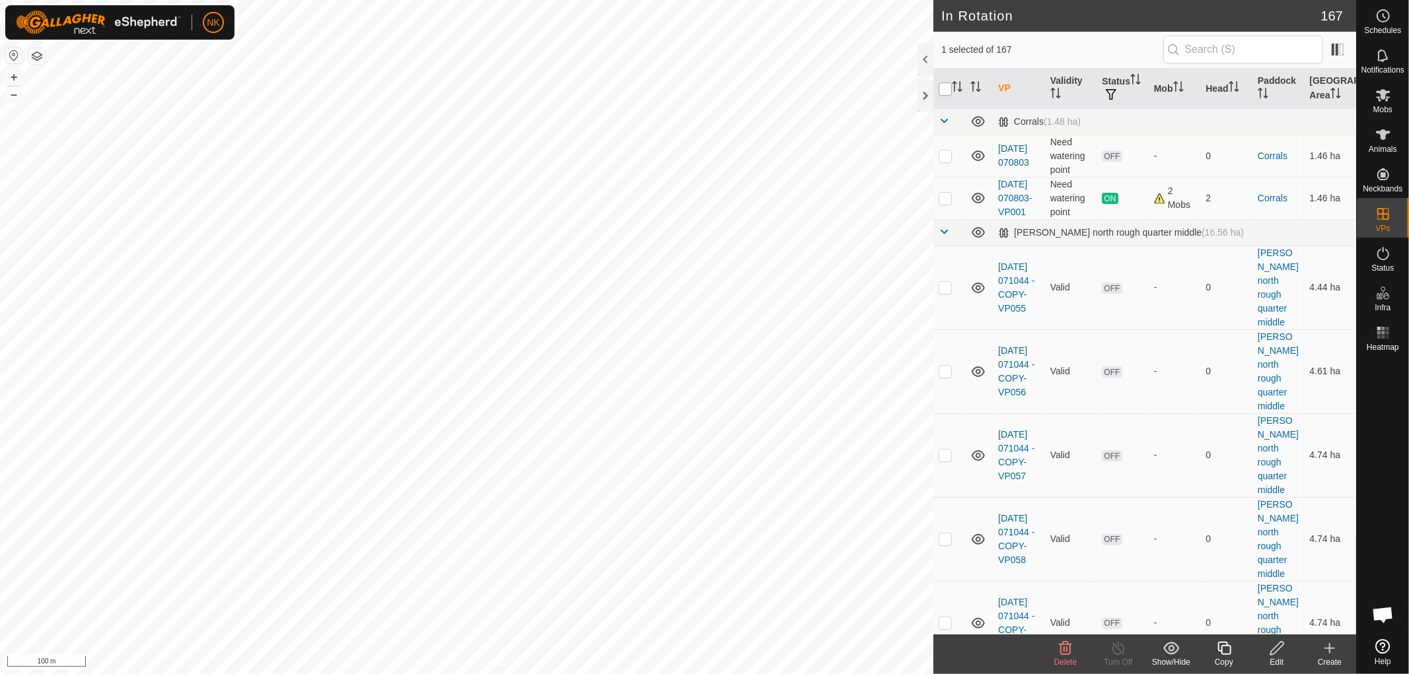
checkbox input "true"
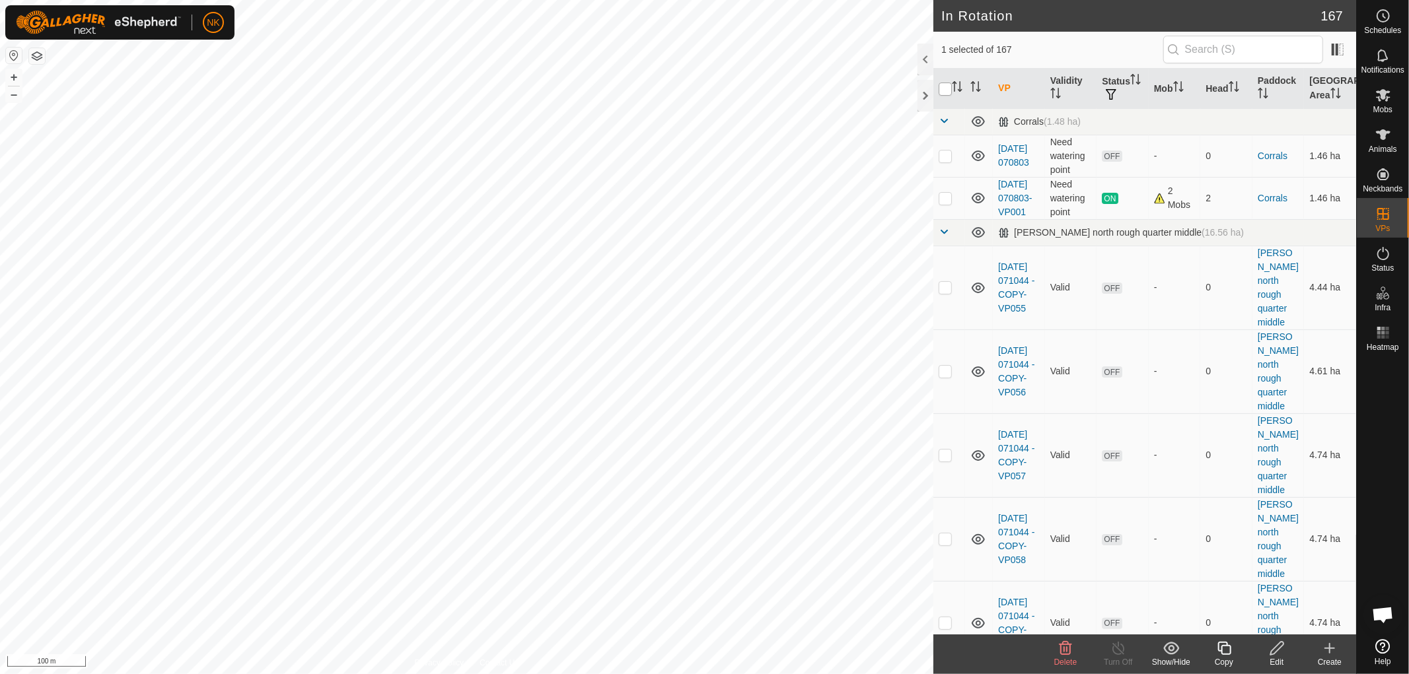
checkbox input "true"
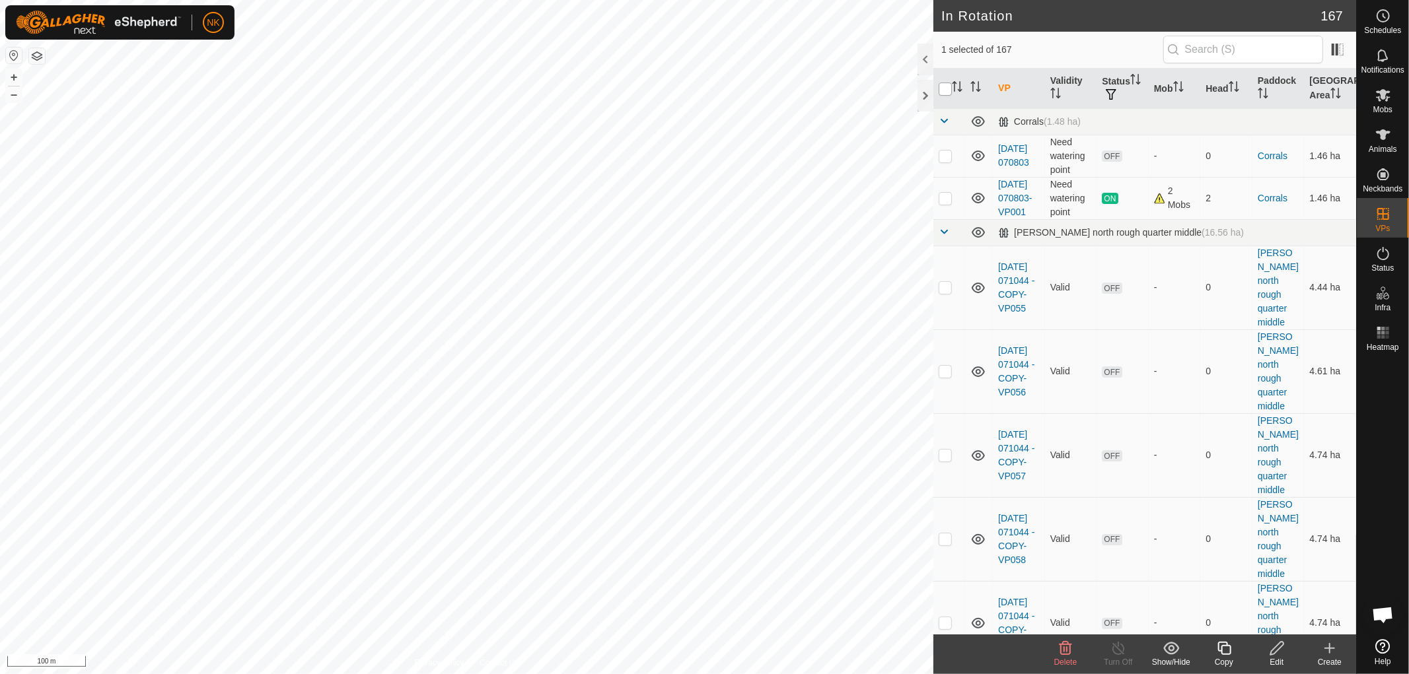
checkbox input "true"
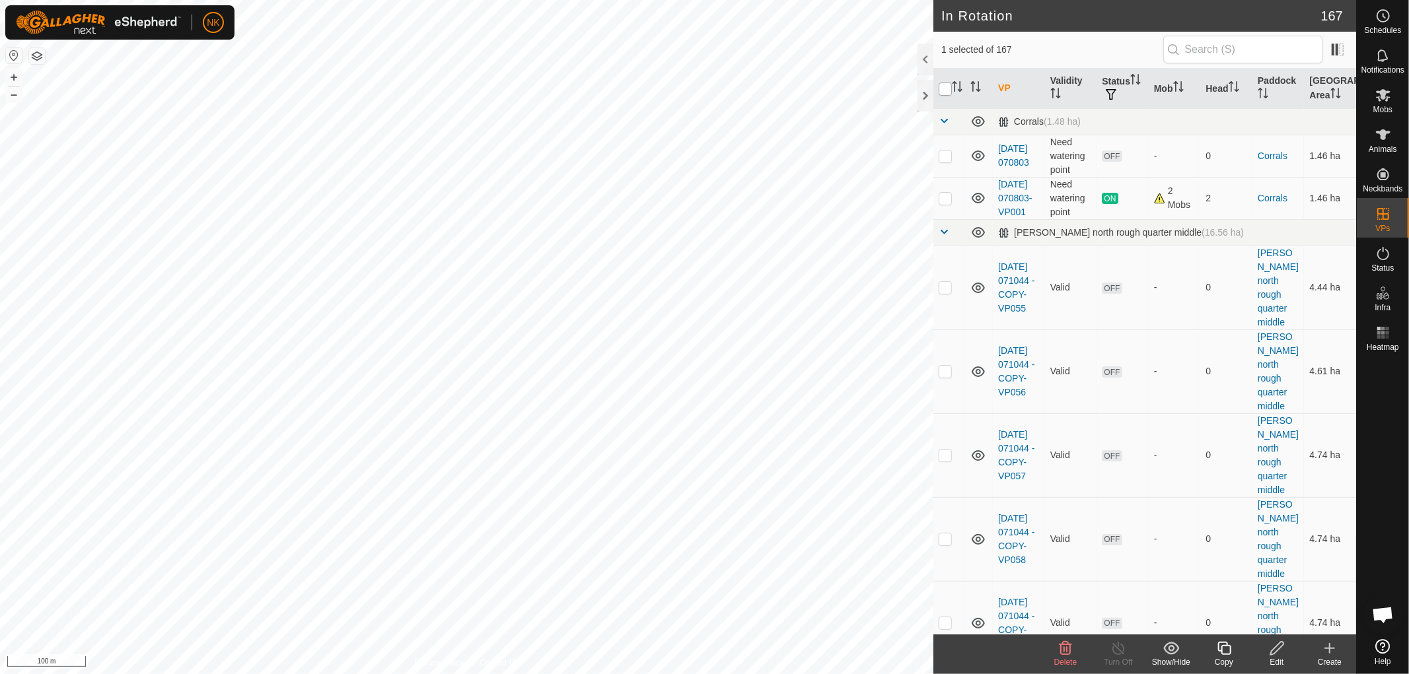
checkbox input "true"
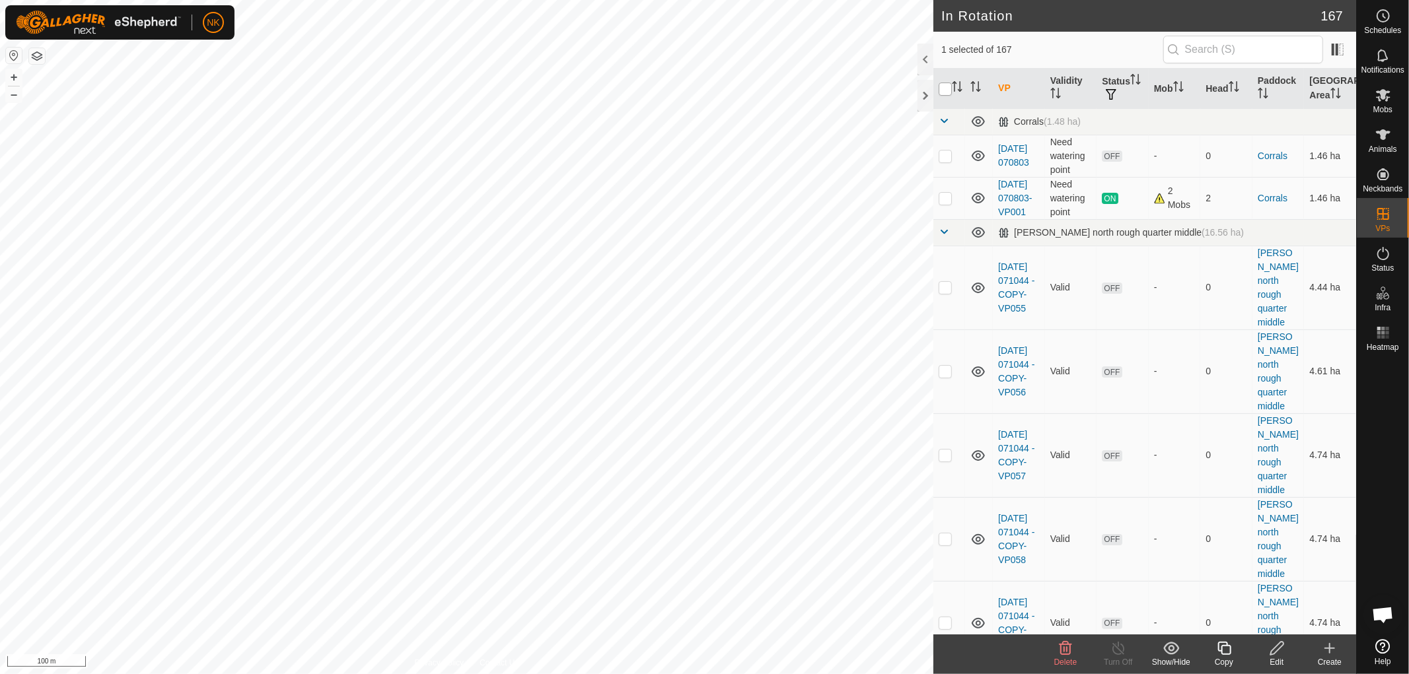
checkbox input "true"
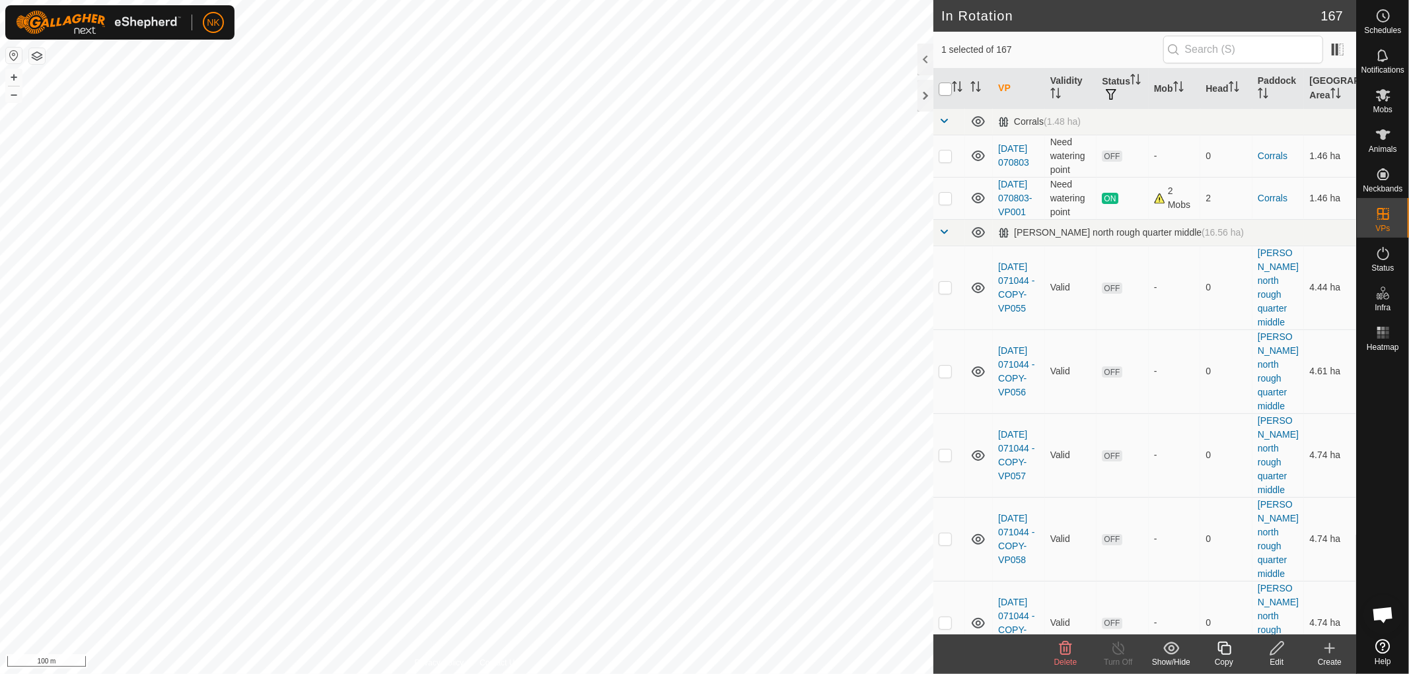
checkbox input "true"
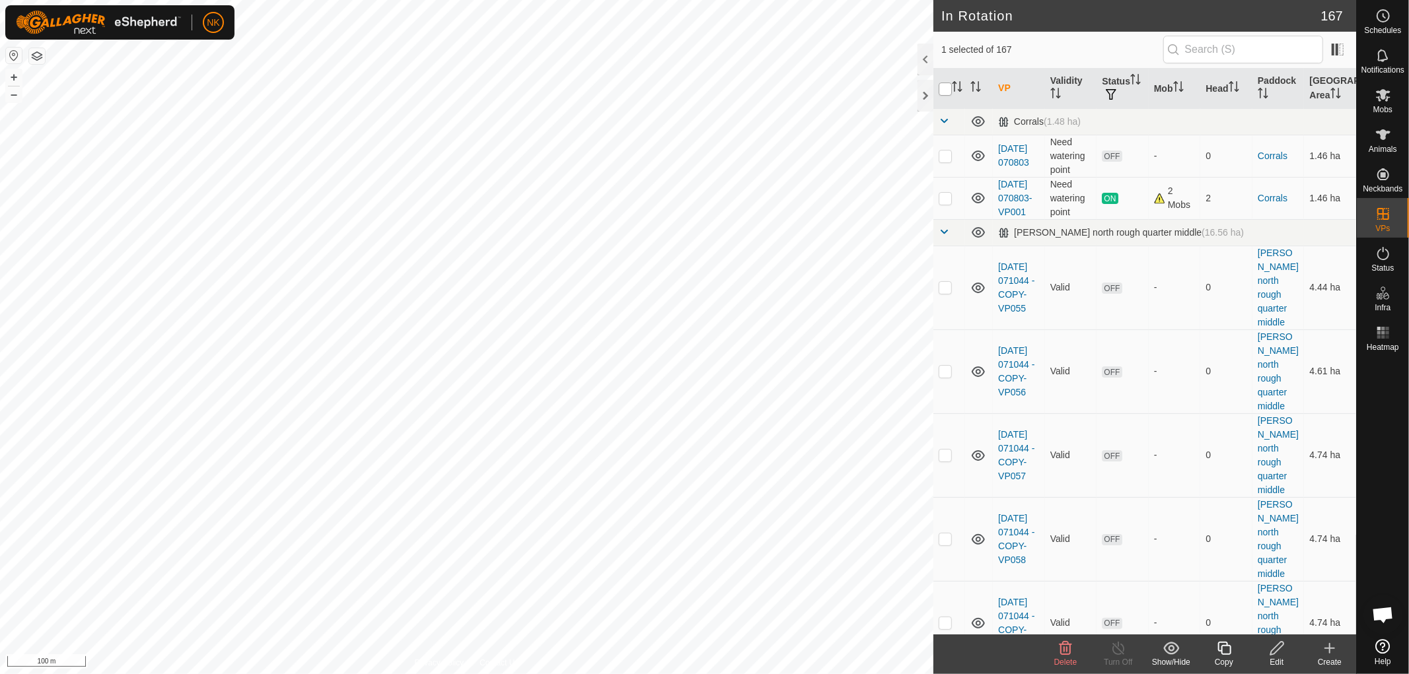
checkbox input "true"
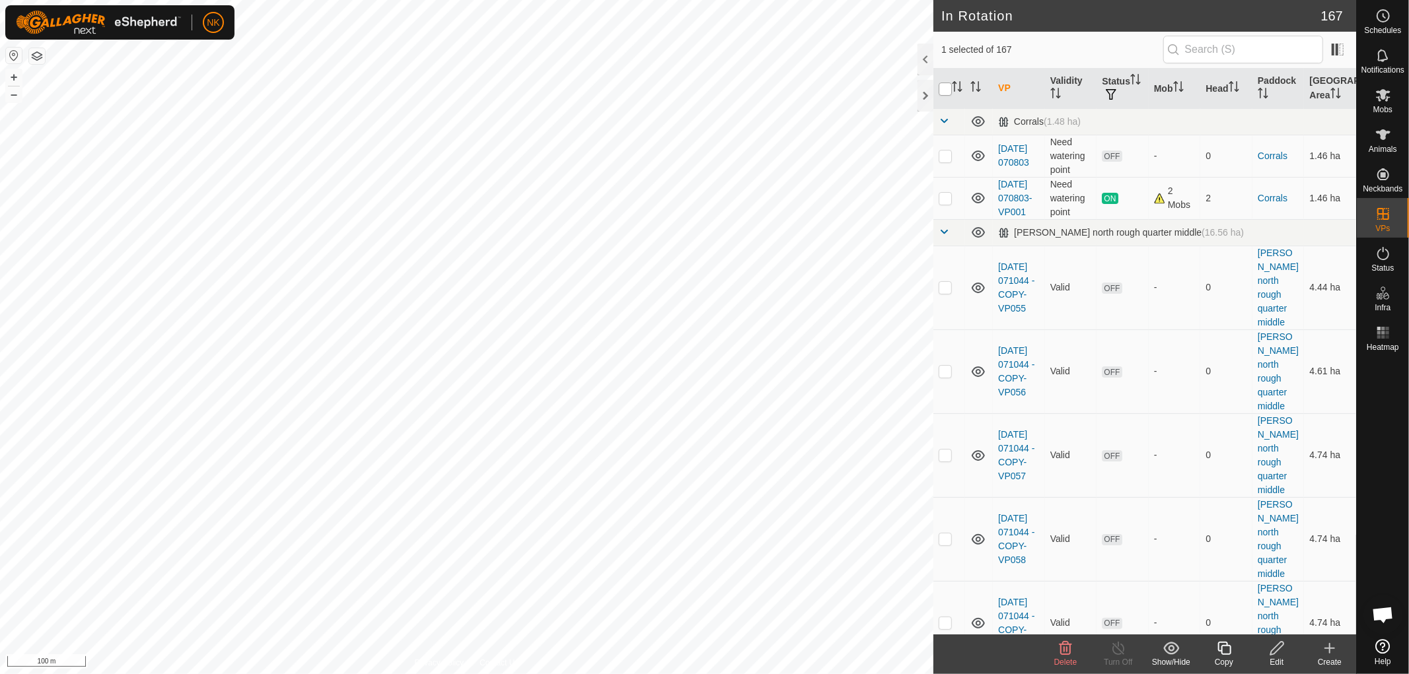
checkbox input "true"
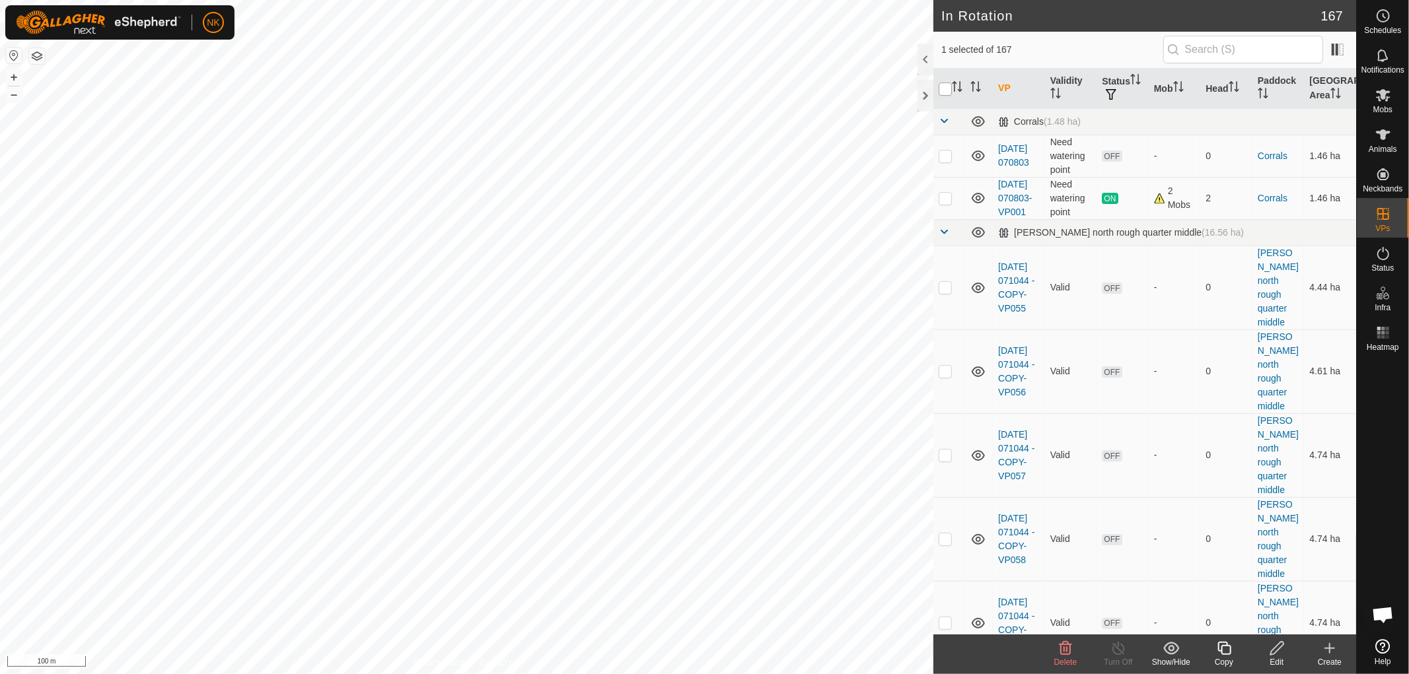
checkbox input "true"
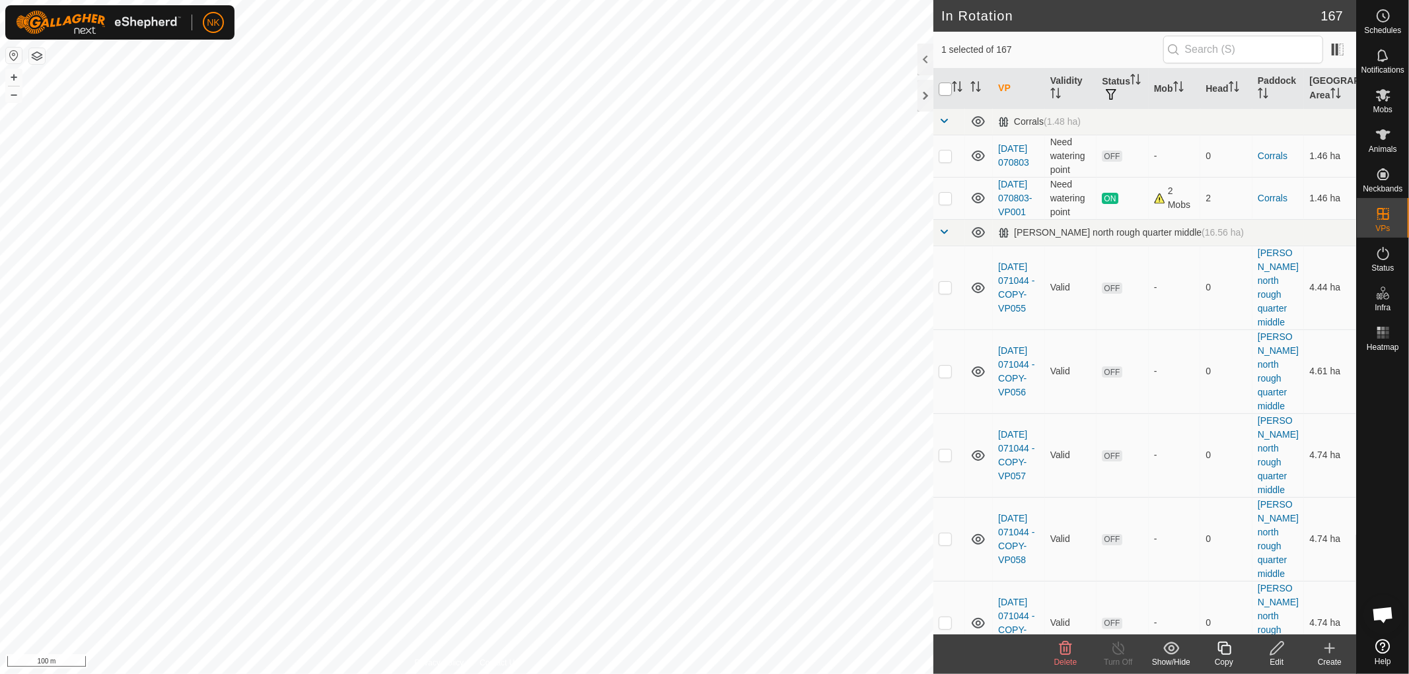
checkbox input "true"
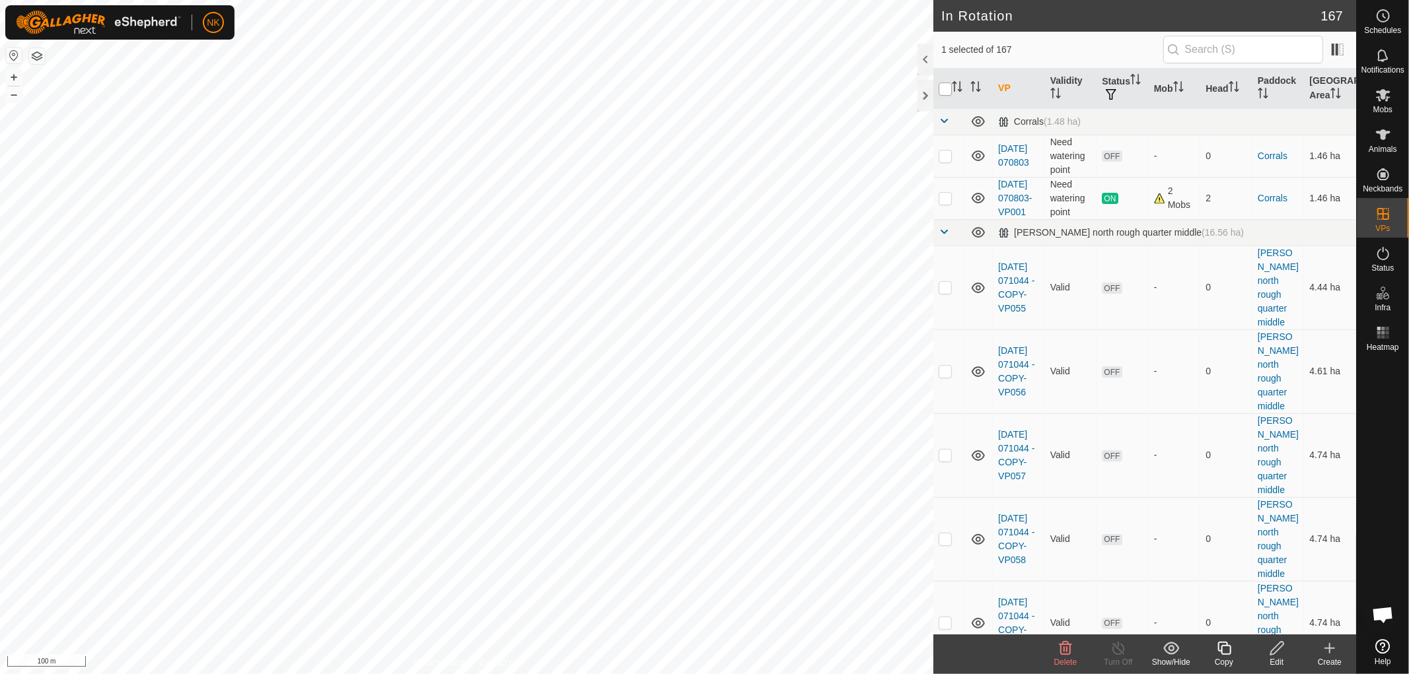
checkbox input "true"
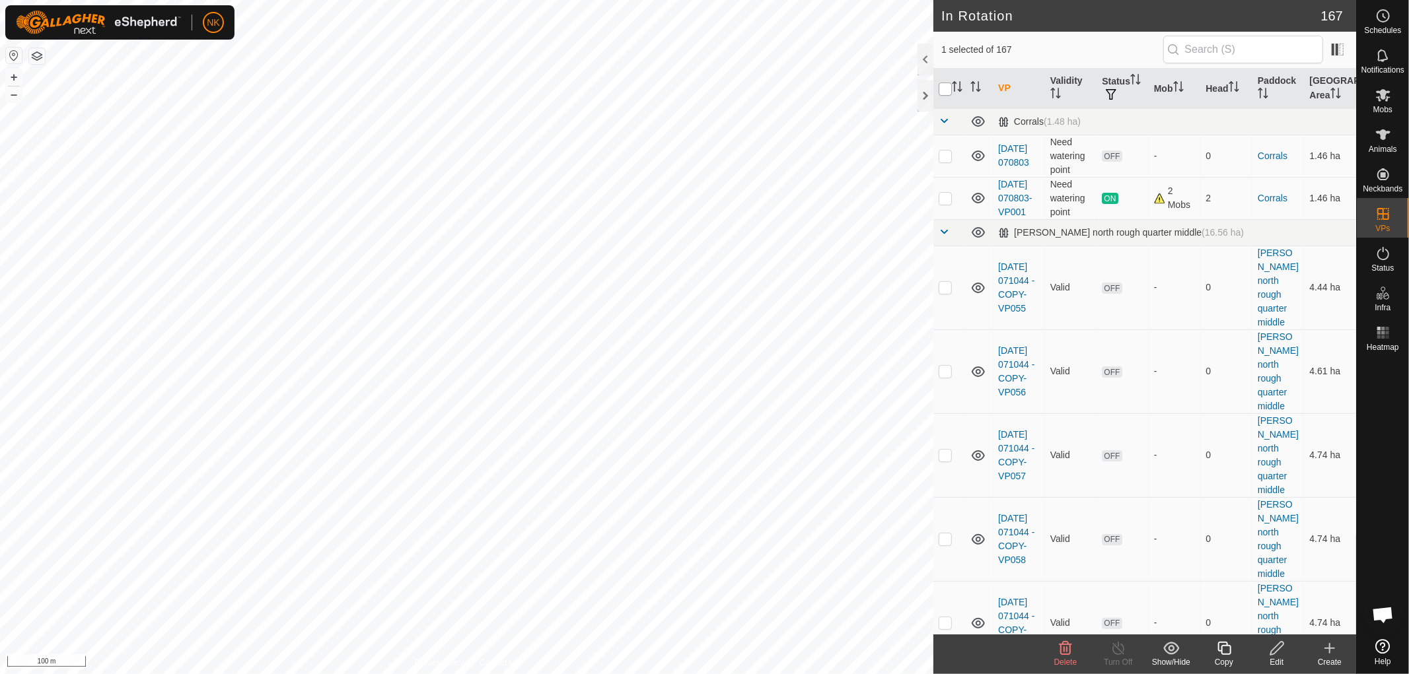
checkbox input "true"
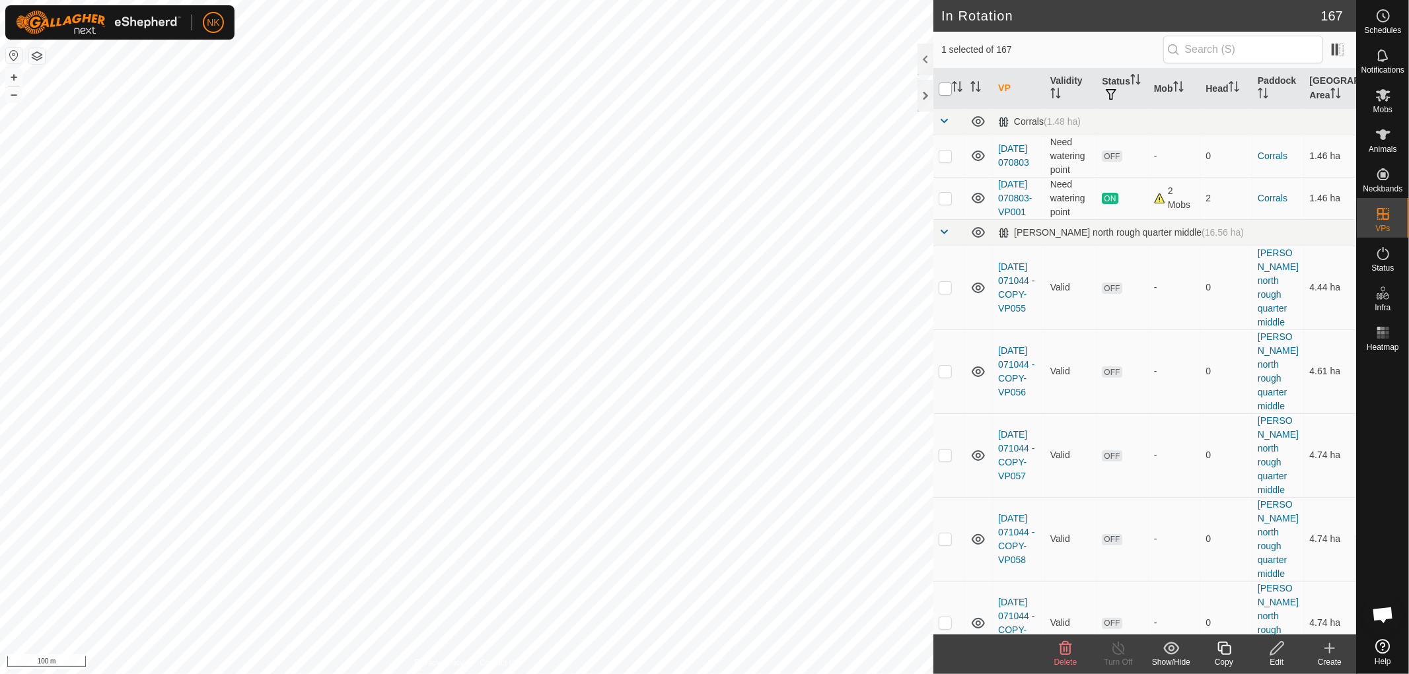
checkbox input "true"
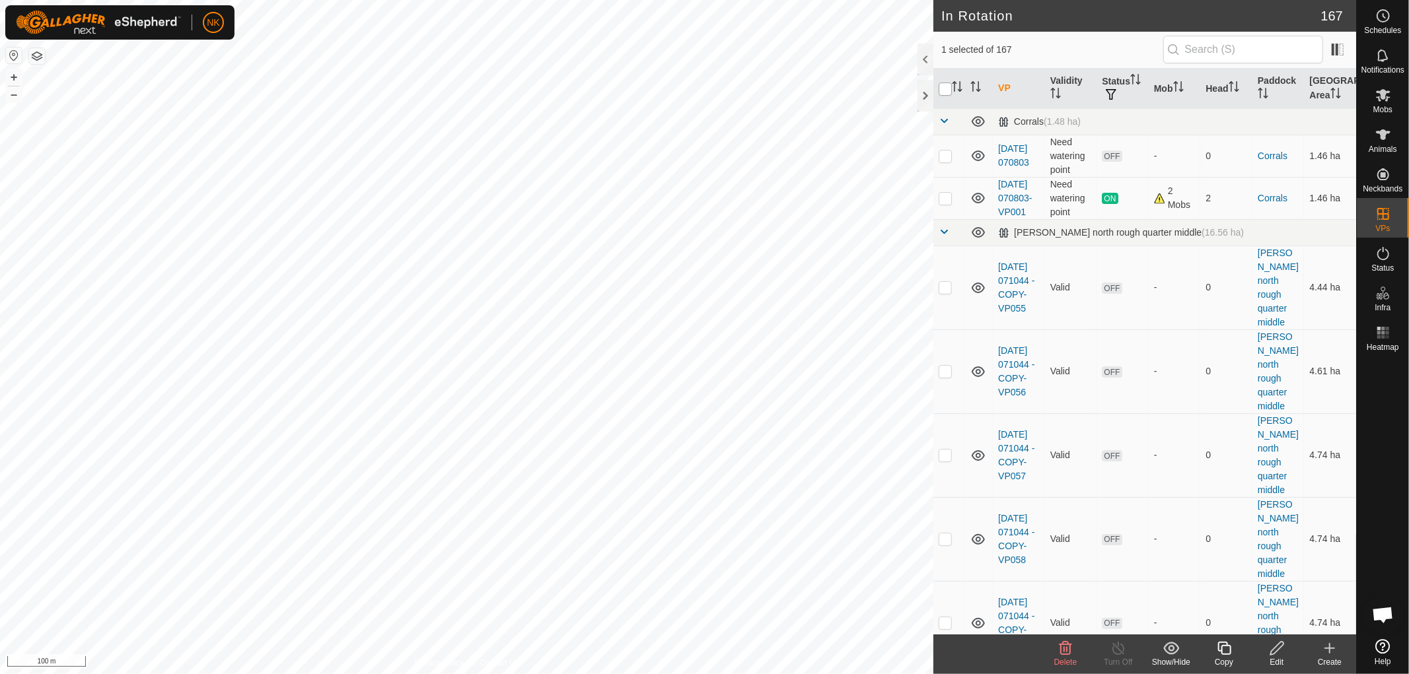
checkbox input "true"
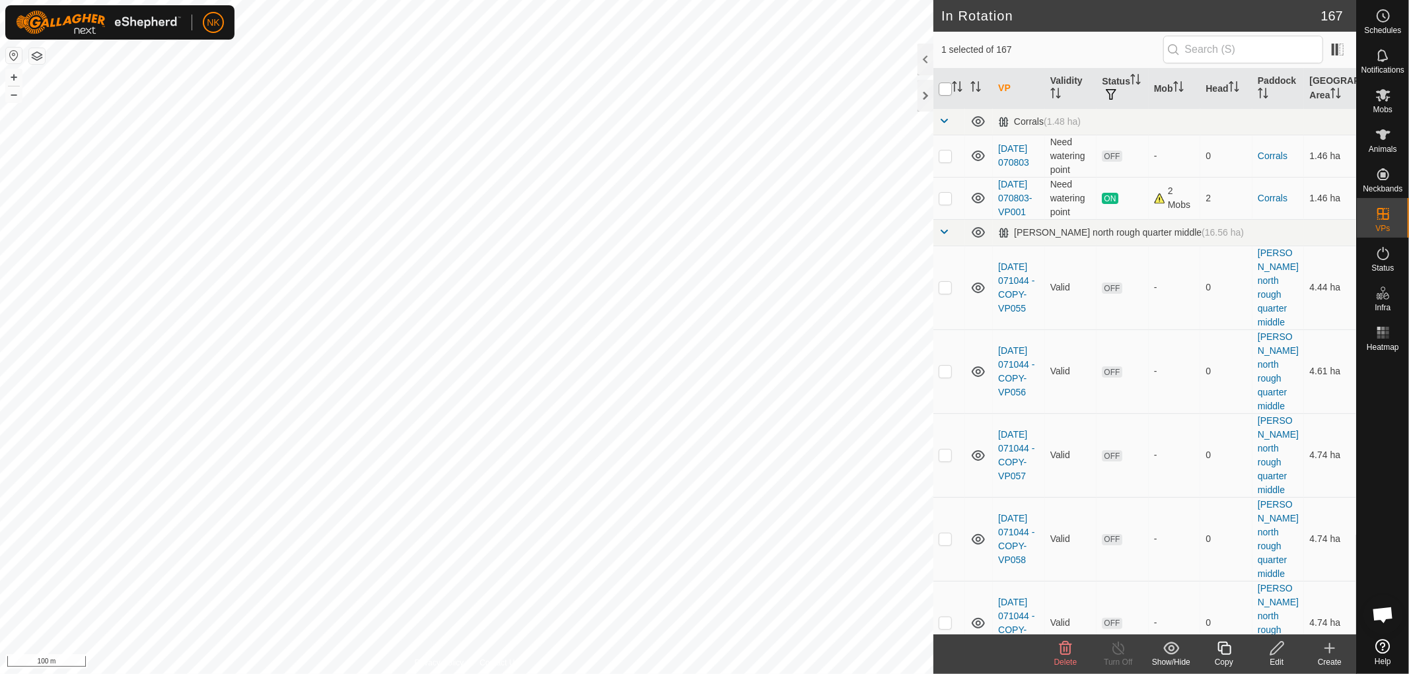
checkbox input "true"
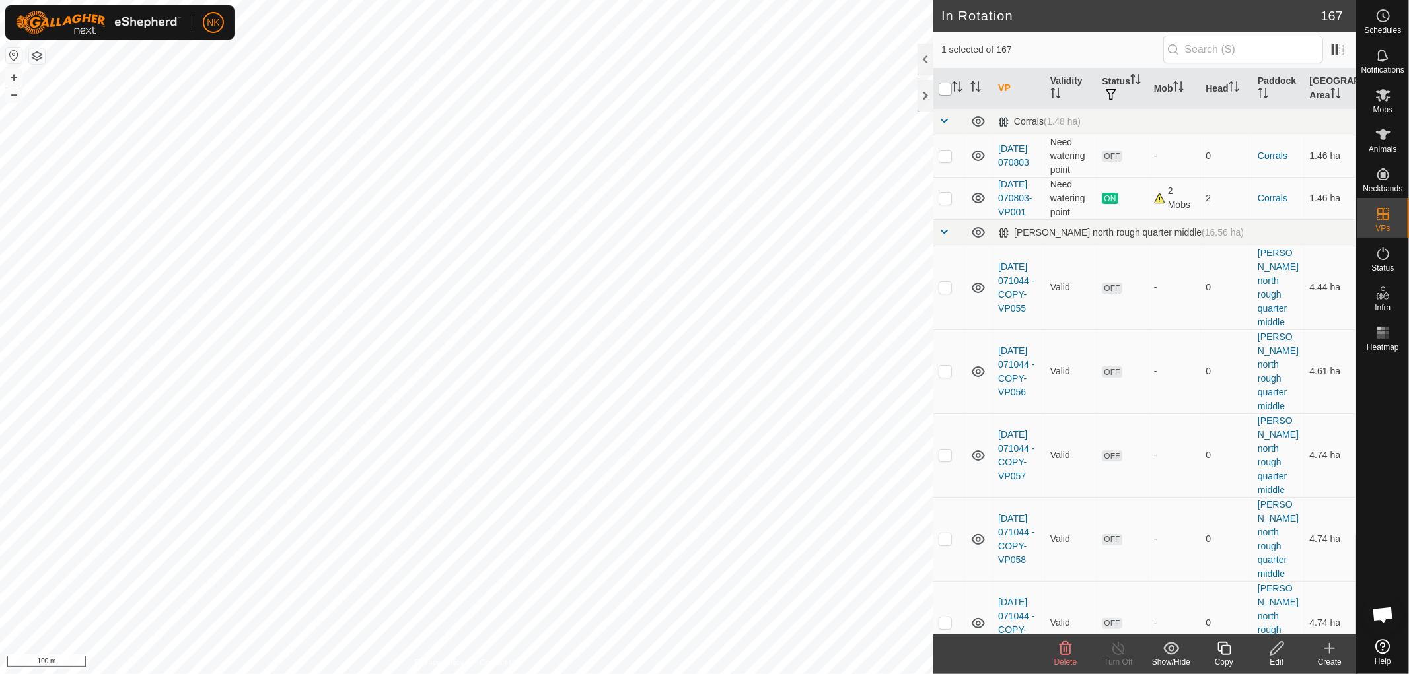
checkbox input "true"
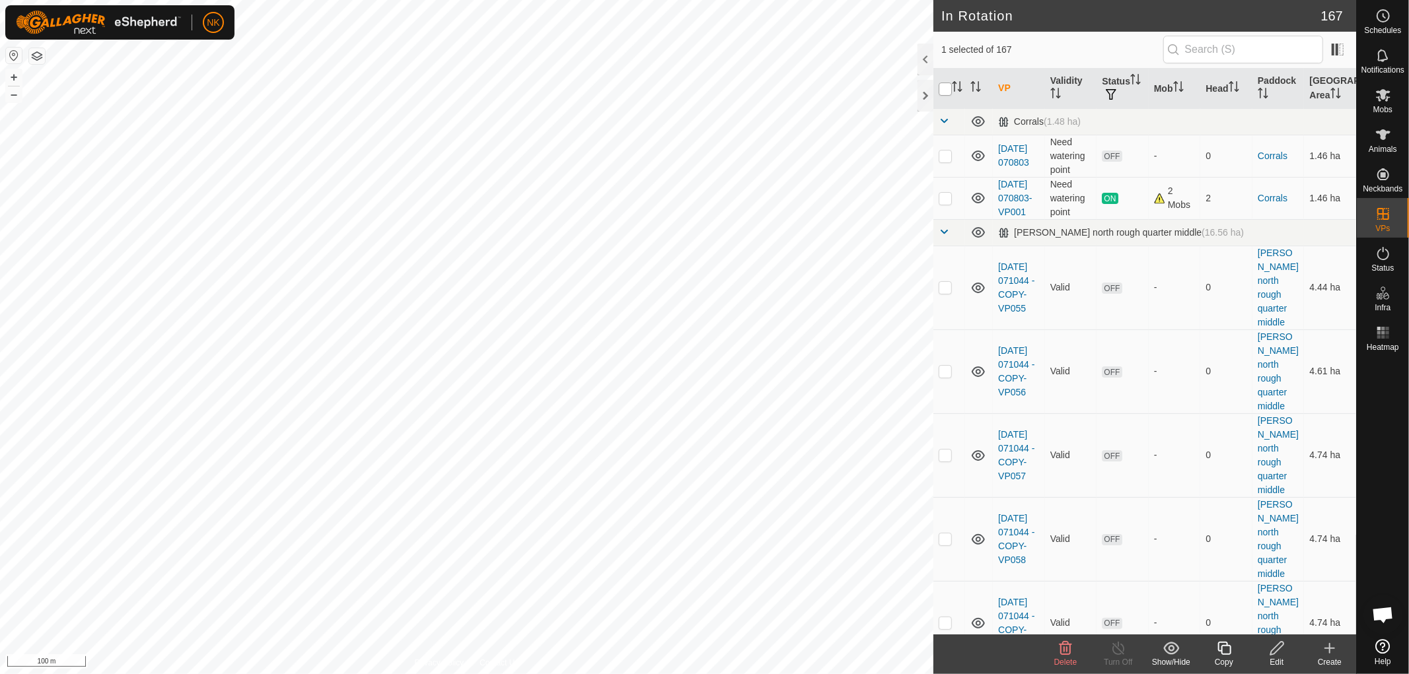
checkbox input "true"
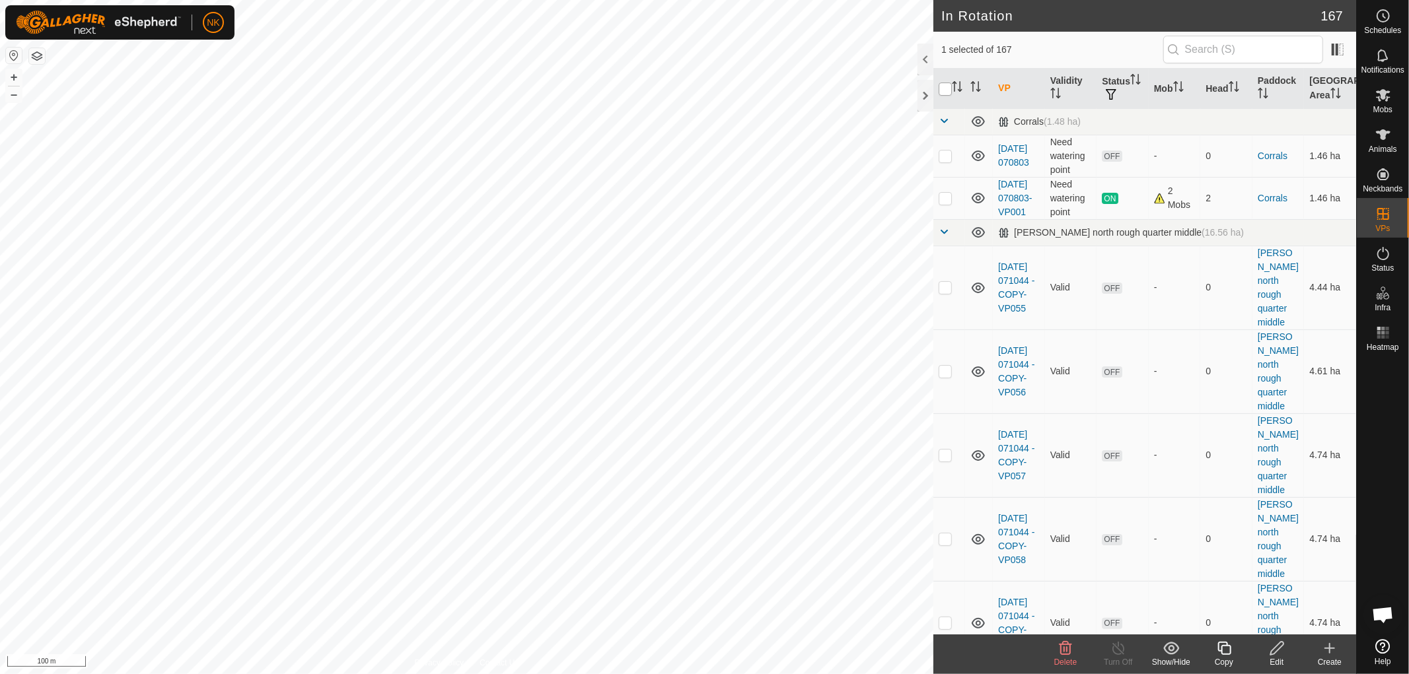
checkbox input "true"
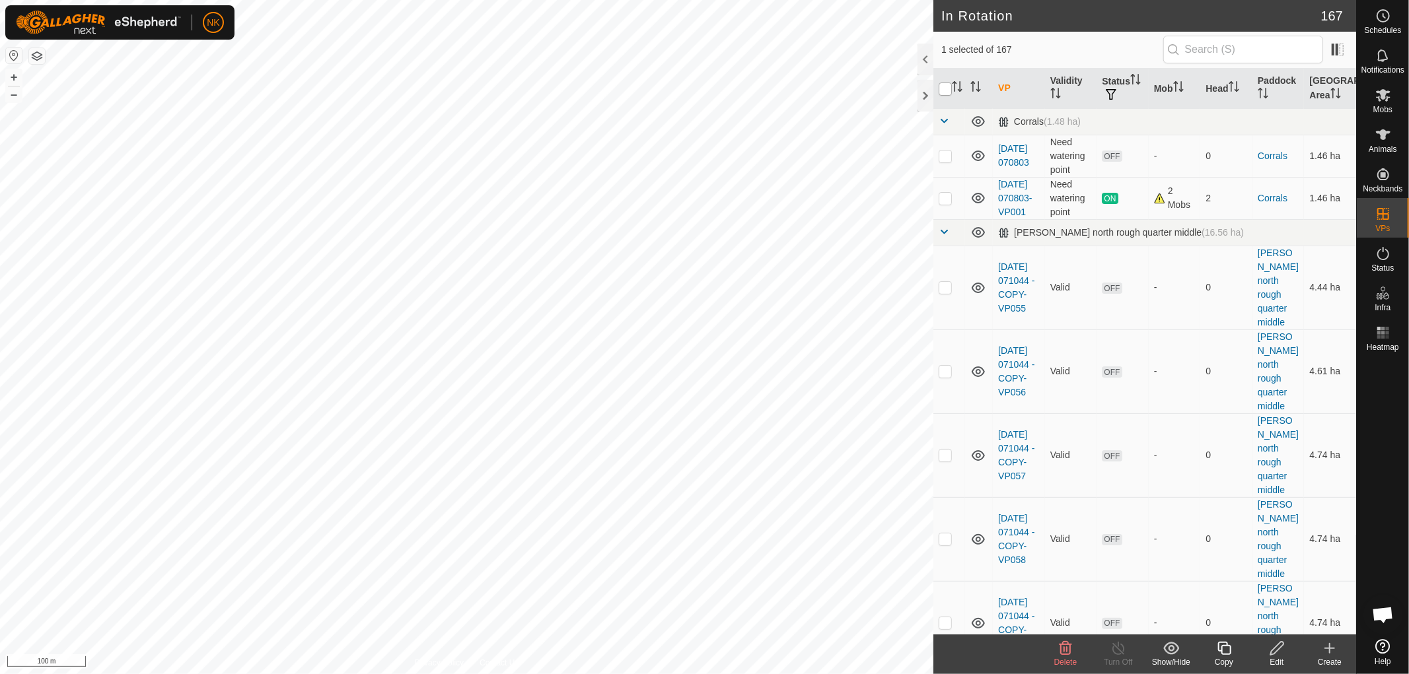
checkbox input "true"
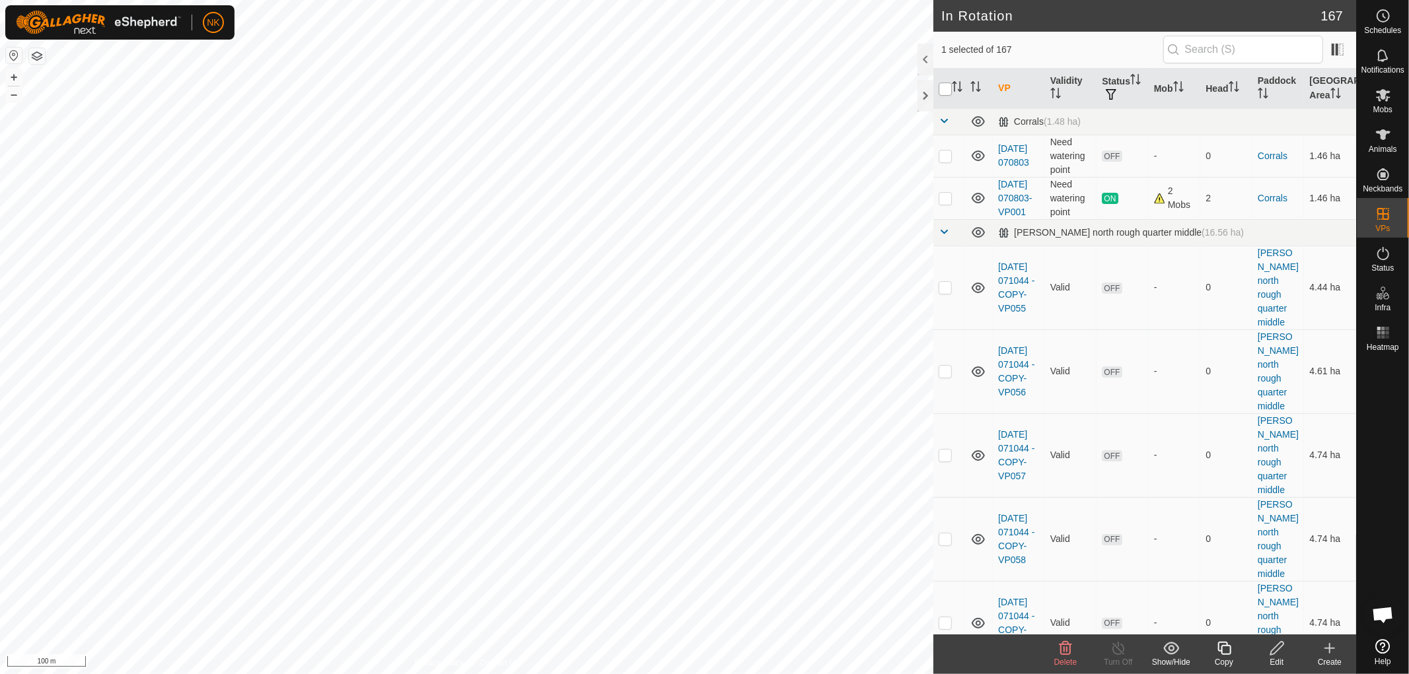
checkbox input "true"
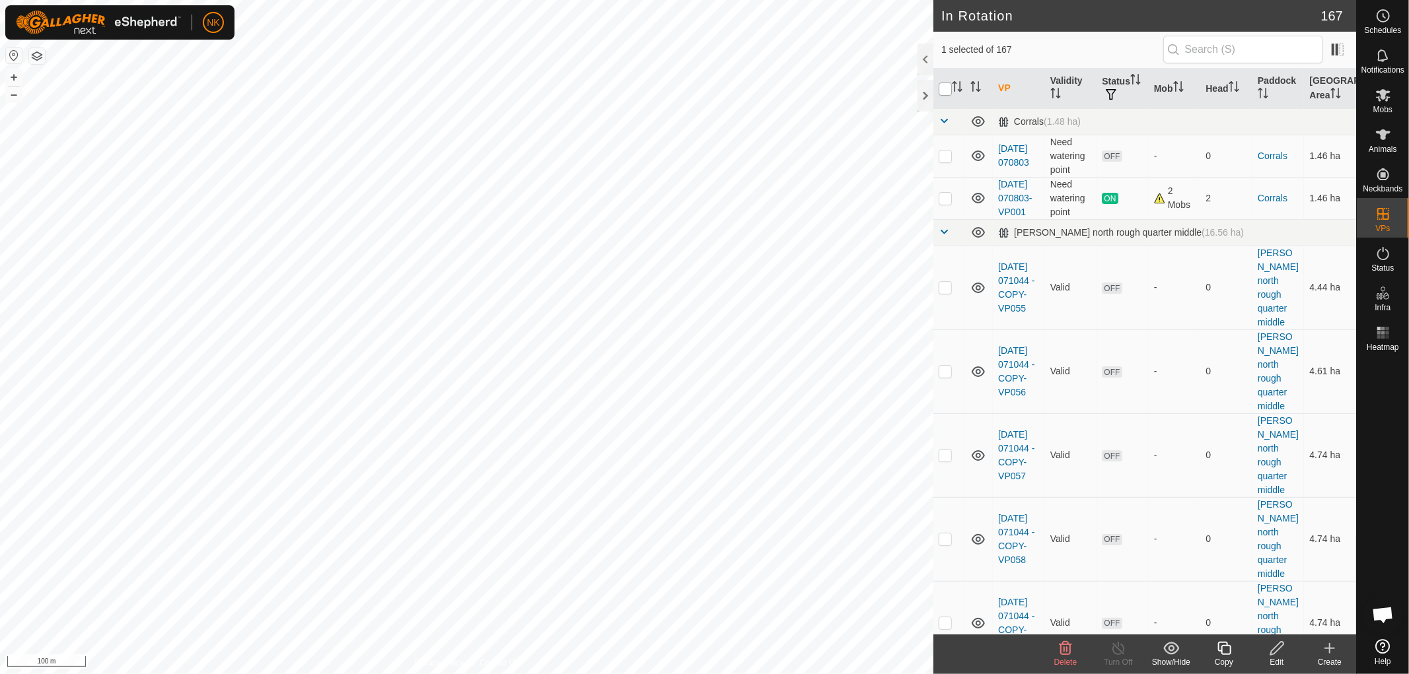
checkbox input "true"
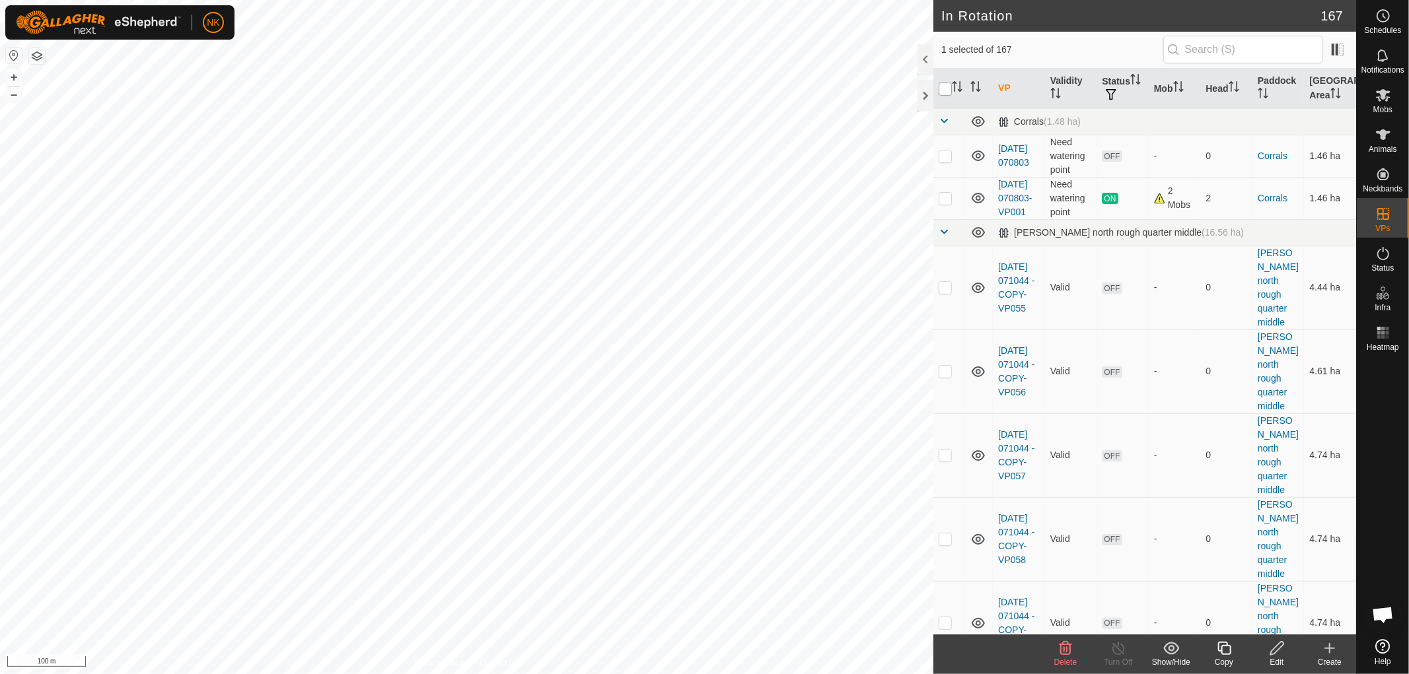
checkbox input "true"
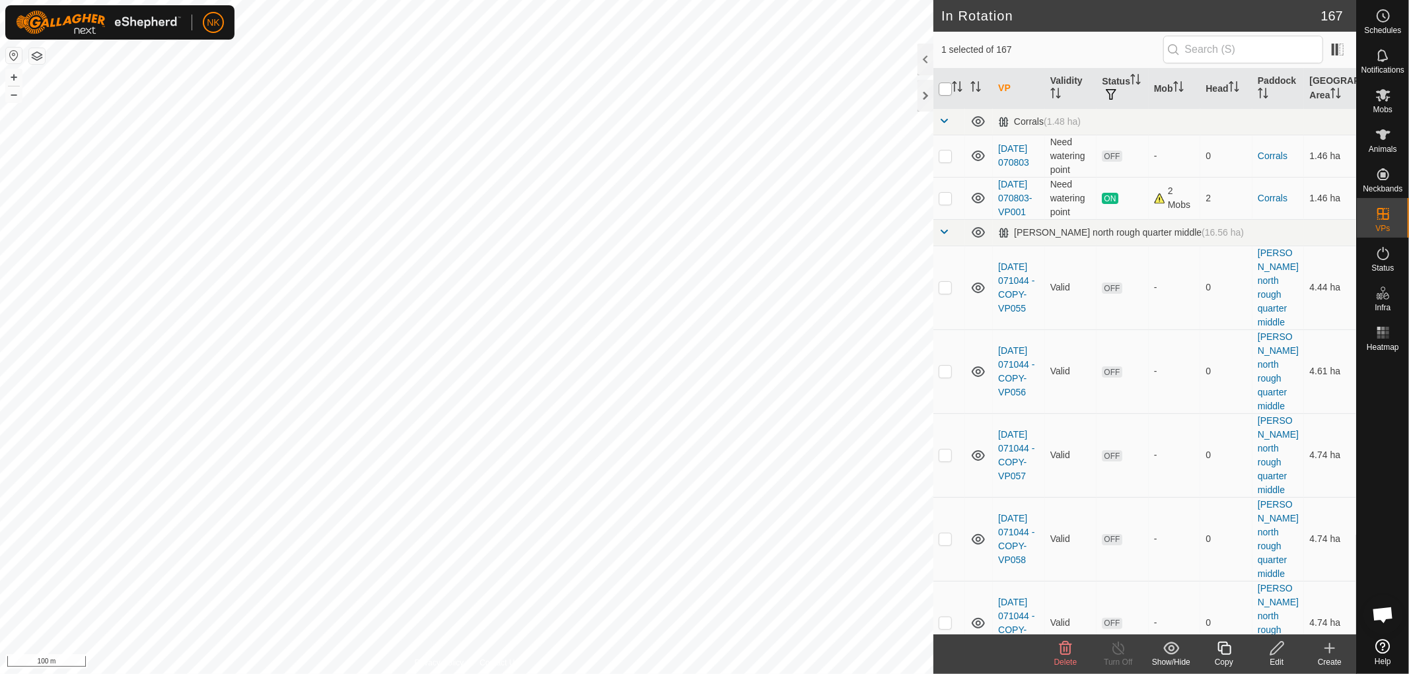
checkbox input "true"
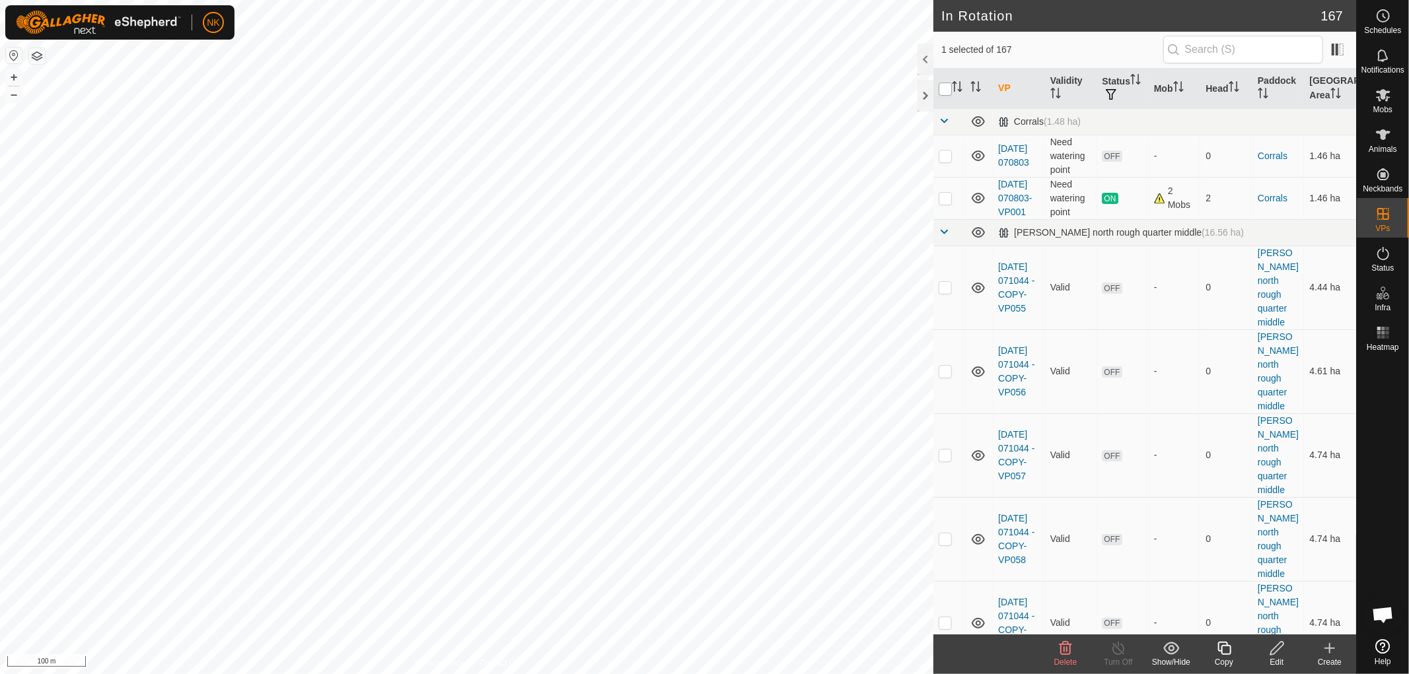
checkbox input "true"
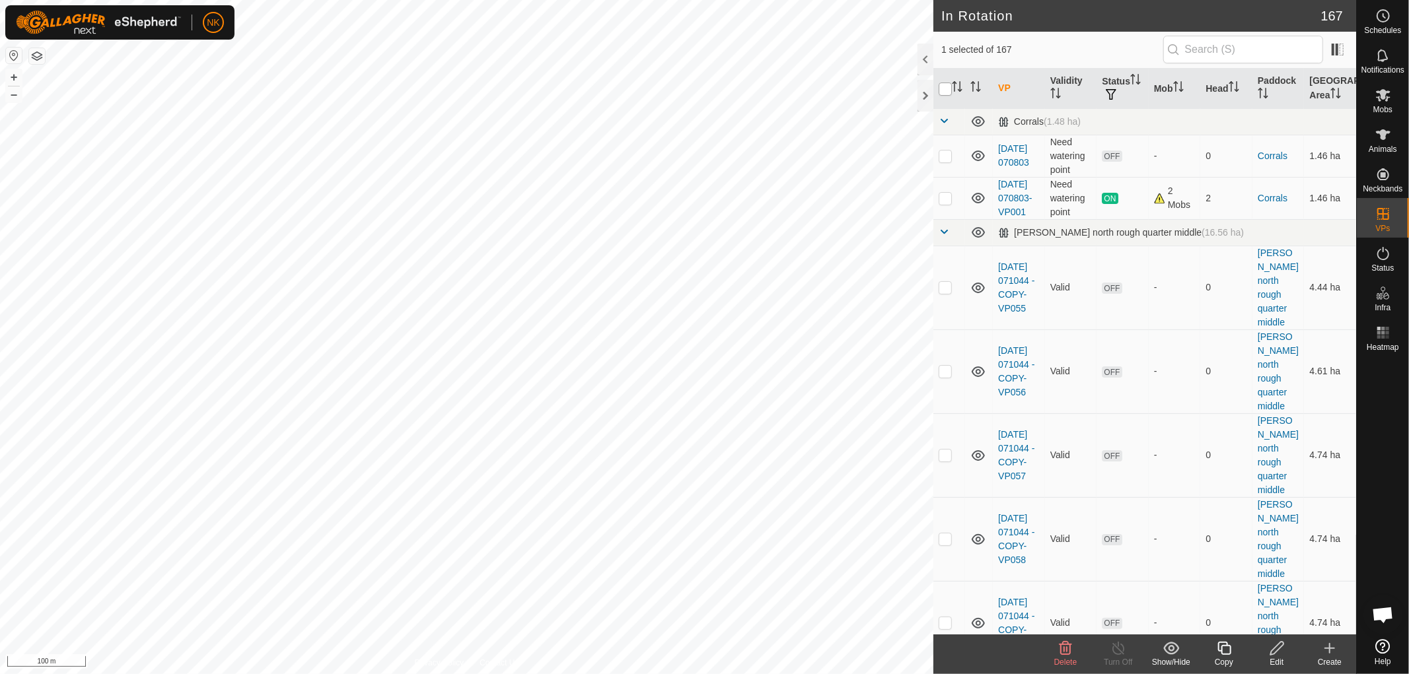
checkbox input "true"
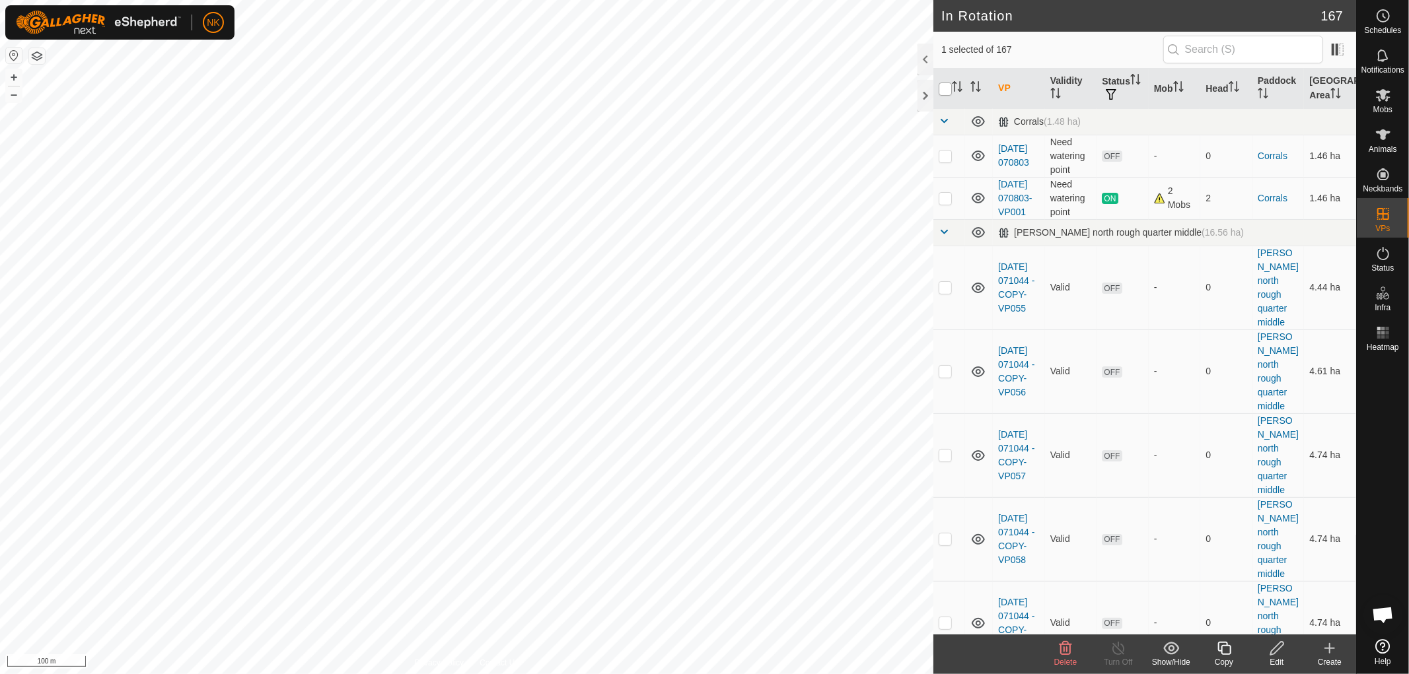
checkbox input "true"
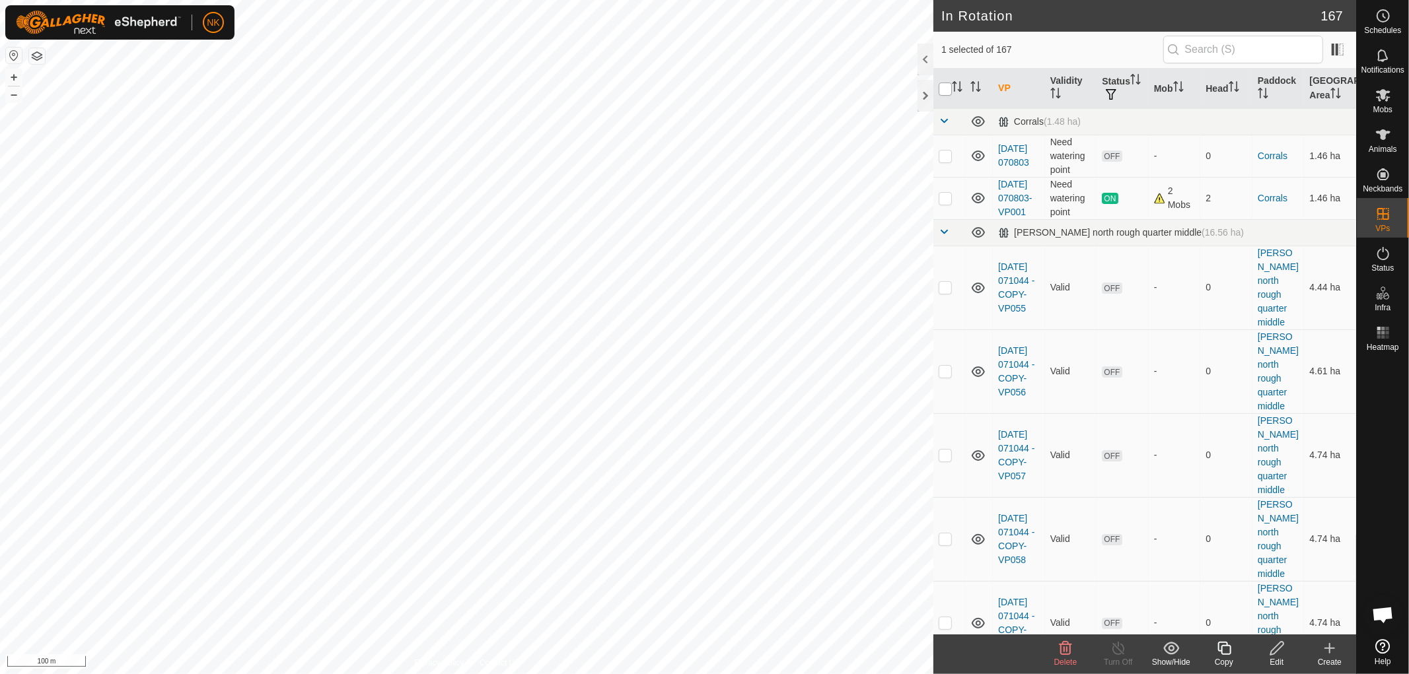
checkbox input "true"
click at [946, 90] on input "checkbox" at bounding box center [944, 89] width 13 height 13
click at [949, 92] on input "checkbox" at bounding box center [944, 89] width 13 height 13
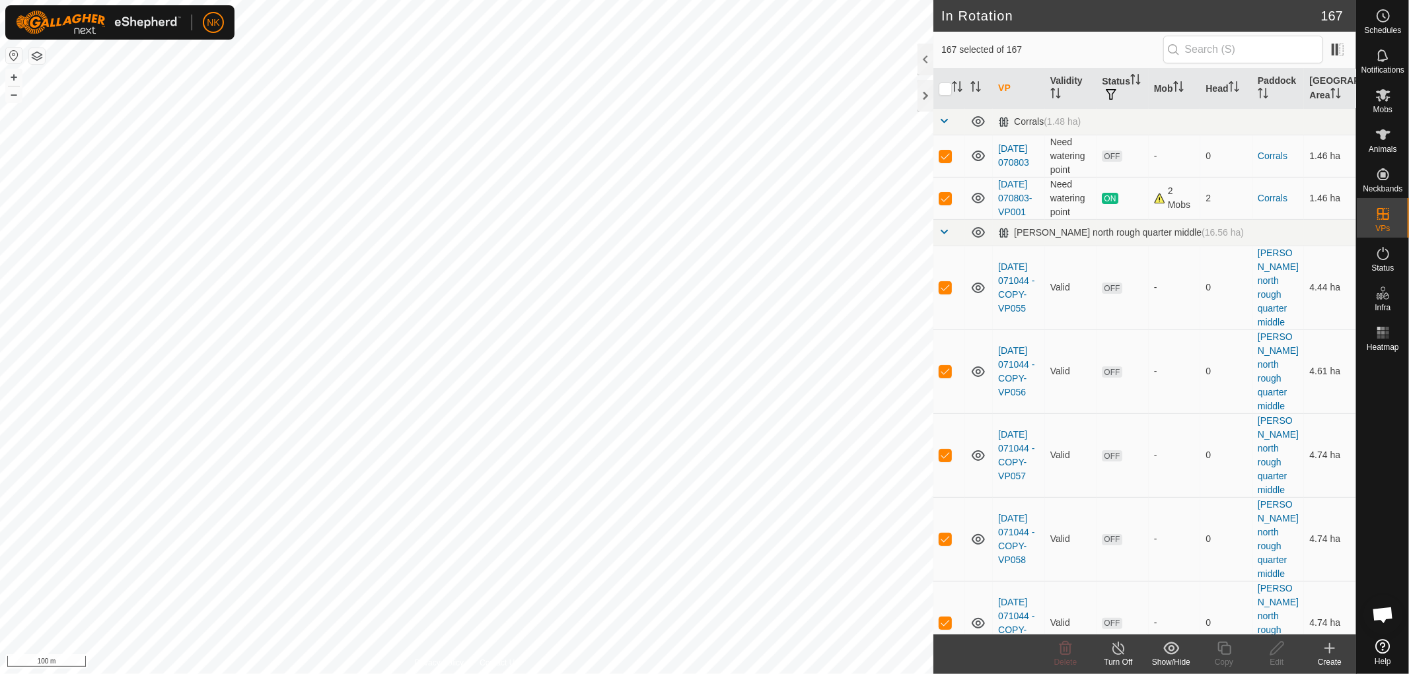
click at [943, 78] on th at bounding box center [949, 89] width 32 height 40
click at [946, 84] on input "checkbox" at bounding box center [944, 89] width 13 height 13
click at [943, 90] on input "checkbox" at bounding box center [944, 89] width 13 height 13
checkbox input "true"
